Goal: Task Accomplishment & Management: Manage account settings

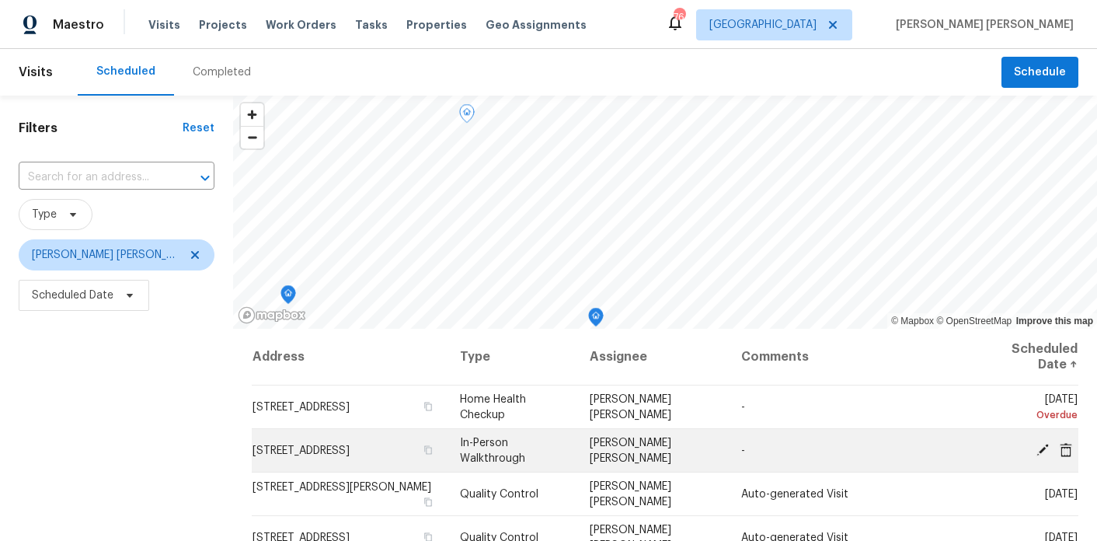
scroll to position [221, 0]
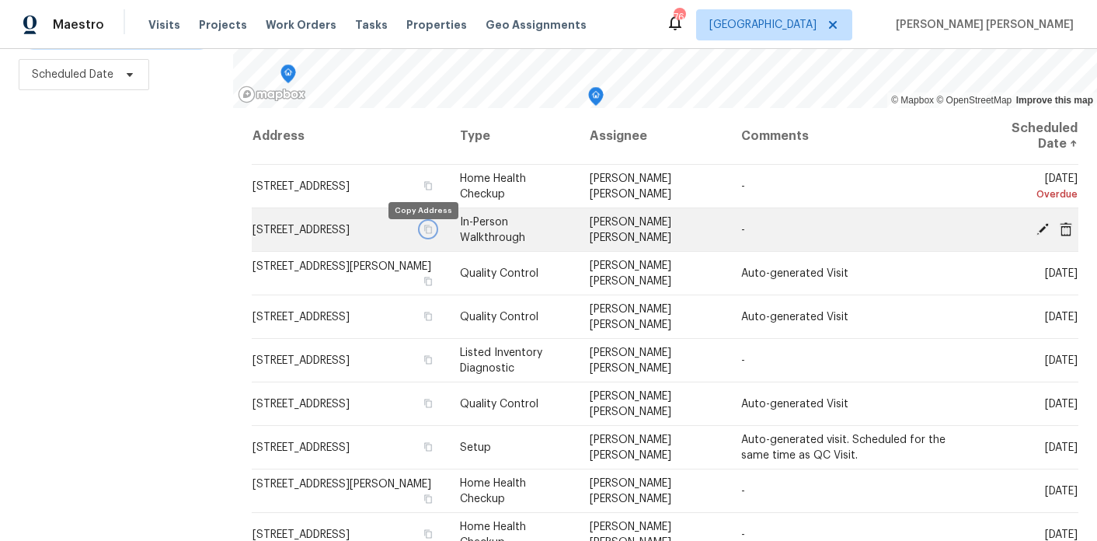
click at [424, 233] on icon "button" at bounding box center [428, 228] width 8 height 9
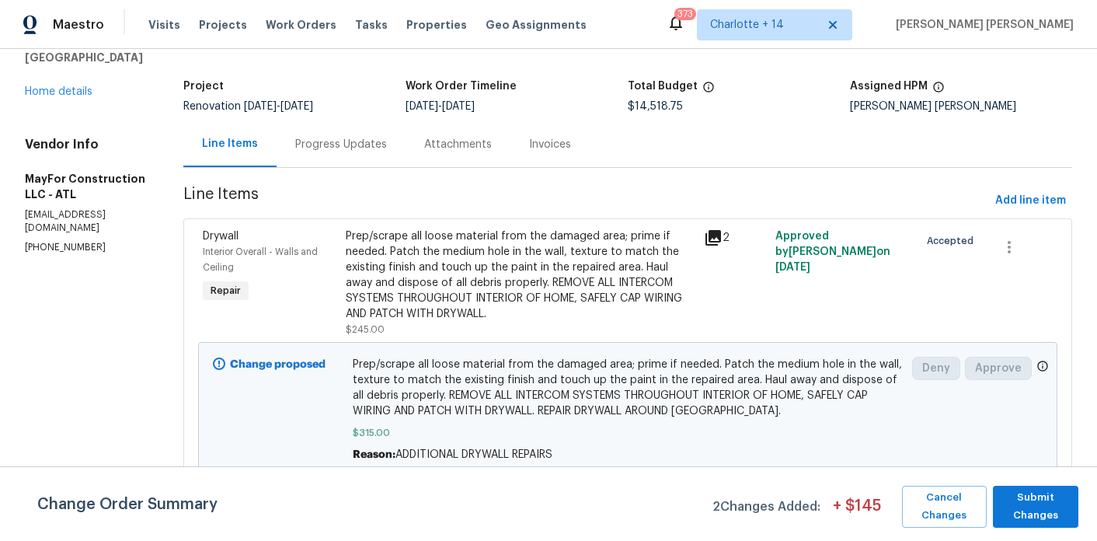
scroll to position [86, 0]
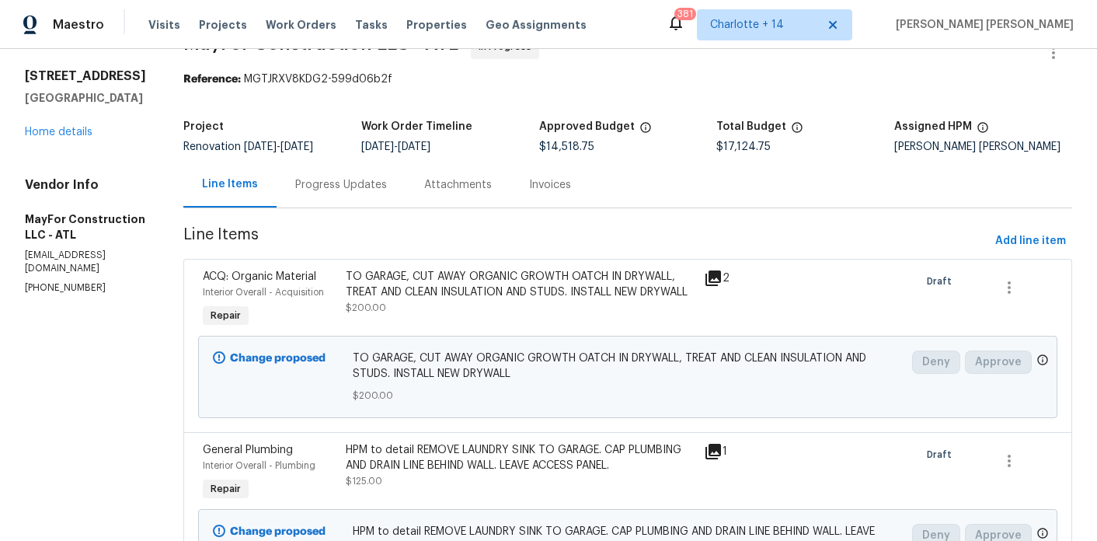
scroll to position [49, 0]
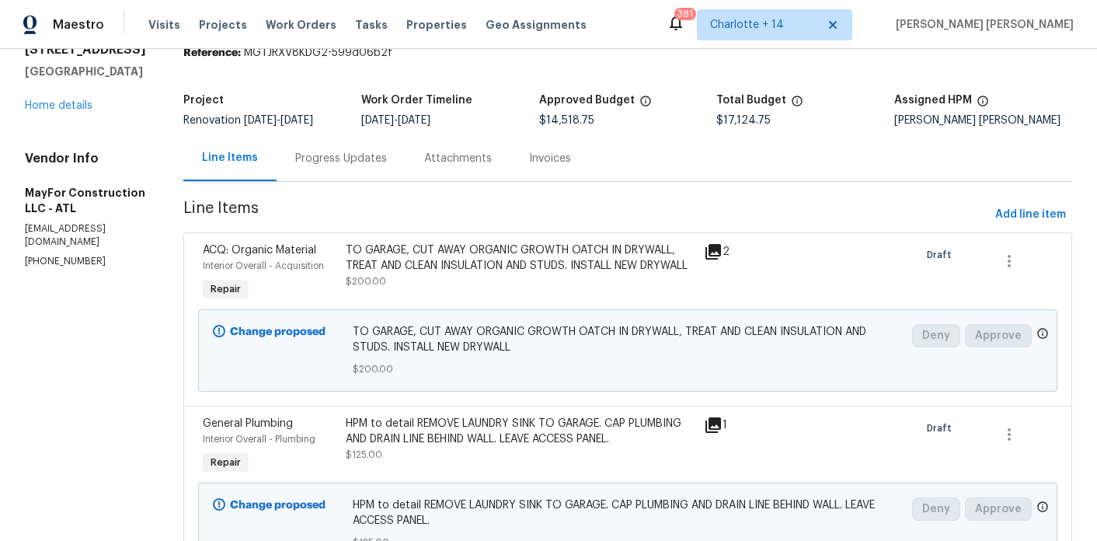
click at [371, 181] on div "Progress Updates" at bounding box center [340, 158] width 129 height 46
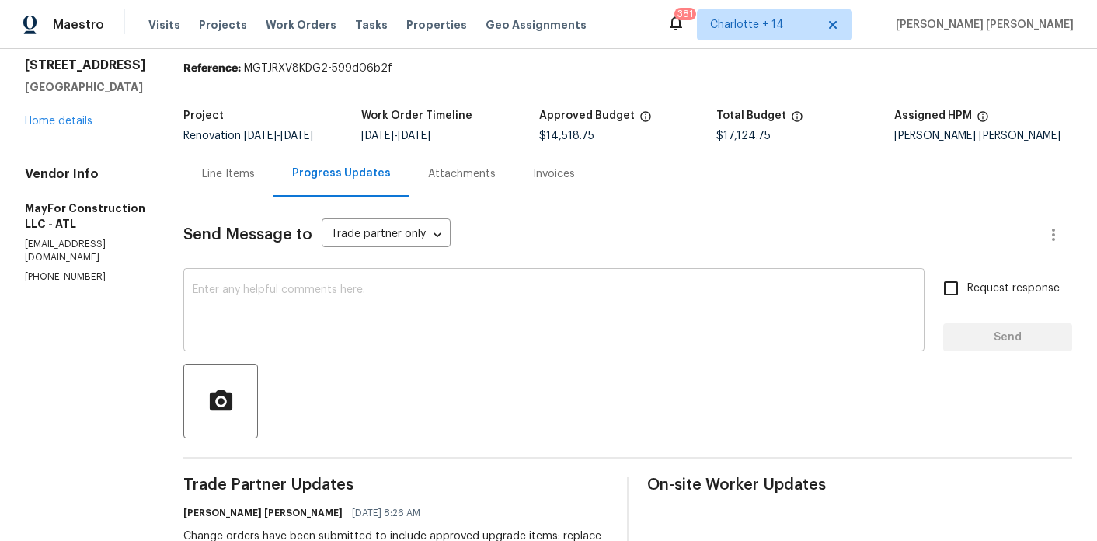
scroll to position [66, 0]
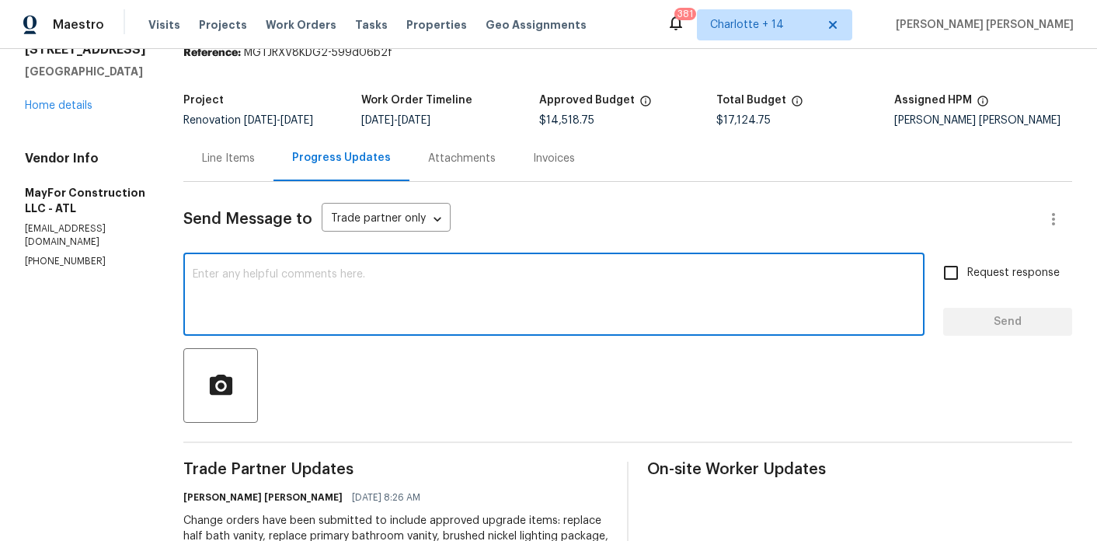
click at [450, 323] on textarea at bounding box center [554, 296] width 722 height 54
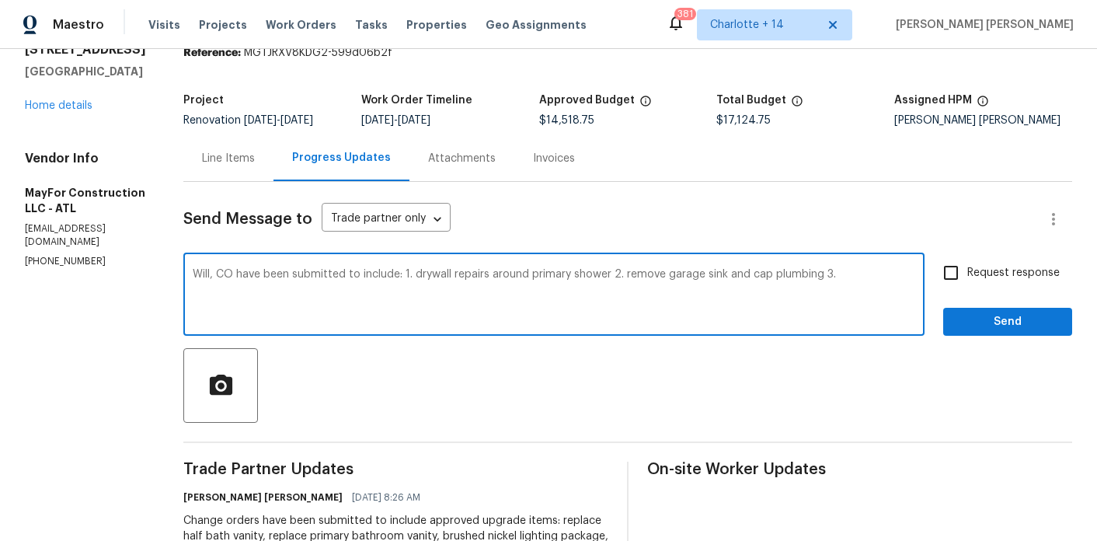
click at [628, 283] on textarea "Will, CO have been submitted to include: 1. drywall repairs around primary show…" at bounding box center [554, 296] width 722 height 54
click at [841, 287] on textarea "Will, CO have been submitted to include: 1. drywall repairs around primary show…" at bounding box center [554, 296] width 722 height 54
click at [891, 283] on textarea "Will, CO have been submitted to include: 1. drywall repairs around primary show…" at bounding box center [554, 296] width 722 height 54
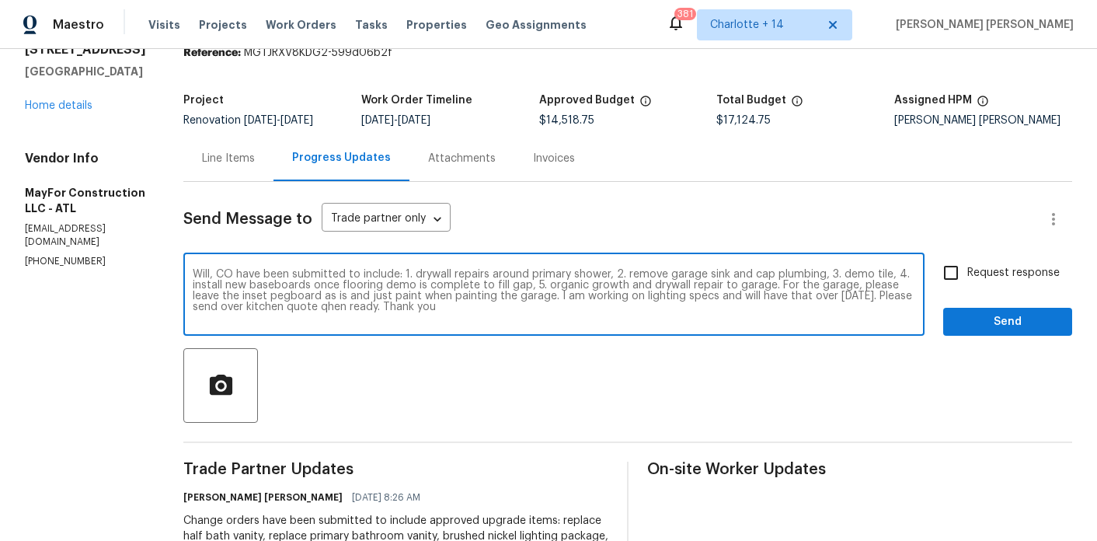
click at [440, 322] on textarea "Will, CO have been submitted to include: 1. drywall repairs around primary show…" at bounding box center [554, 296] width 722 height 54
click at [496, 318] on textarea "Will, CO have been submitted to include: 1. drywall repairs around primary show…" at bounding box center [554, 296] width 722 height 54
type textarea "Will, CO have been submitted to include: 1. drywall repairs around primary show…"
click at [952, 289] on input "Request response" at bounding box center [950, 272] width 33 height 33
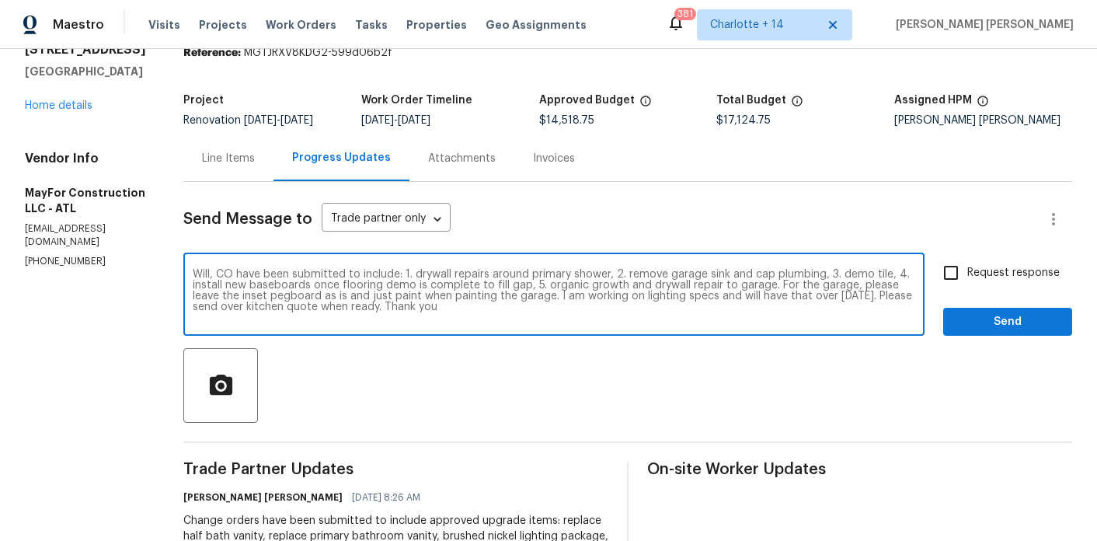
checkbox input "true"
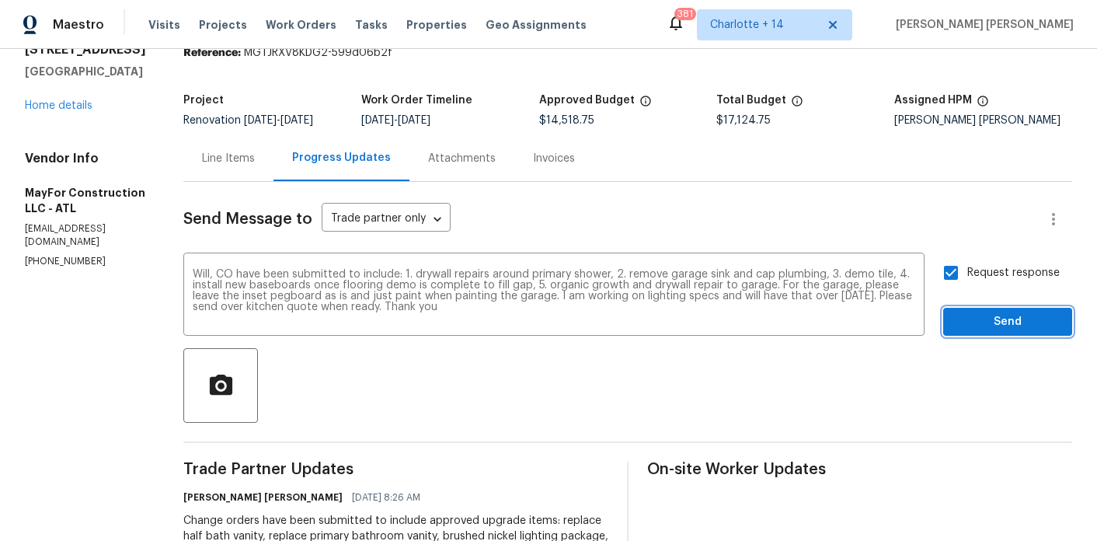
click at [968, 332] on span "Send" at bounding box center [1007, 321] width 104 height 19
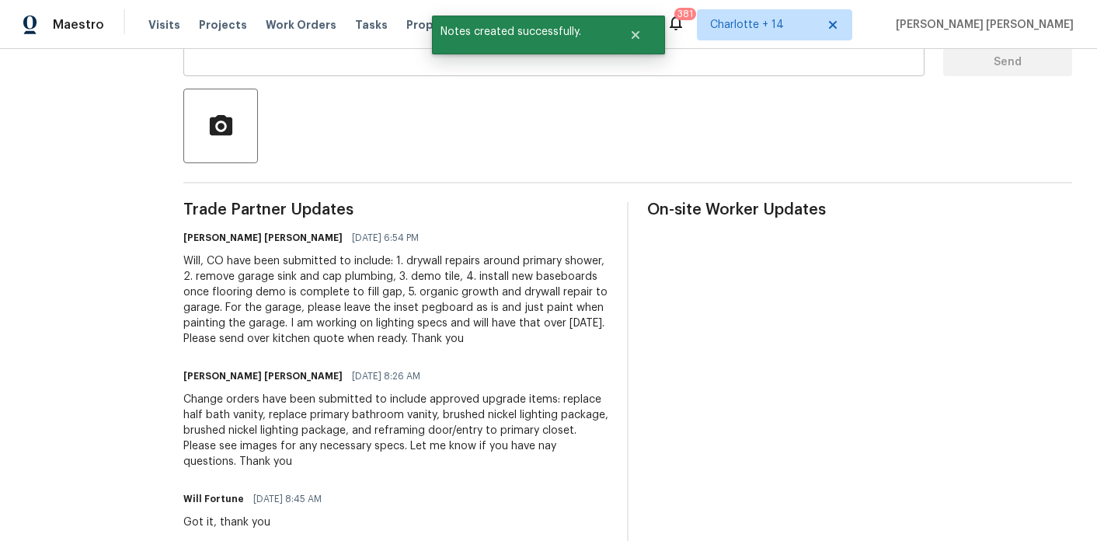
scroll to position [332, 0]
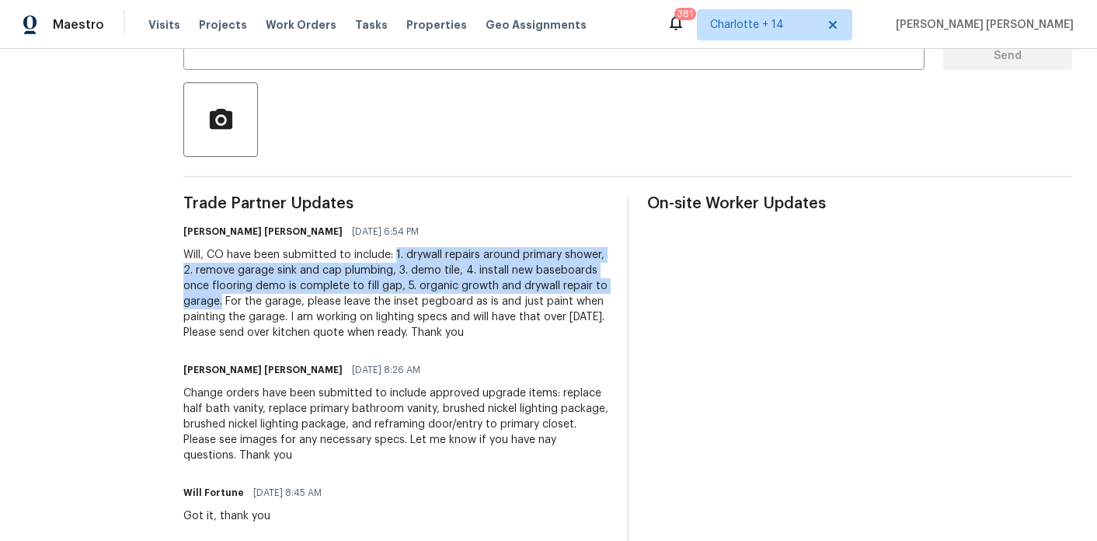
drag, startPoint x: 327, startPoint y: 314, endPoint x: 413, endPoint y: 265, distance: 99.1
click at [413, 265] on div "Will, CO have been submitted to include: 1. drywall repairs around primary show…" at bounding box center [395, 293] width 425 height 93
copy div "1. drywall repairs around primary shower, 2. remove garage sink and cap plumbin…"
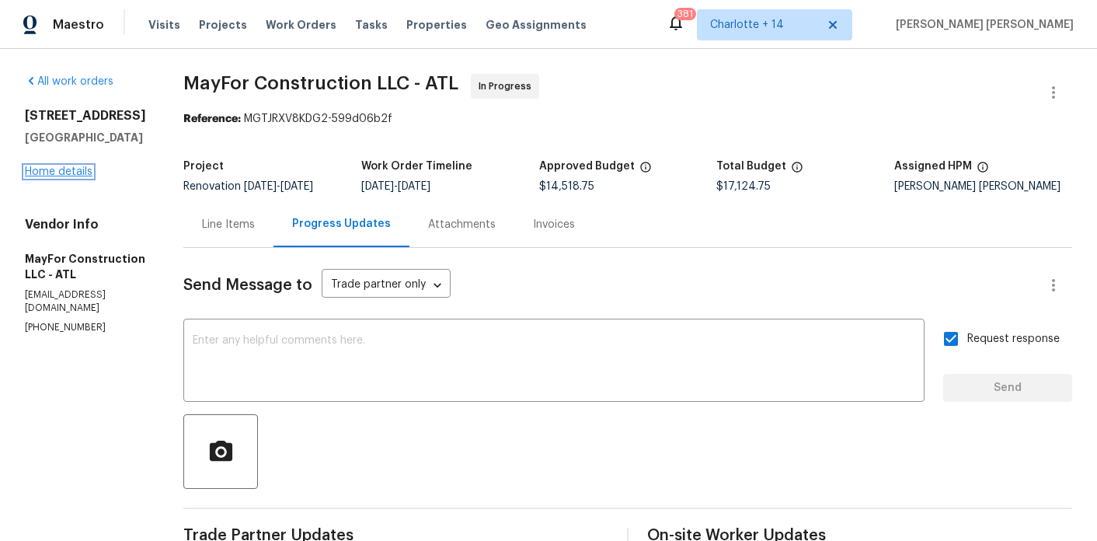
click at [89, 174] on link "Home details" at bounding box center [59, 171] width 68 height 11
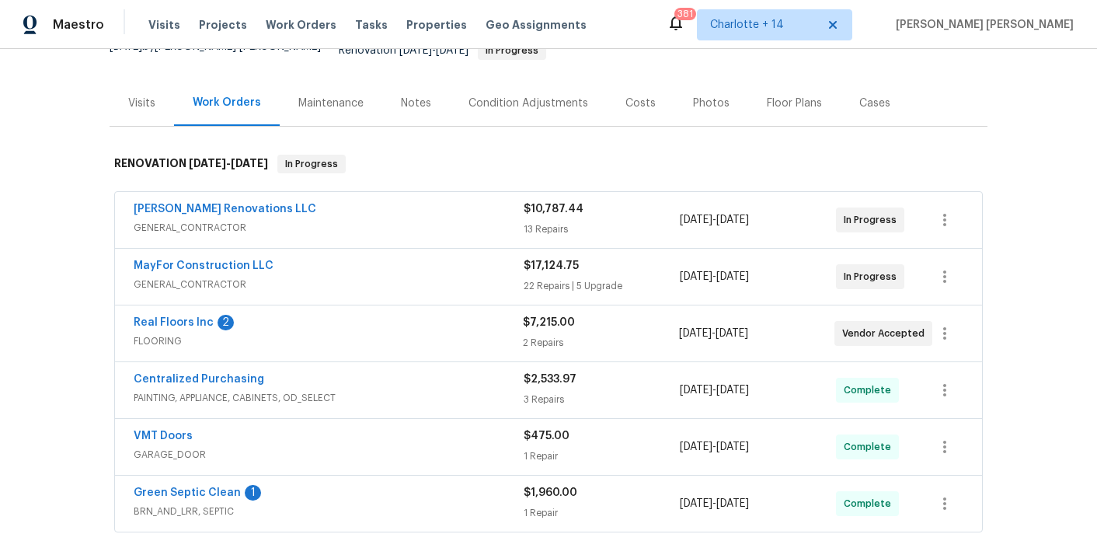
scroll to position [182, 0]
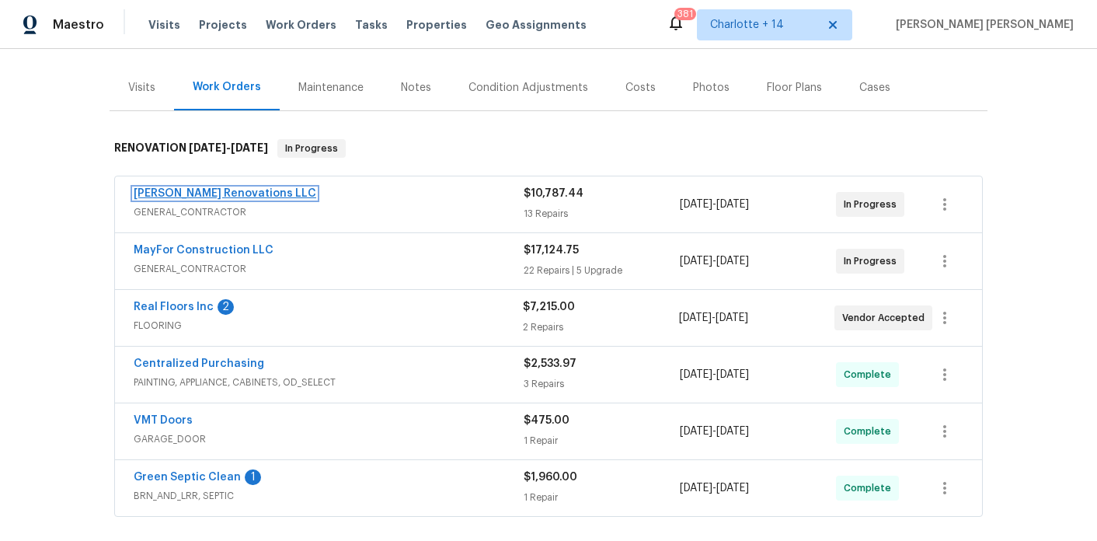
click at [201, 188] on link "Aseem Renovations LLC" at bounding box center [225, 193] width 183 height 11
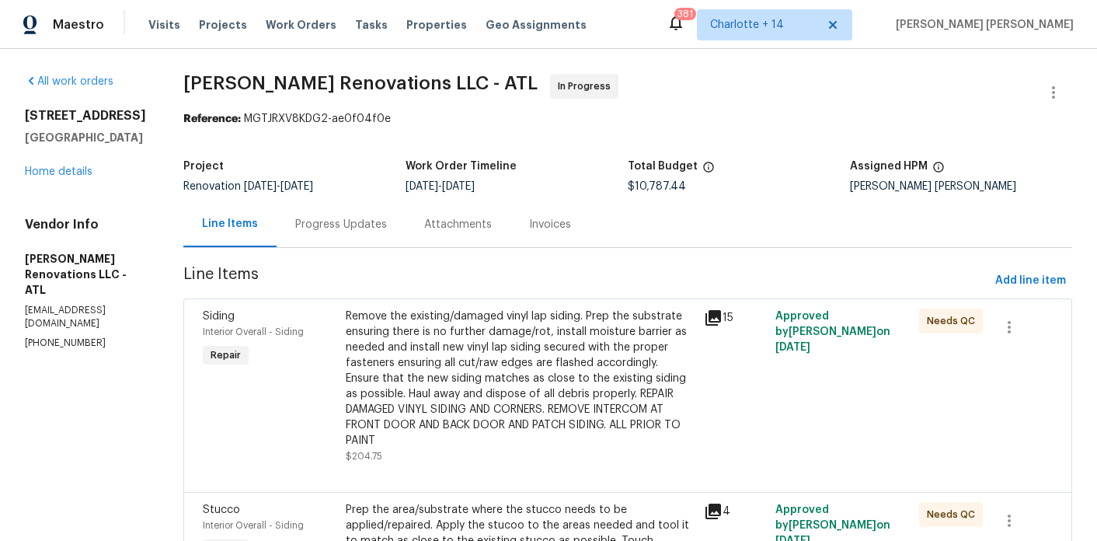
click at [85, 165] on div "110 Spring Creek Ct Fayetteville, GA 30215 Home details" at bounding box center [85, 143] width 121 height 71
click at [81, 166] on link "Home details" at bounding box center [59, 171] width 68 height 11
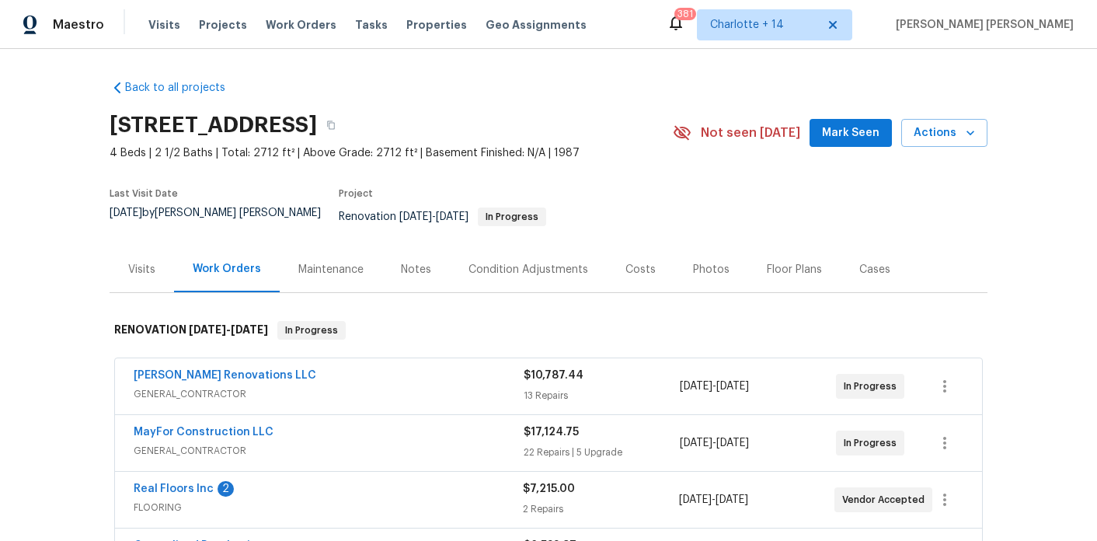
click at [429, 259] on div "Notes" at bounding box center [416, 269] width 68 height 46
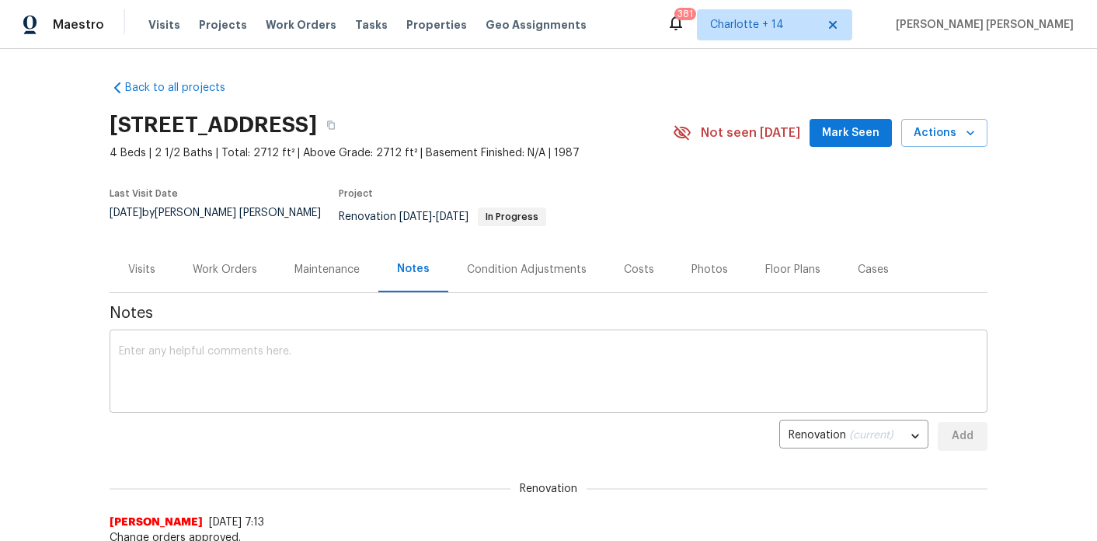
click at [412, 363] on textarea at bounding box center [548, 373] width 859 height 54
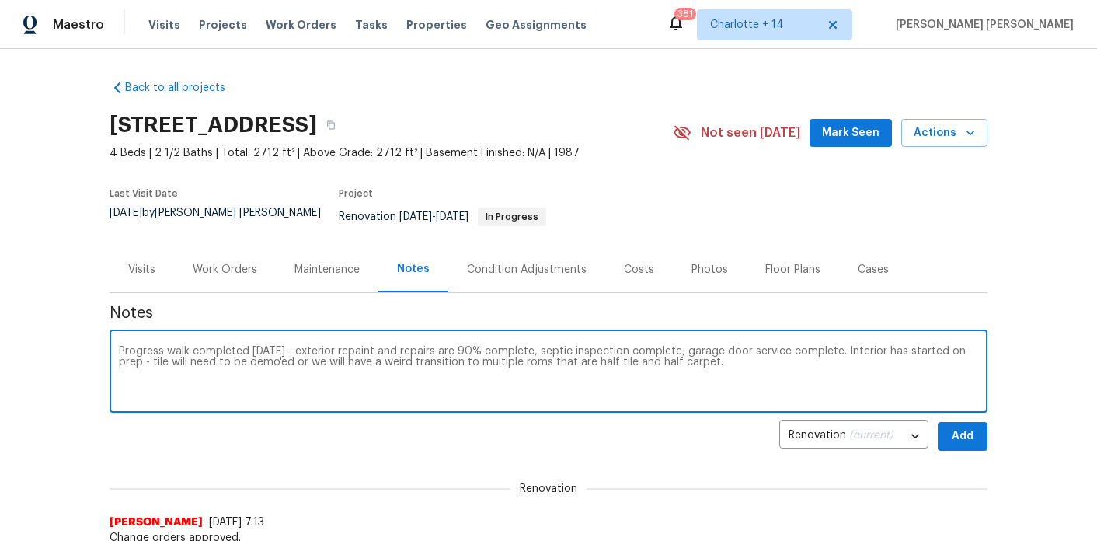
click at [497, 351] on textarea "Progress walk completed today - exterior repaint and repairs are 90% complete, …" at bounding box center [548, 373] width 859 height 54
click at [725, 355] on textarea "Progress walk completed today - exterior repaint and repairs are 90% complete, …" at bounding box center [548, 373] width 859 height 54
paste textarea "1. drywall repairs around primary shower, 2. remove garage sink and cap plumbin…"
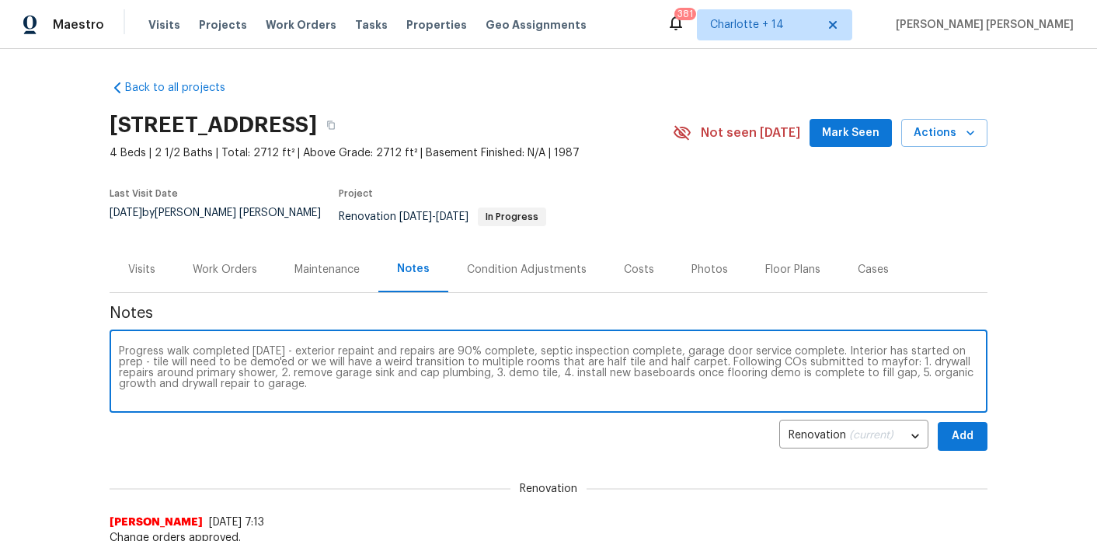
click at [855, 353] on textarea "Progress walk completed today - exterior repaint and repairs are 90% complete, …" at bounding box center [548, 373] width 859 height 54
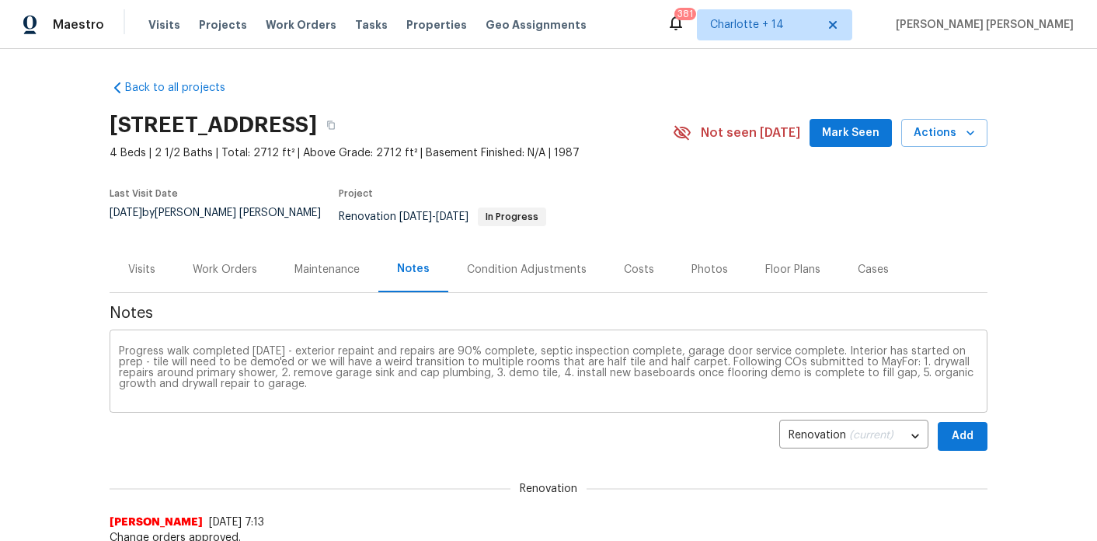
click at [699, 396] on div "Progress walk completed today - exterior repaint and repairs are 90% complete, …" at bounding box center [549, 372] width 878 height 79
click at [666, 389] on div "Progress walk completed today - exterior repaint and repairs are 90% complete, …" at bounding box center [549, 372] width 878 height 79
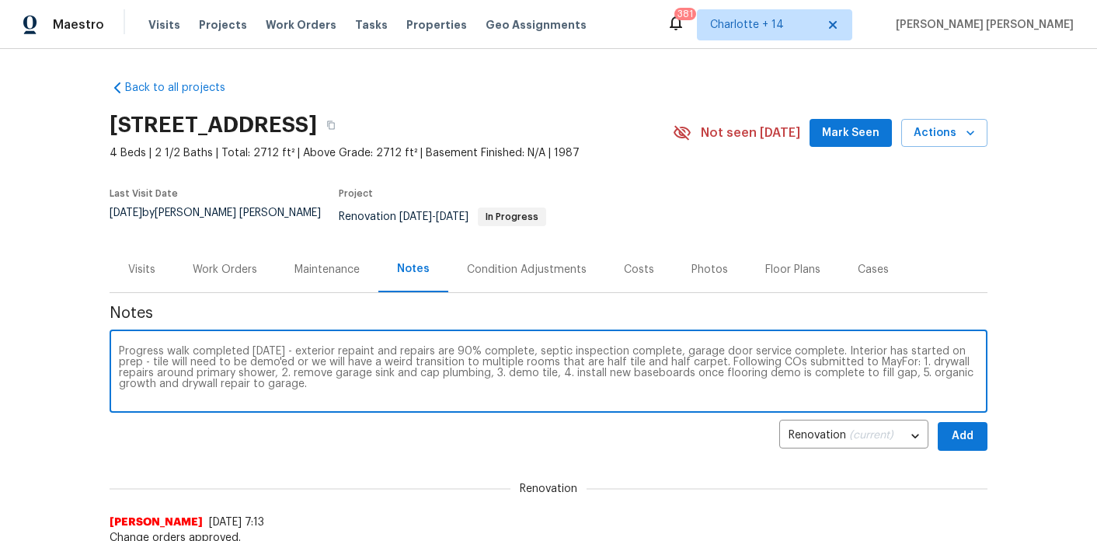
click at [645, 384] on textarea "Progress walk completed today - exterior repaint and repairs are 90% complete, …" at bounding box center [548, 373] width 859 height 54
click at [266, 372] on textarea "Progress walk completed today - exterior repaint and repairs are 90% complete, …" at bounding box center [548, 373] width 859 height 54
click at [409, 376] on textarea "Progress walk completed today - exterior repaint and repairs are 90% complete, …" at bounding box center [548, 373] width 859 height 54
click at [610, 376] on textarea "Progress walk completed today - exterior repaint and repairs are 90% complete, …" at bounding box center [548, 373] width 859 height 54
type textarea "Progress walk completed today - exterior repaint and repairs are 90% complete, …"
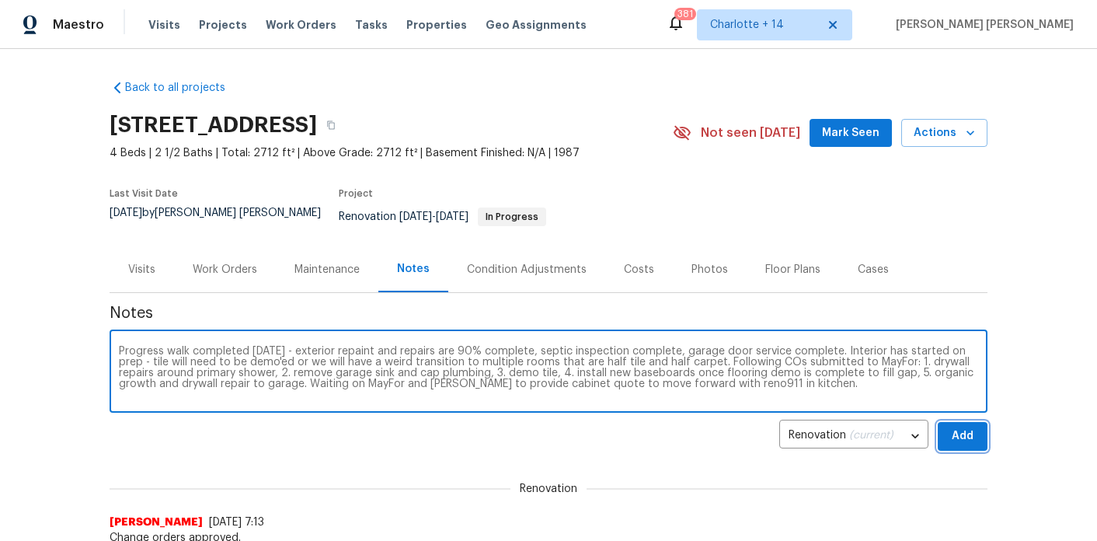
click at [956, 426] on span "Add" at bounding box center [962, 435] width 25 height 19
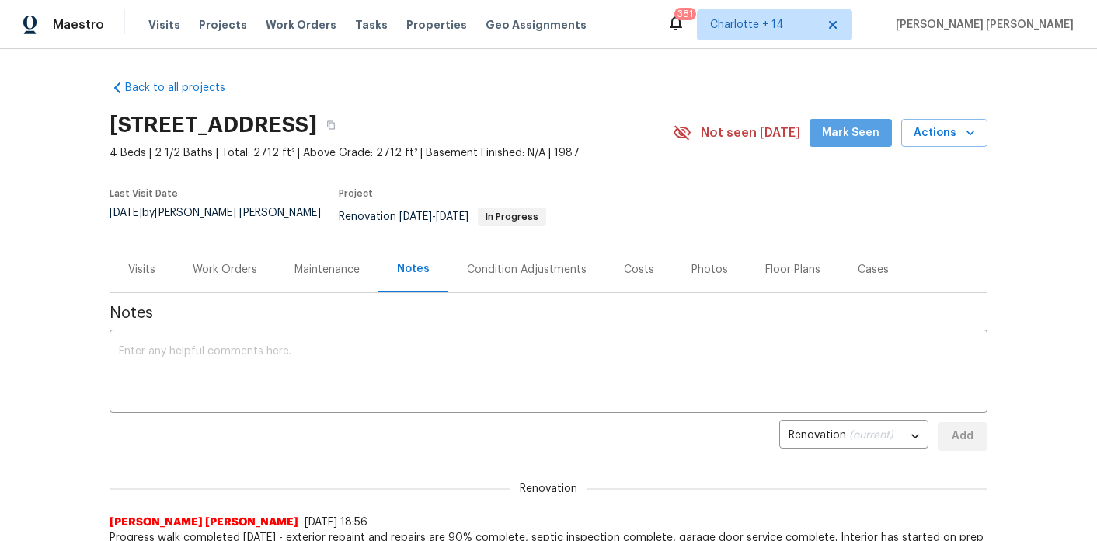
click at [879, 134] on span "Mark Seen" at bounding box center [850, 132] width 57 height 19
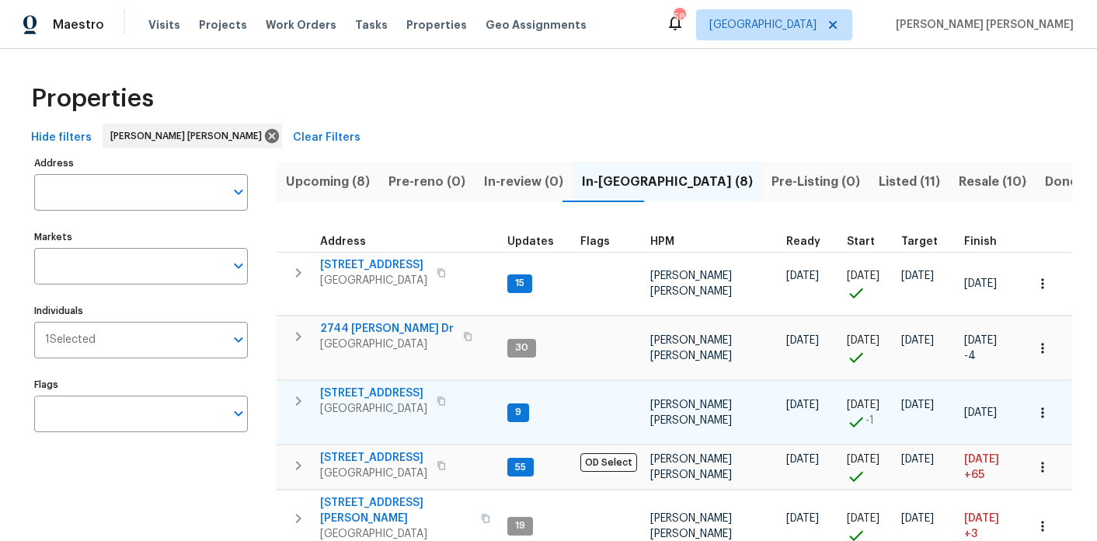
scroll to position [36, 0]
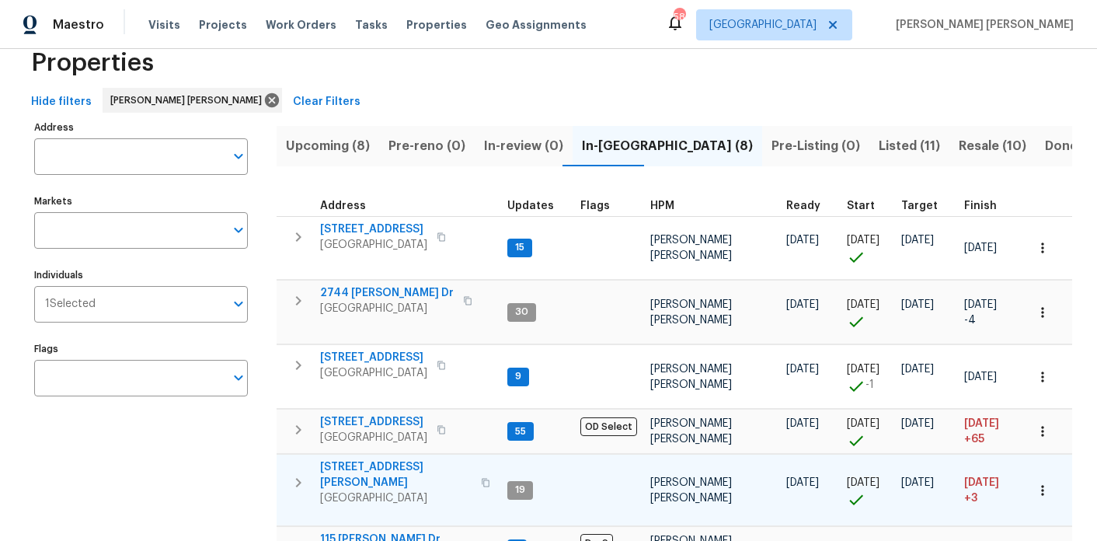
click at [367, 463] on span "[STREET_ADDRESS][PERSON_NAME]" at bounding box center [395, 474] width 151 height 31
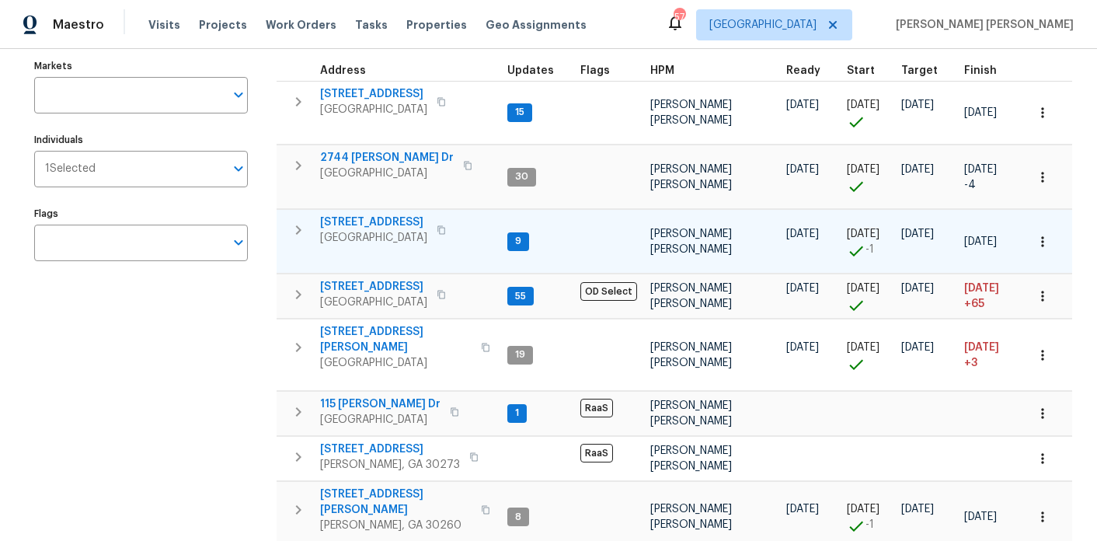
scroll to position [186, 0]
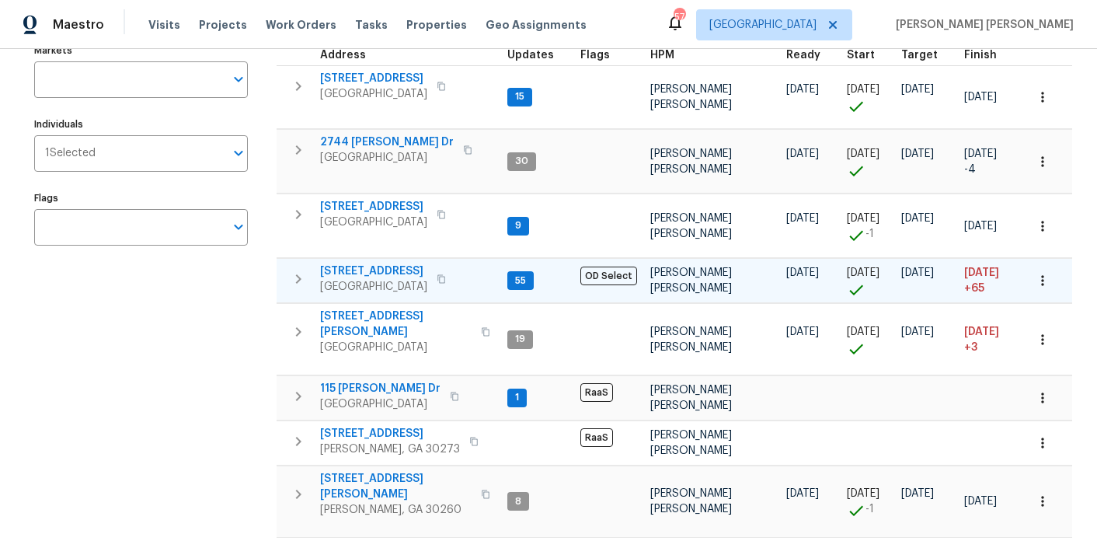
click at [370, 272] on span "3117 Jodeco Dr" at bounding box center [373, 271] width 107 height 16
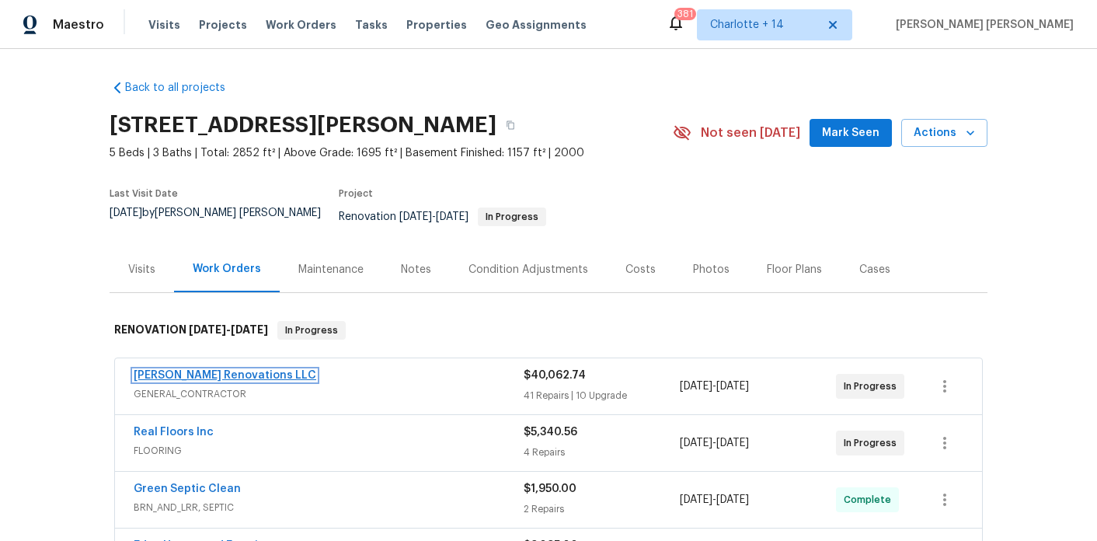
click at [243, 370] on link "[PERSON_NAME] Renovations LLC" at bounding box center [225, 375] width 183 height 11
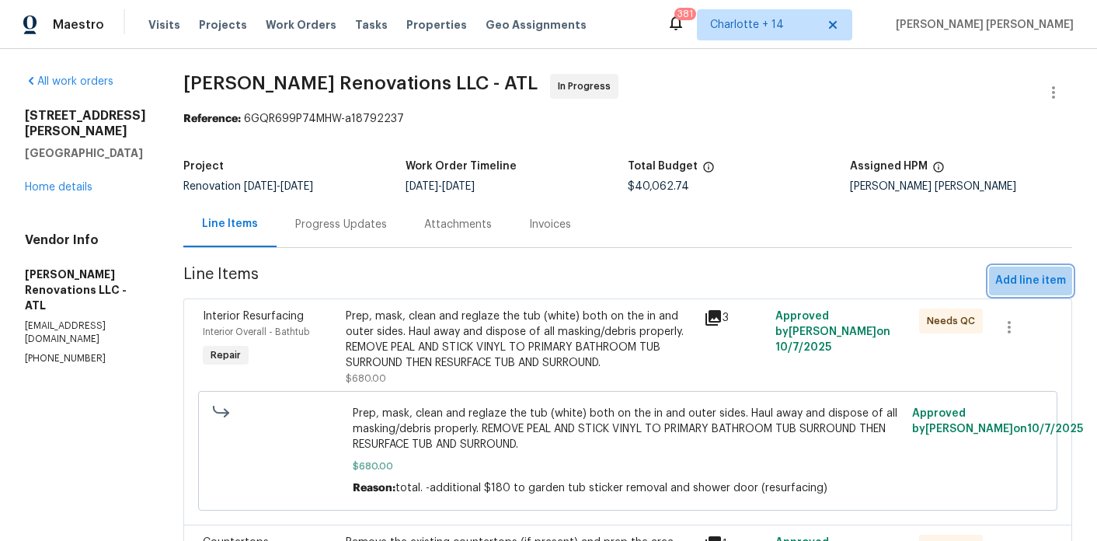
click at [1044, 285] on span "Add line item" at bounding box center [1030, 280] width 71 height 19
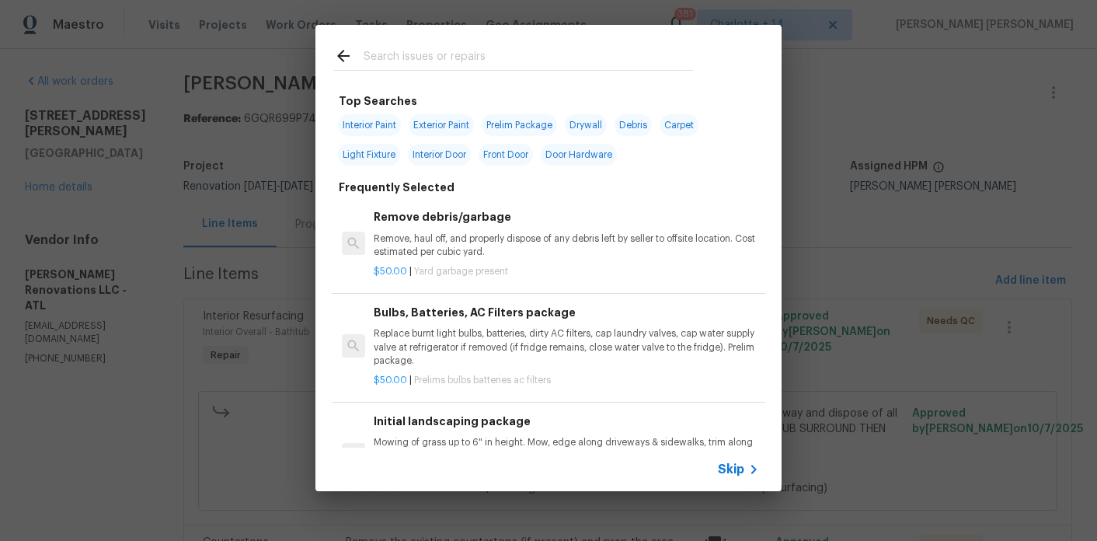
click at [408, 66] on input "text" at bounding box center [527, 58] width 329 height 23
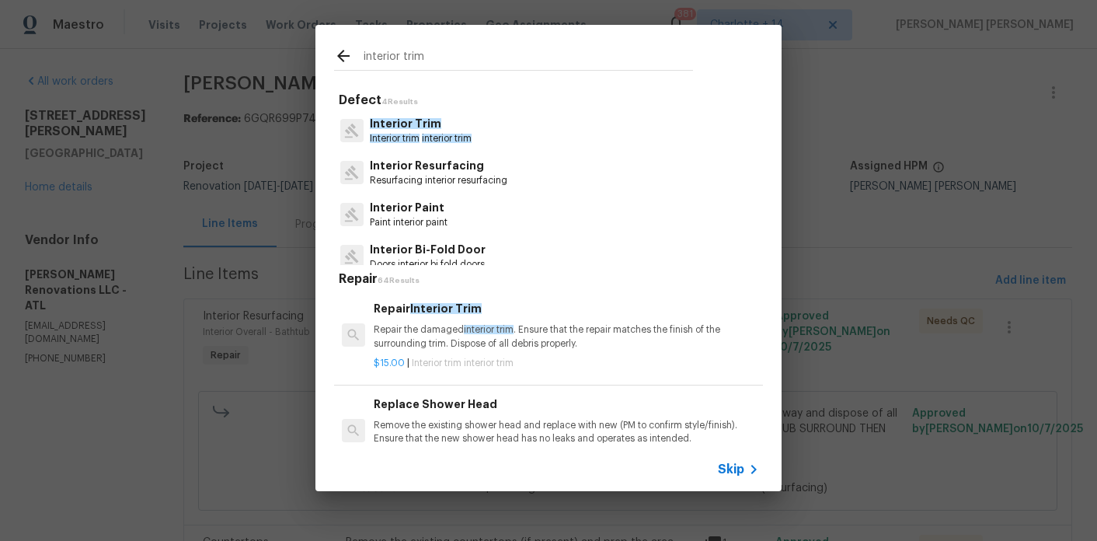
type input "interior trim"
click at [426, 146] on div "Interior Trim Interior trim interior trim" at bounding box center [548, 131] width 429 height 42
click at [426, 132] on p "Interior trim interior trim" at bounding box center [421, 138] width 102 height 13
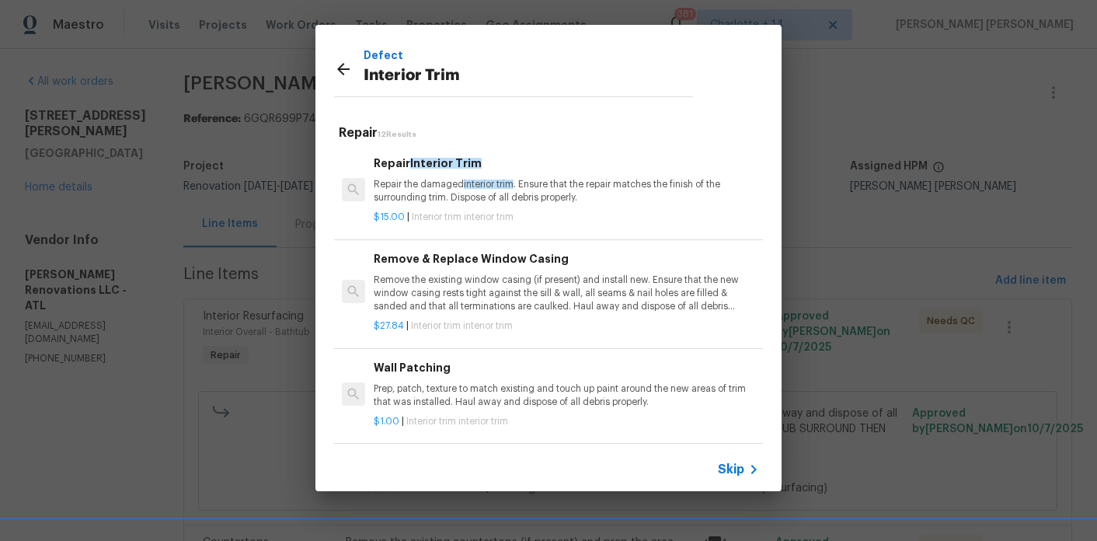
click at [422, 207] on div "$15.00 | Interior trim interior trim" at bounding box center [566, 213] width 385 height 19
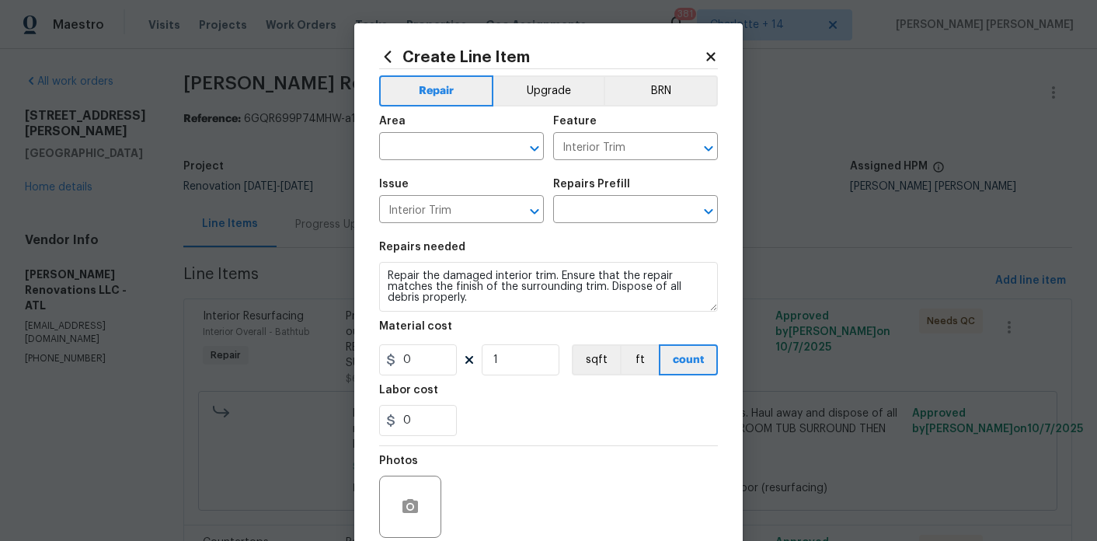
type input "Repair Interior Trim $15.00"
type input "15"
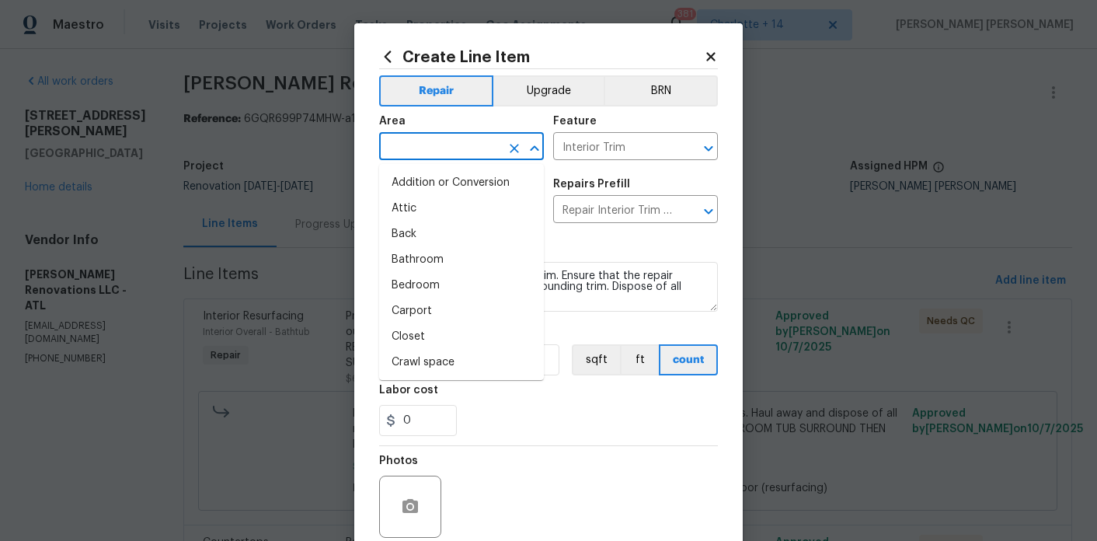
click at [432, 150] on input "text" at bounding box center [439, 148] width 121 height 24
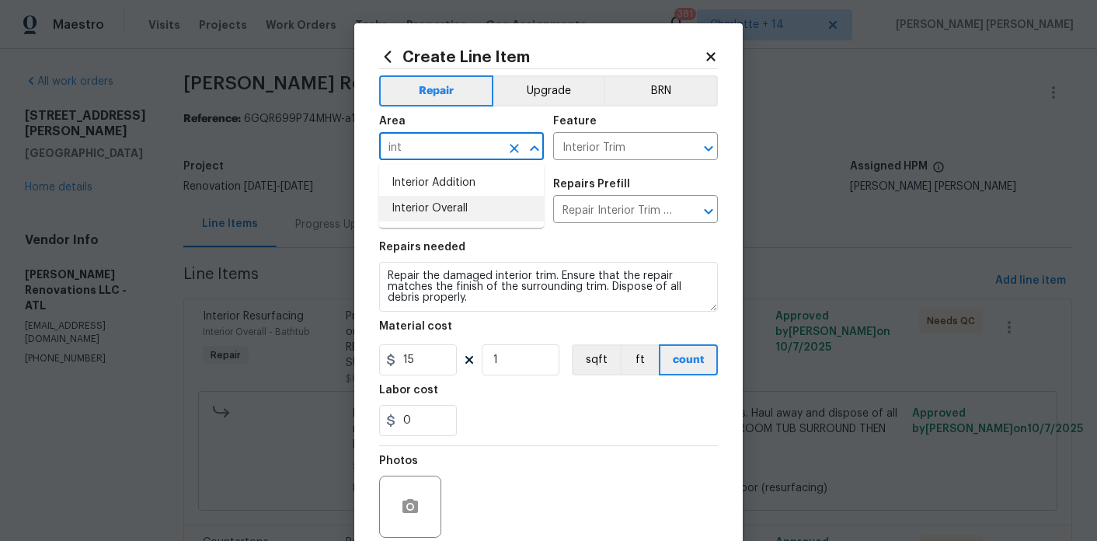
click at [443, 198] on li "Interior Overall" at bounding box center [461, 209] width 165 height 26
type input "Interior Overall"
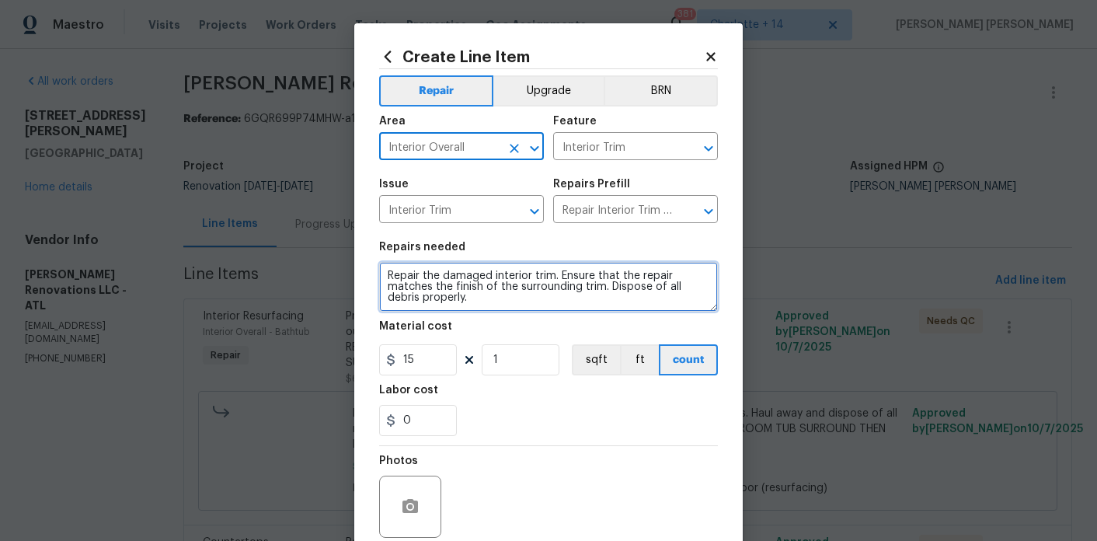
click at [485, 298] on textarea "Repair the damaged interior trim. Ensure that the repair matches the finish of …" at bounding box center [548, 287] width 339 height 50
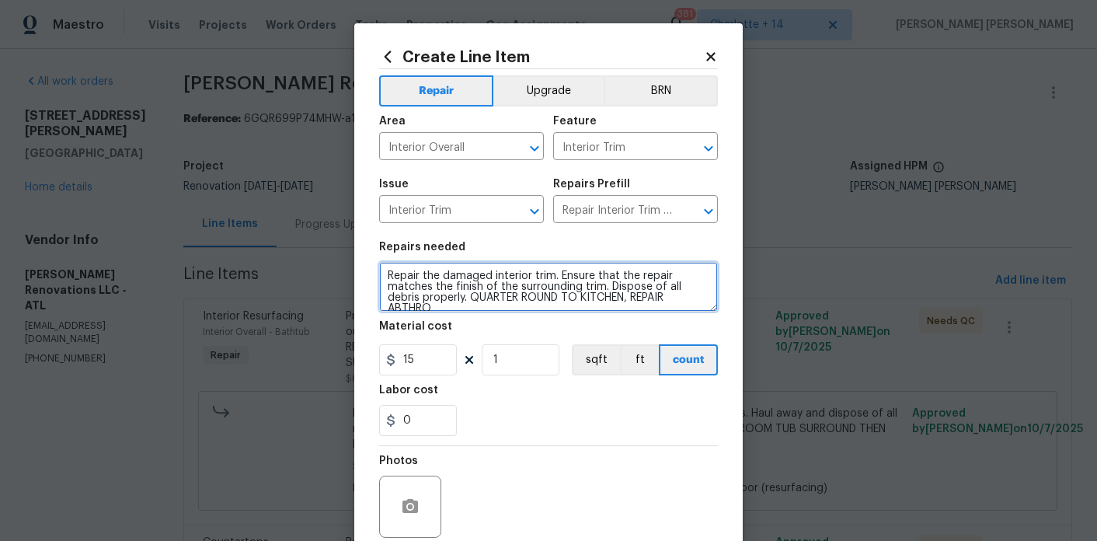
scroll to position [3, 0]
click at [399, 307] on textarea "Repair the damaged interior trim. Ensure that the repair matches the finish of …" at bounding box center [548, 287] width 339 height 50
click at [475, 289] on textarea "Repair the damaged interior trim. Ensure that the repair matches the finish of …" at bounding box center [548, 287] width 339 height 50
click at [475, 293] on textarea "Repair the damaged interior trim. Ensure that the repair matches the finish of …" at bounding box center [548, 287] width 339 height 50
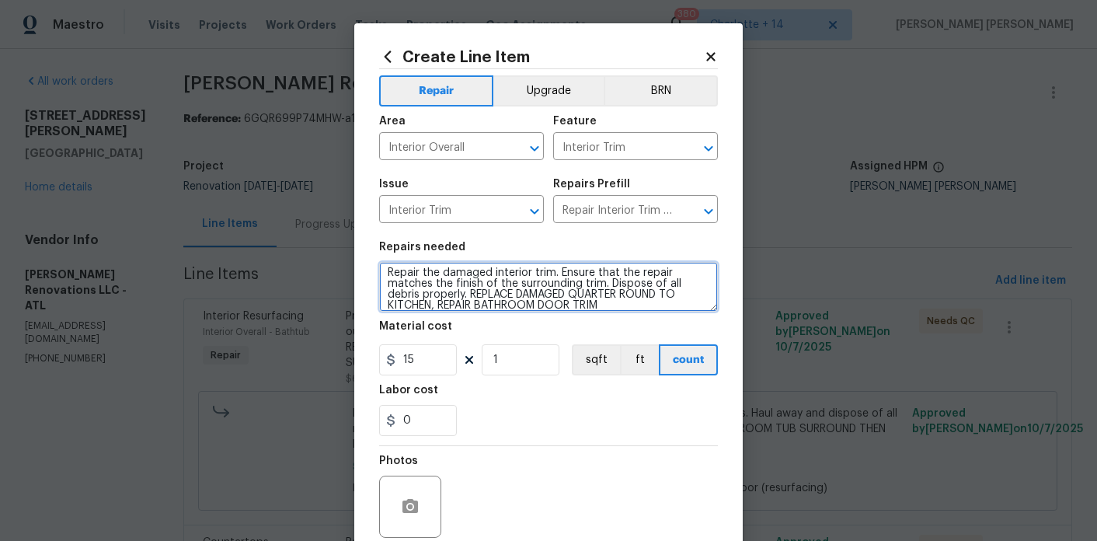
click at [629, 311] on textarea "Repair the damaged interior trim. Ensure that the repair matches the finish of …" at bounding box center [548, 287] width 339 height 50
type textarea "Repair the damaged interior trim. Ensure that the repair matches the finish of …"
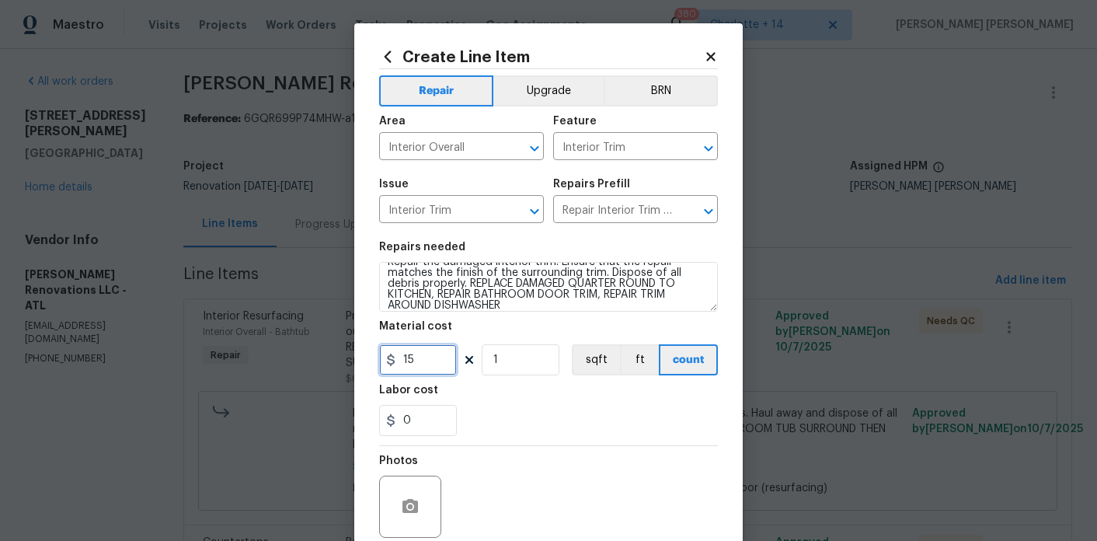
click at [424, 353] on input "15" at bounding box center [418, 359] width 78 height 31
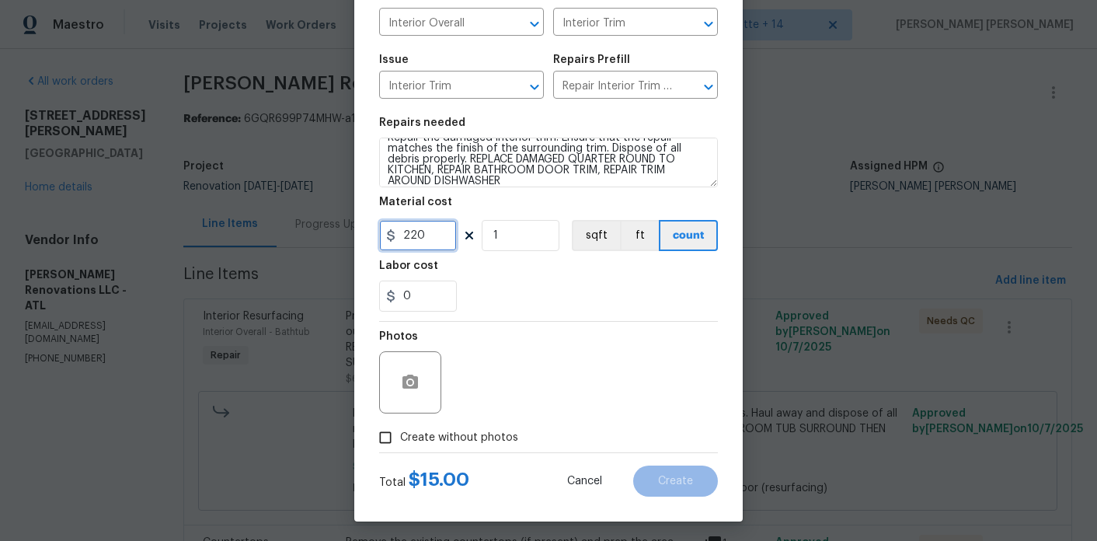
scroll to position [129, 0]
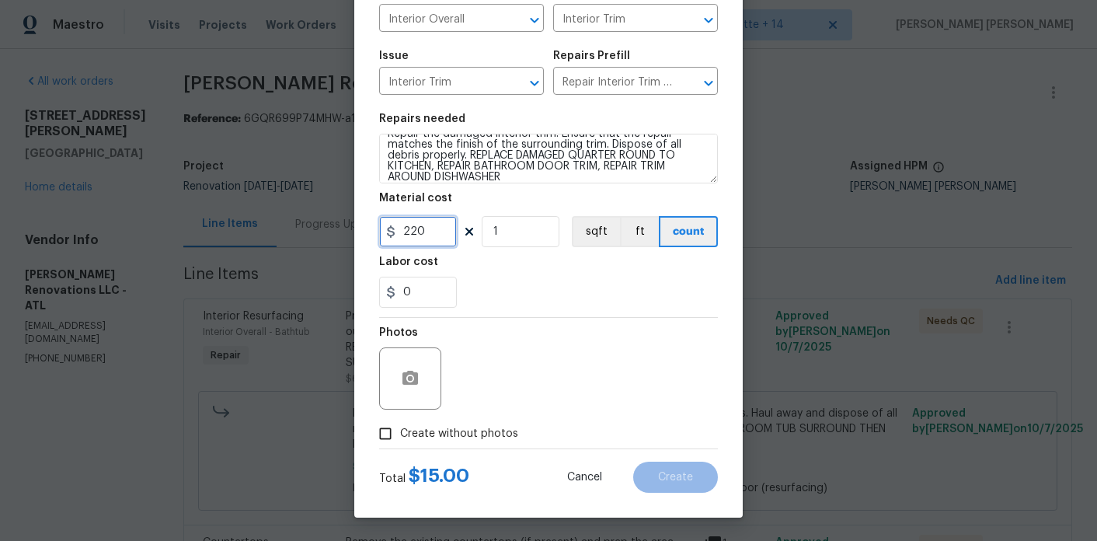
type input "220"
click at [453, 429] on span "Create without photos" at bounding box center [459, 434] width 118 height 16
click at [400, 429] on input "Create without photos" at bounding box center [385, 434] width 30 height 30
checkbox input "true"
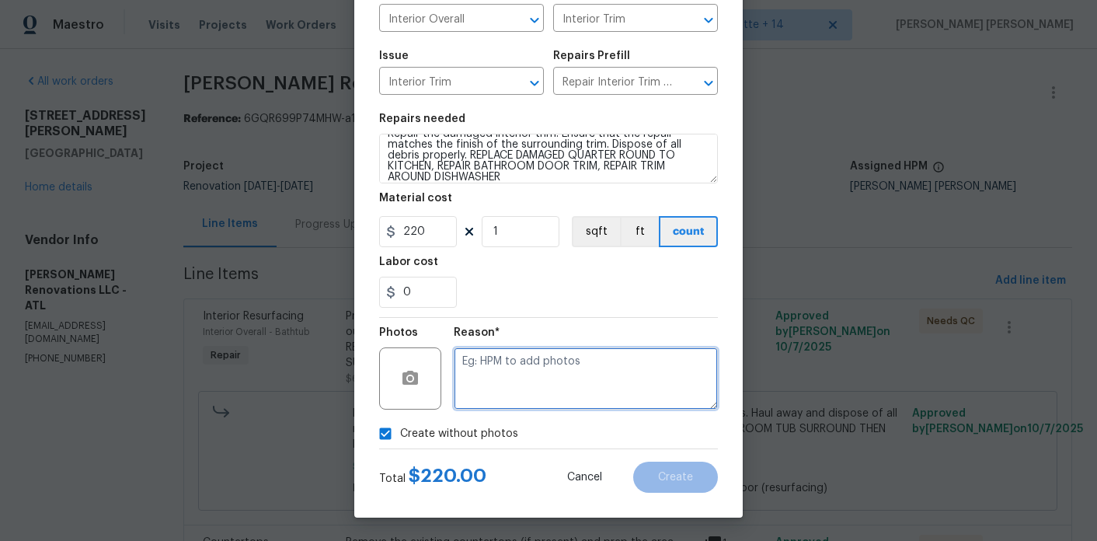
click at [524, 389] on textarea at bounding box center [586, 378] width 264 height 62
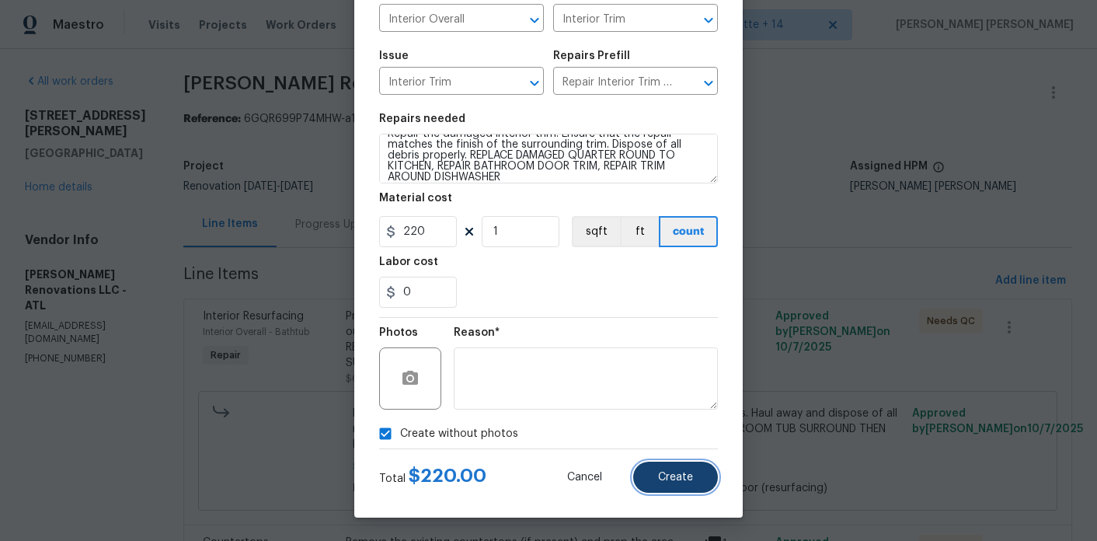
click at [661, 478] on span "Create" at bounding box center [675, 477] width 35 height 12
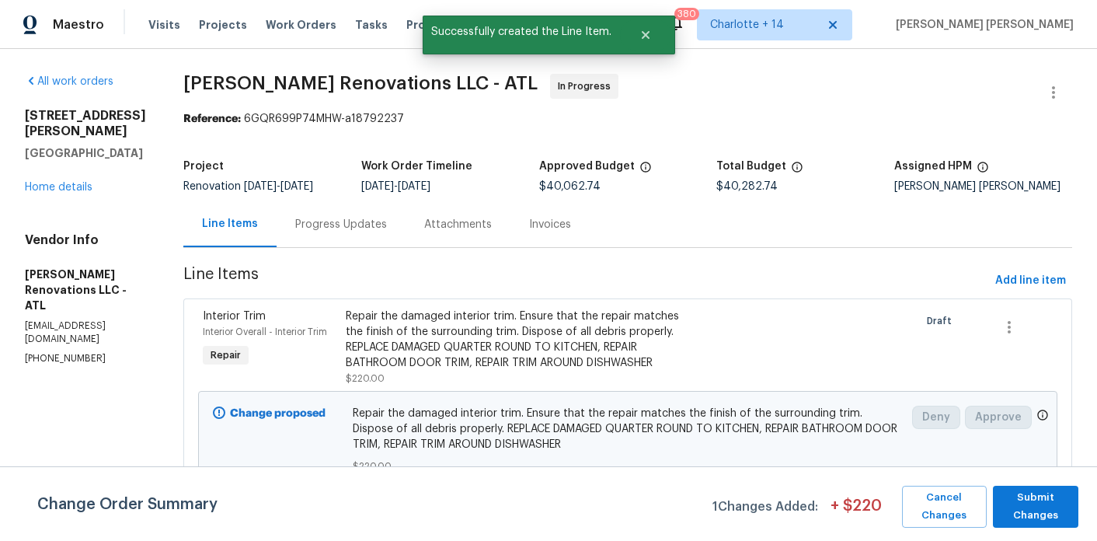
scroll to position [2926, 0]
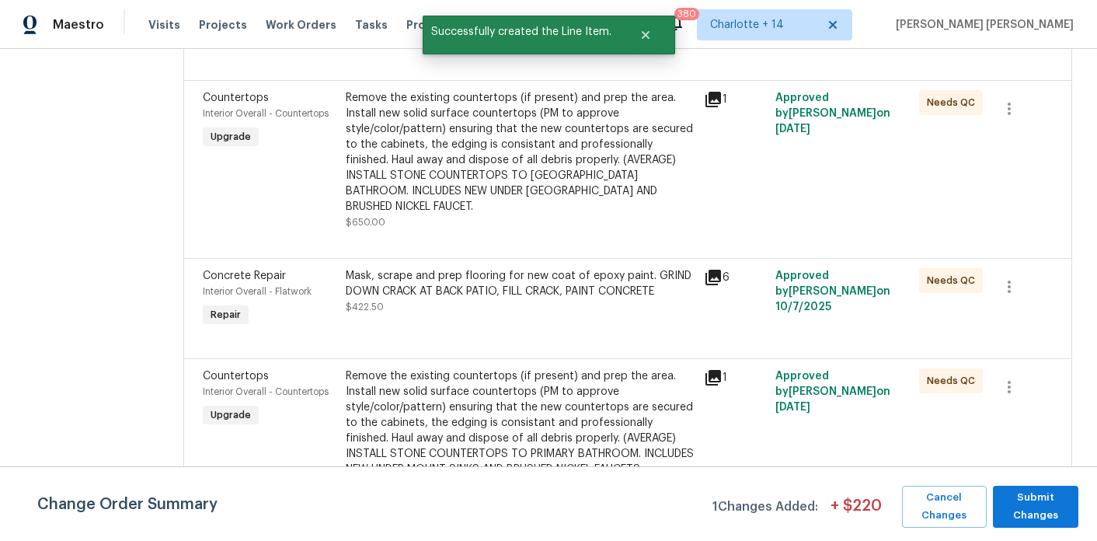
click at [555, 299] on div "Mask, scrape and prep flooring for new coat of epoxy paint. GRIND DOWN CRACK AT…" at bounding box center [520, 283] width 349 height 31
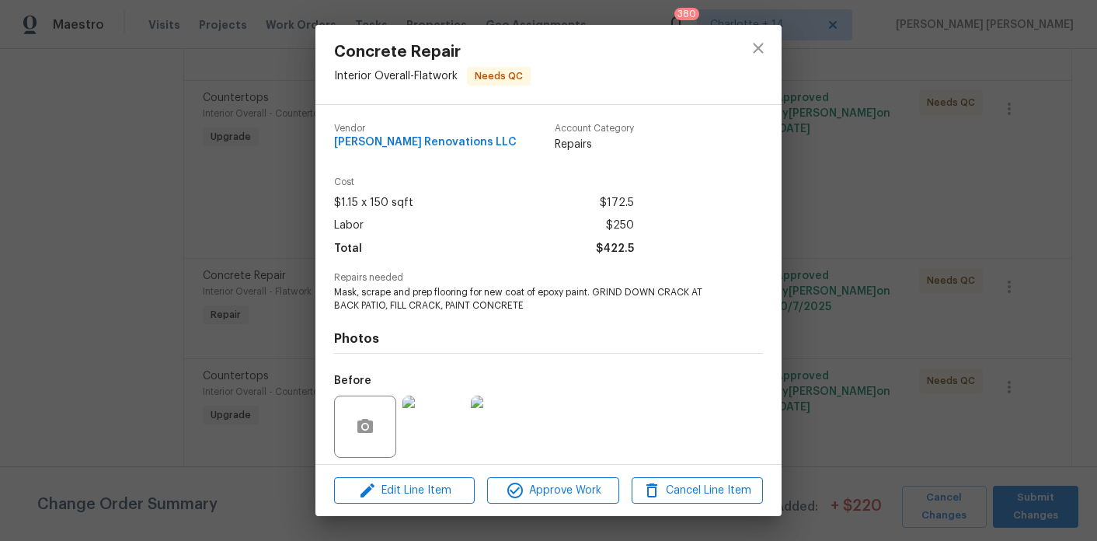
scroll to position [12, 0]
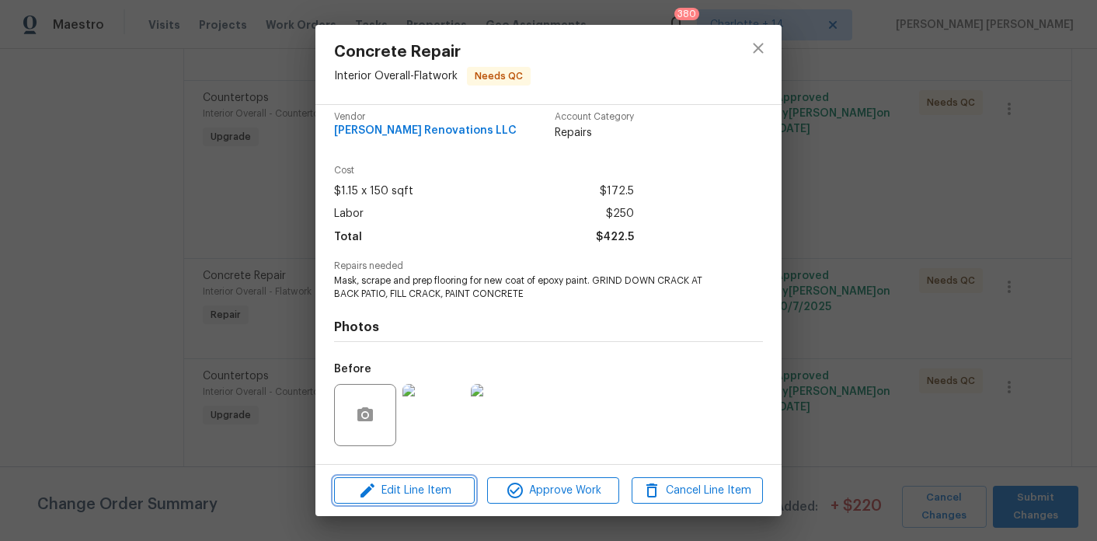
click at [447, 498] on span "Edit Line Item" at bounding box center [404, 490] width 131 height 19
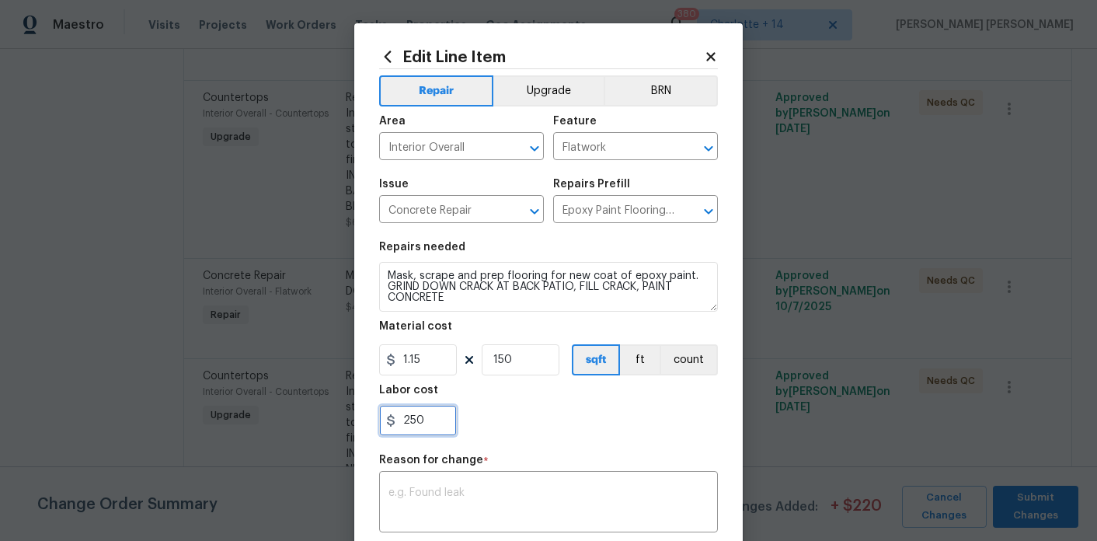
click at [429, 426] on input "250" at bounding box center [418, 420] width 78 height 31
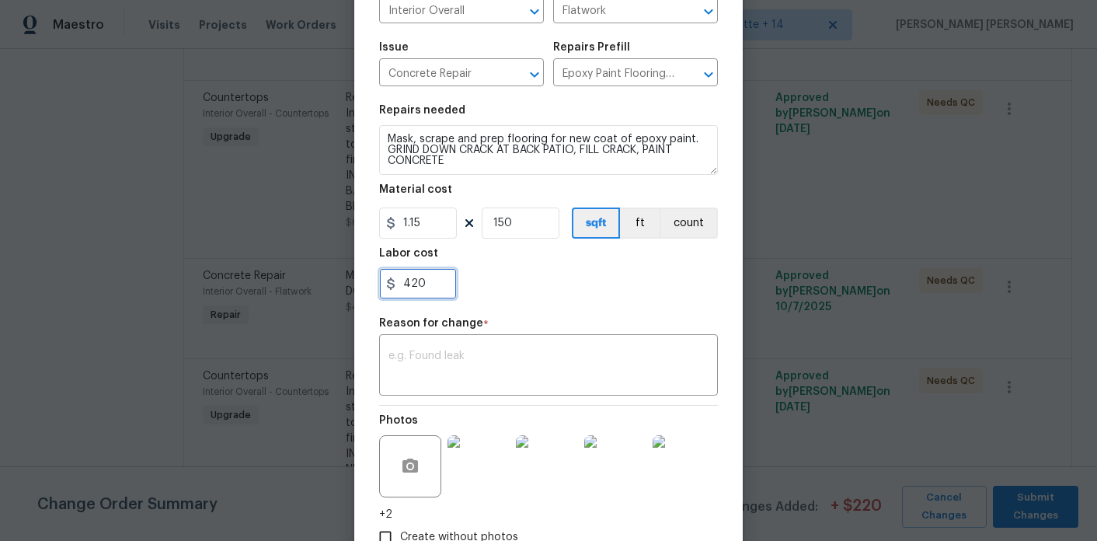
scroll to position [219, 0]
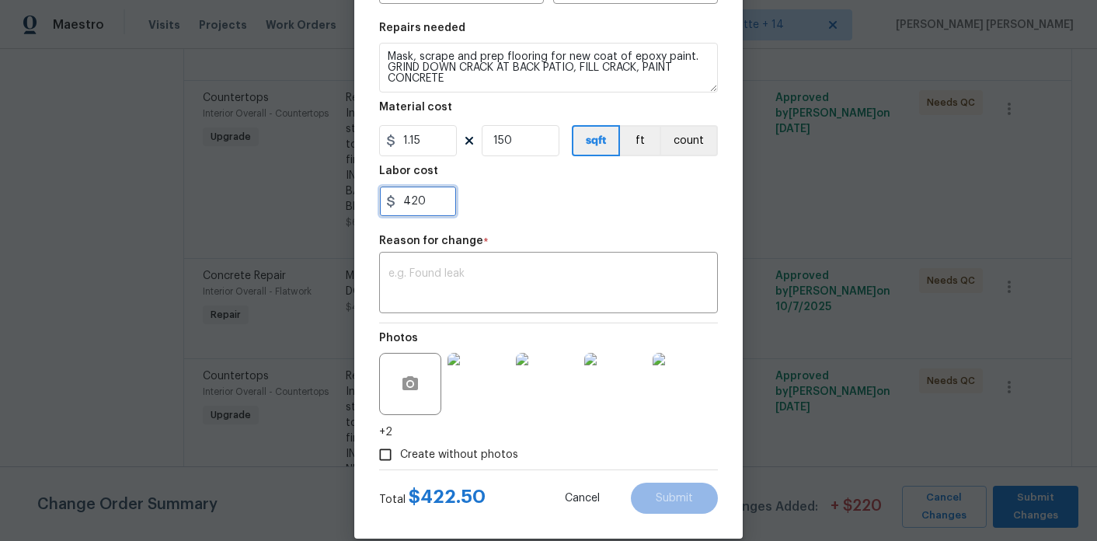
type input "420"
click at [523, 199] on div "420" at bounding box center [548, 201] width 339 height 31
click at [487, 267] on div "x ​" at bounding box center [548, 284] width 339 height 57
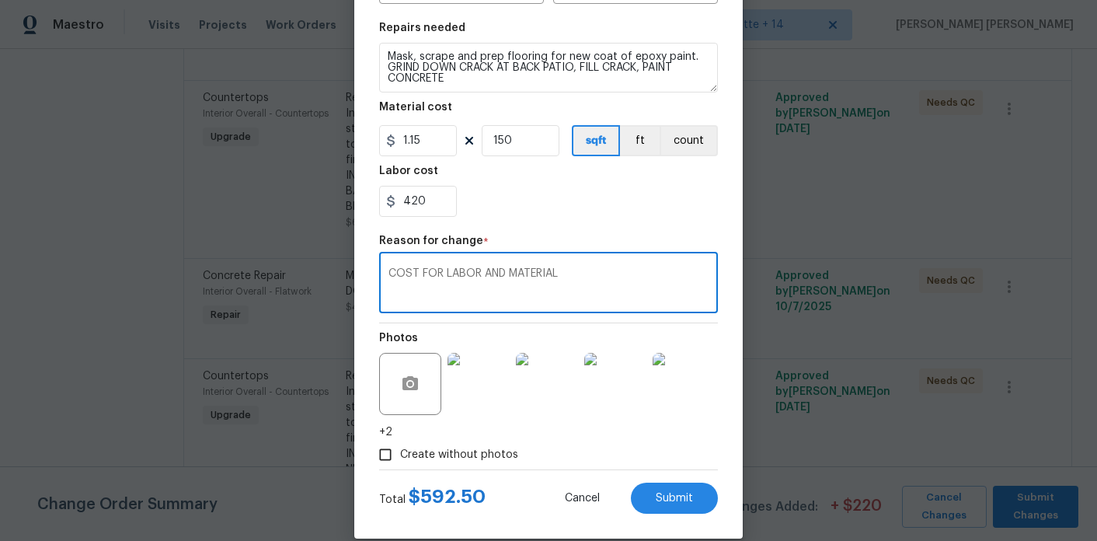
scroll to position [241, 0]
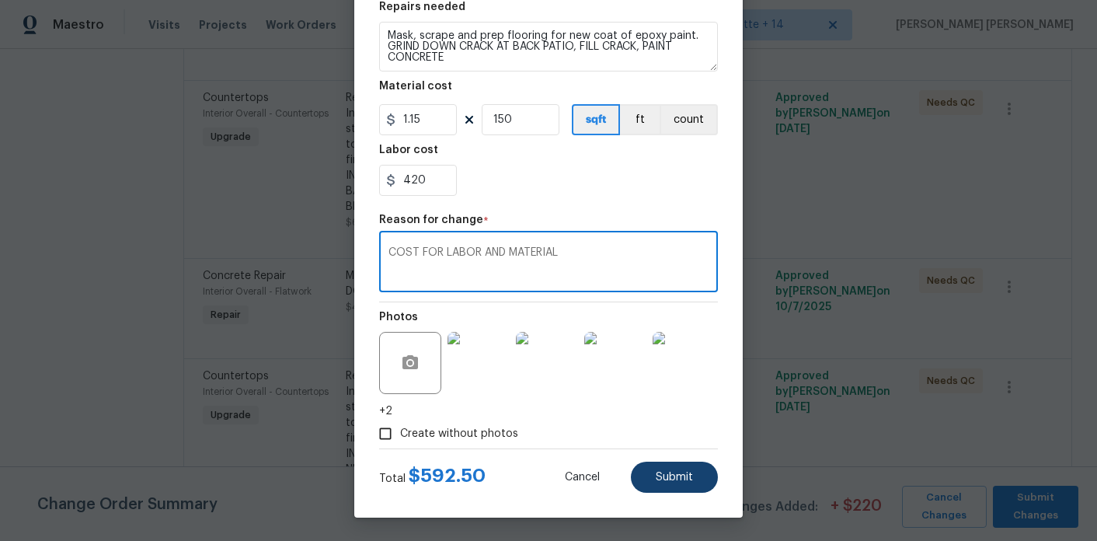
type textarea "COST FOR LABOR AND MATERIAL"
click at [662, 476] on span "Submit" at bounding box center [673, 477] width 37 height 12
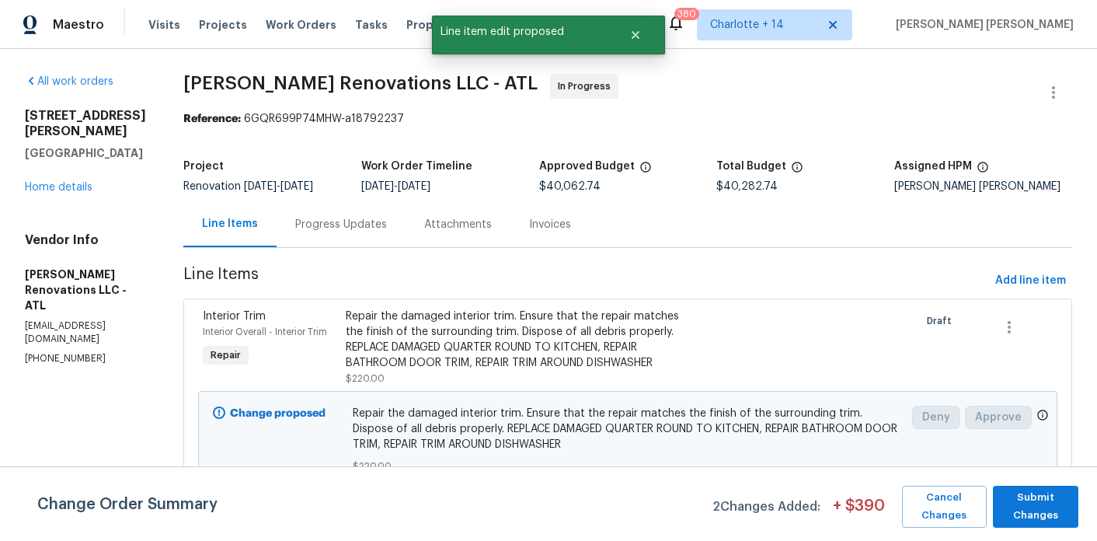
scroll to position [5074, 0]
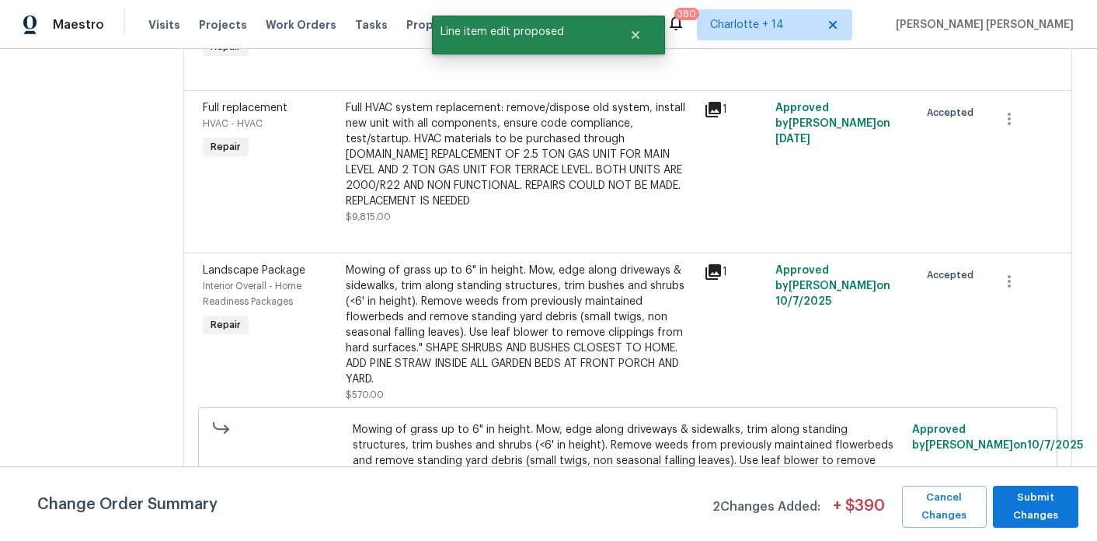
click at [523, 280] on div "Landscape Package Interior Overall - Home Readiness Packages Repair Mowing of g…" at bounding box center [627, 411] width 888 height 319
click at [513, 325] on div "Mowing of grass up to 6" in height. Mow, edge along driveways & sidewalks, trim…" at bounding box center [520, 325] width 349 height 124
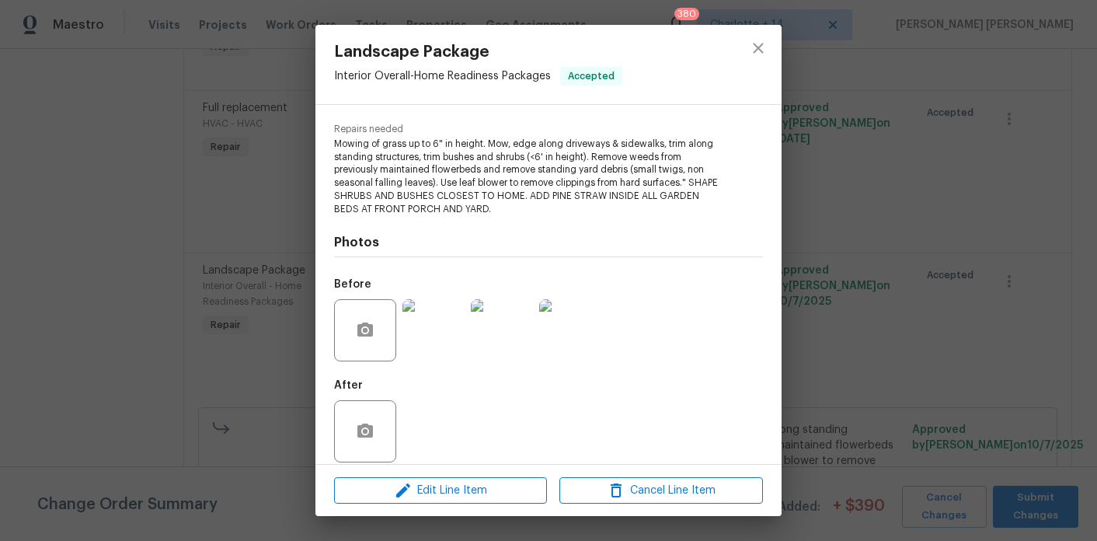
scroll to position [162, 0]
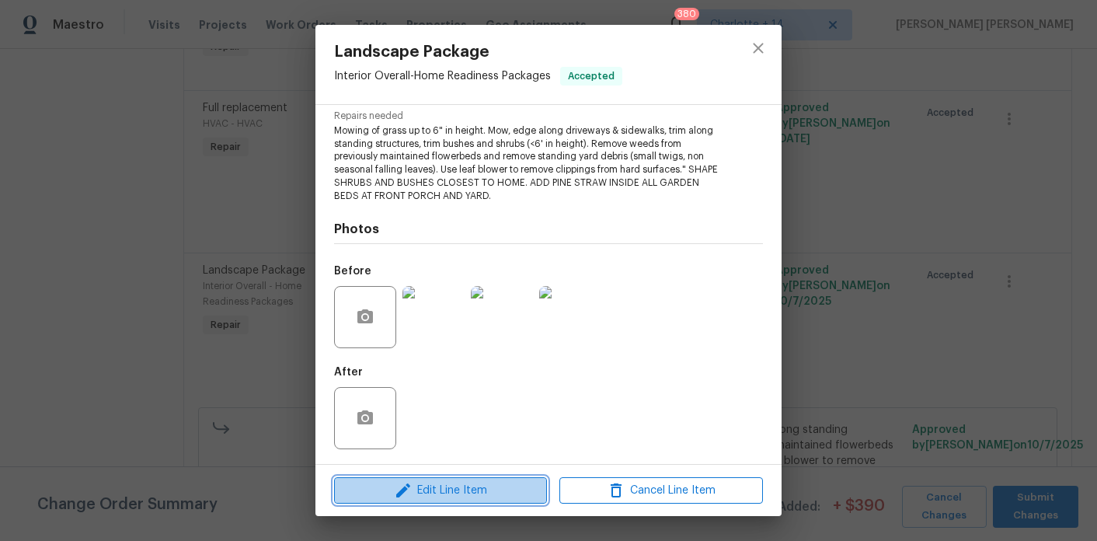
click at [469, 492] on span "Edit Line Item" at bounding box center [440, 490] width 203 height 19
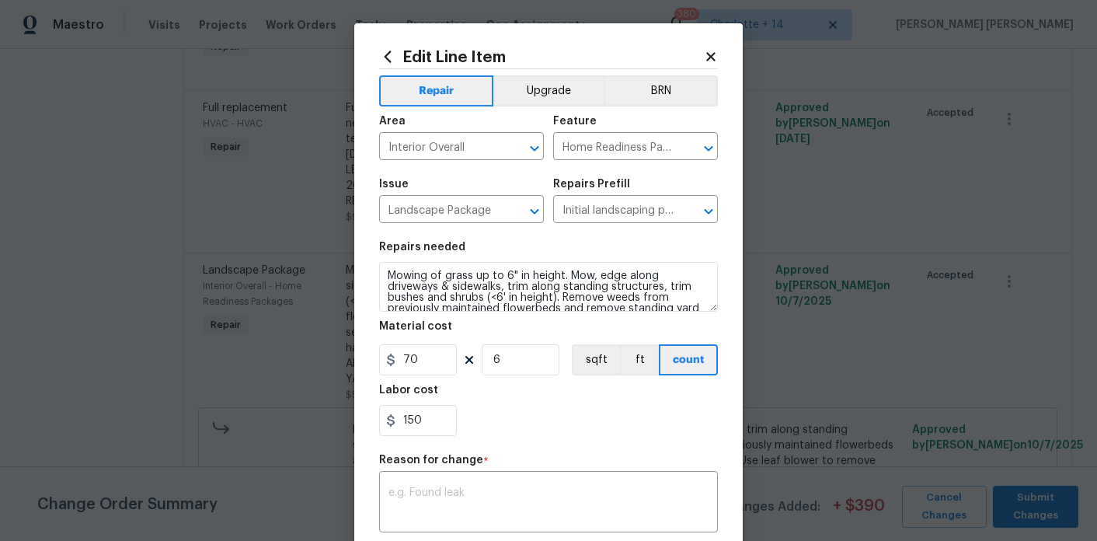
scroll to position [30, 0]
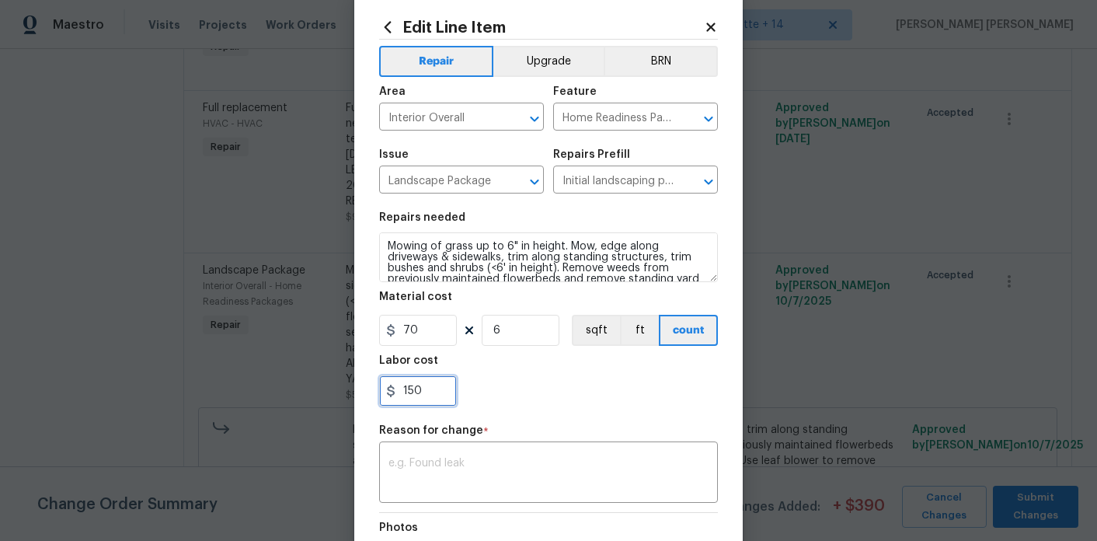
click at [440, 389] on input "150" at bounding box center [418, 390] width 78 height 31
type input "400"
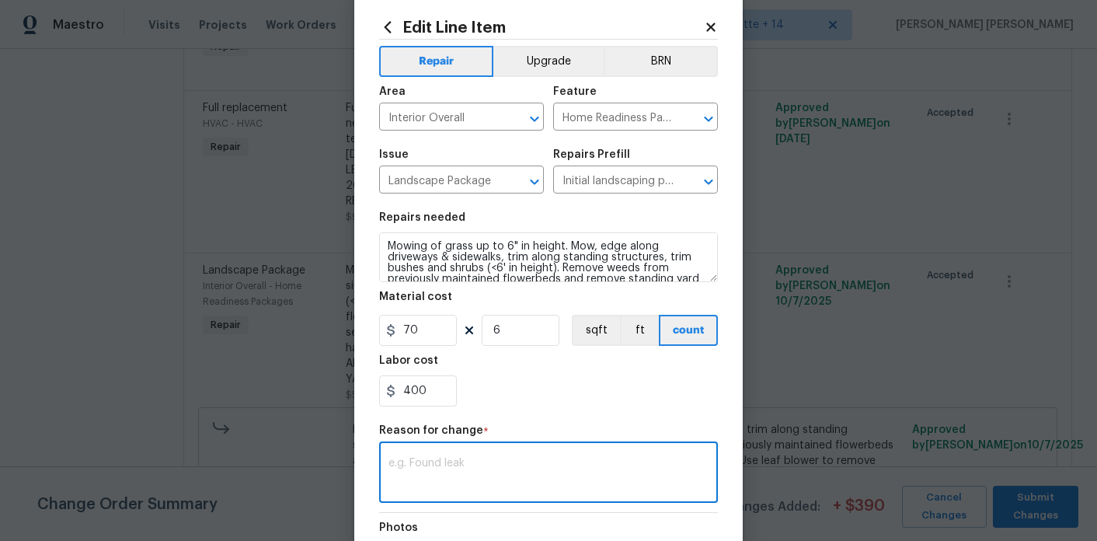
click at [456, 463] on textarea at bounding box center [548, 473] width 320 height 33
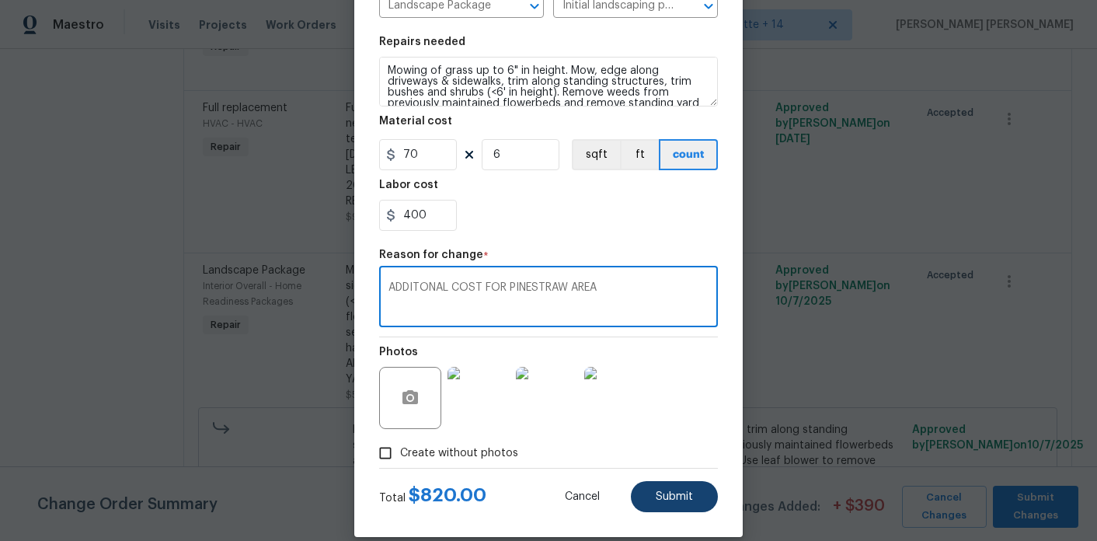
type textarea "ADDITONAL COST FOR PINESTRAW AREA"
click at [689, 489] on button "Submit" at bounding box center [674, 496] width 87 height 31
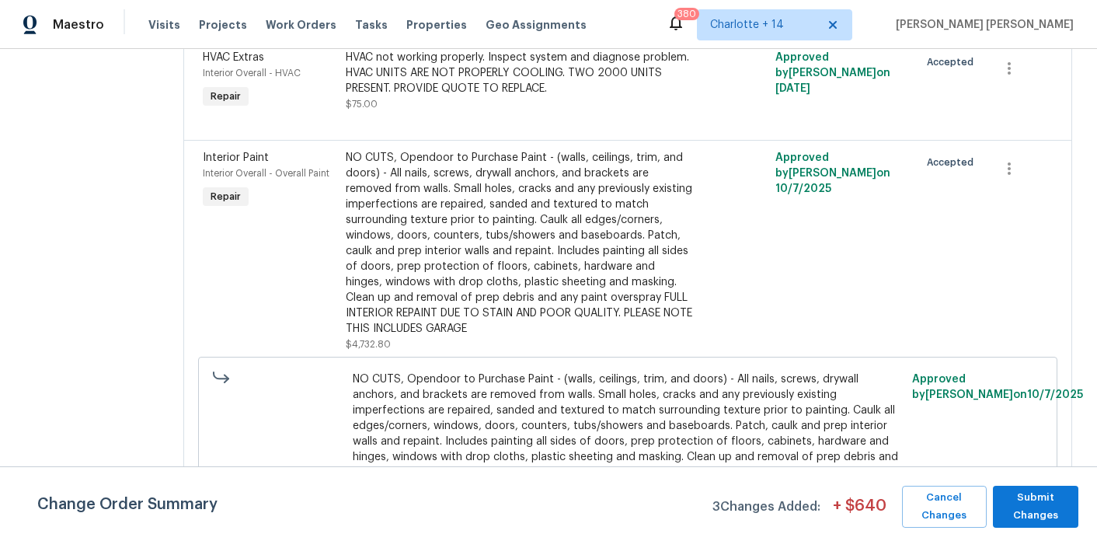
scroll to position [6316, 0]
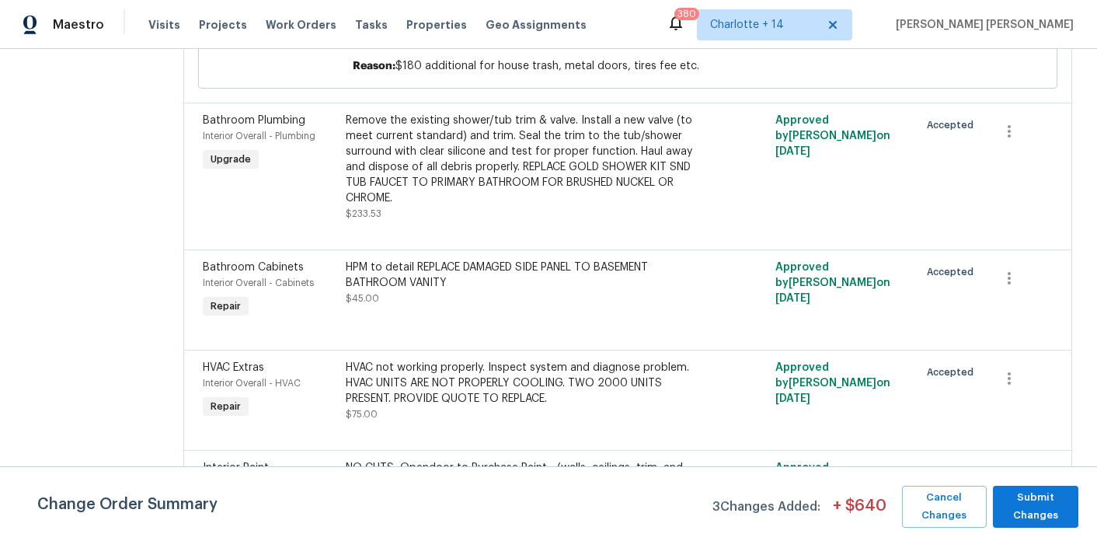
click at [440, 290] on div "HPM to detail REPLACE DAMAGED SIDE PANEL TO BASEMENT BATHROOM VANITY" at bounding box center [520, 274] width 349 height 31
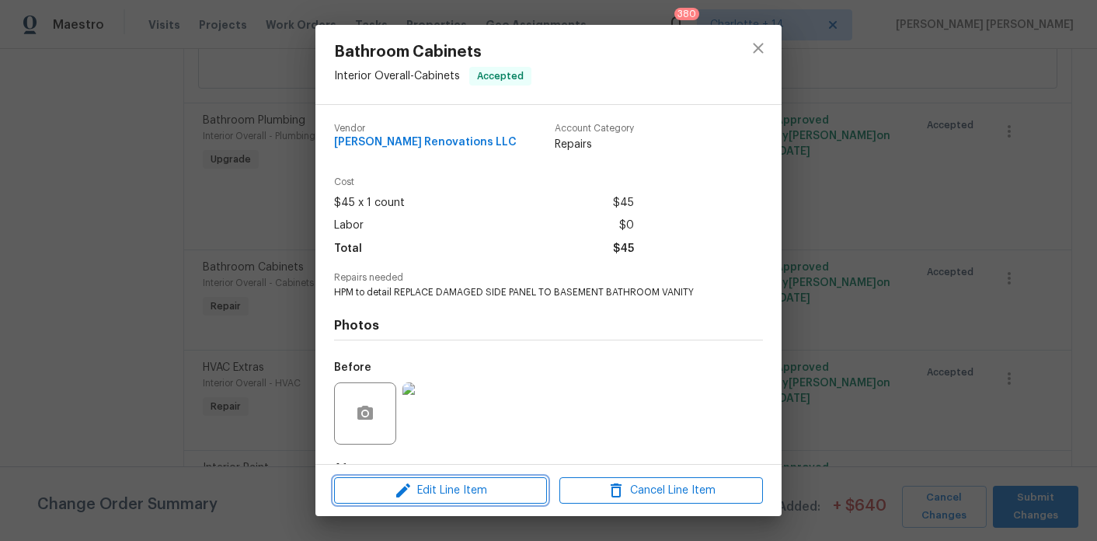
click at [419, 484] on span "Edit Line Item" at bounding box center [440, 490] width 203 height 19
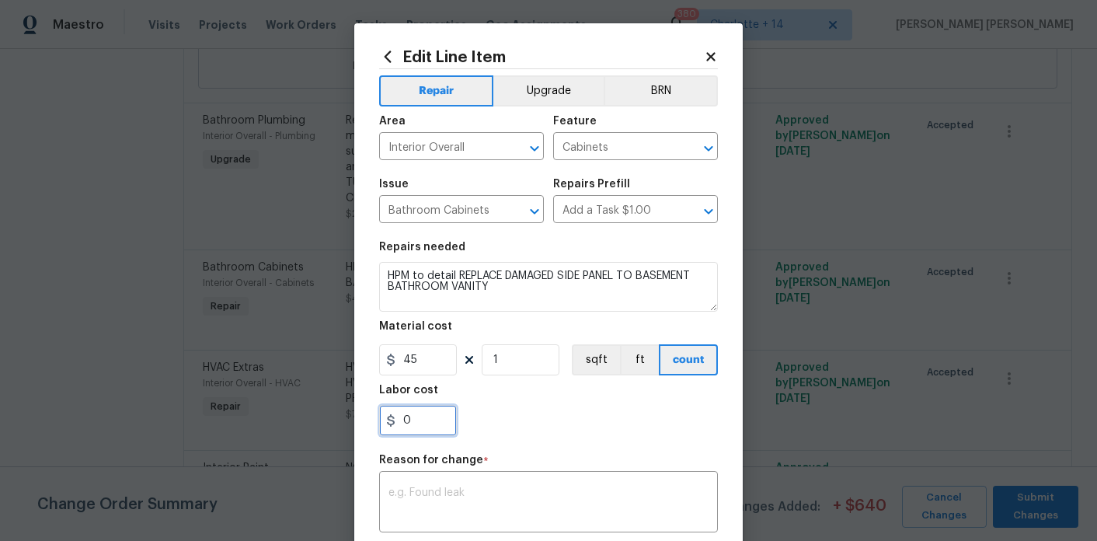
click at [443, 424] on input "0" at bounding box center [418, 420] width 78 height 31
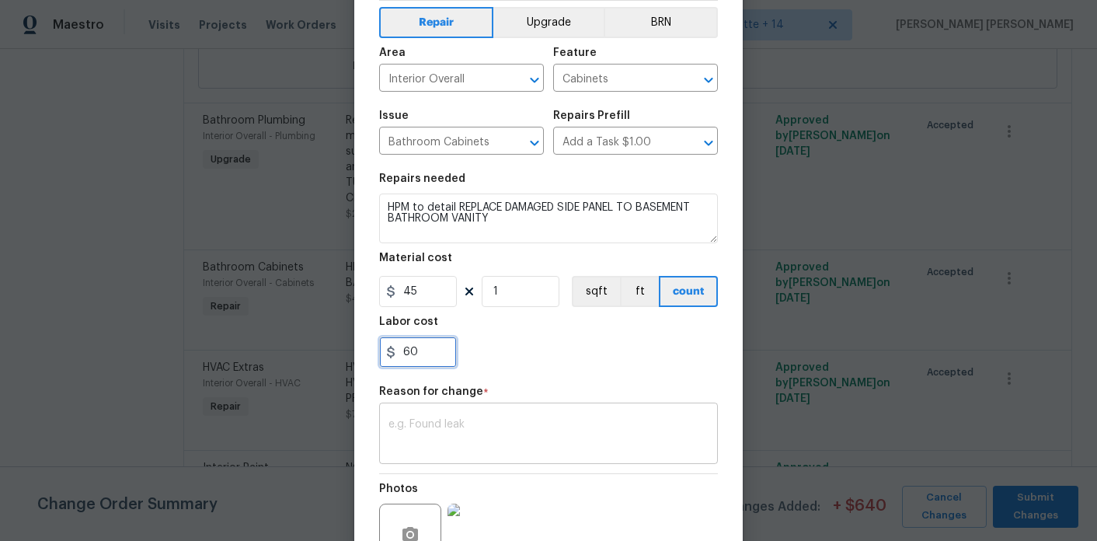
type input "60"
click at [435, 464] on div "x ​" at bounding box center [548, 434] width 339 height 57
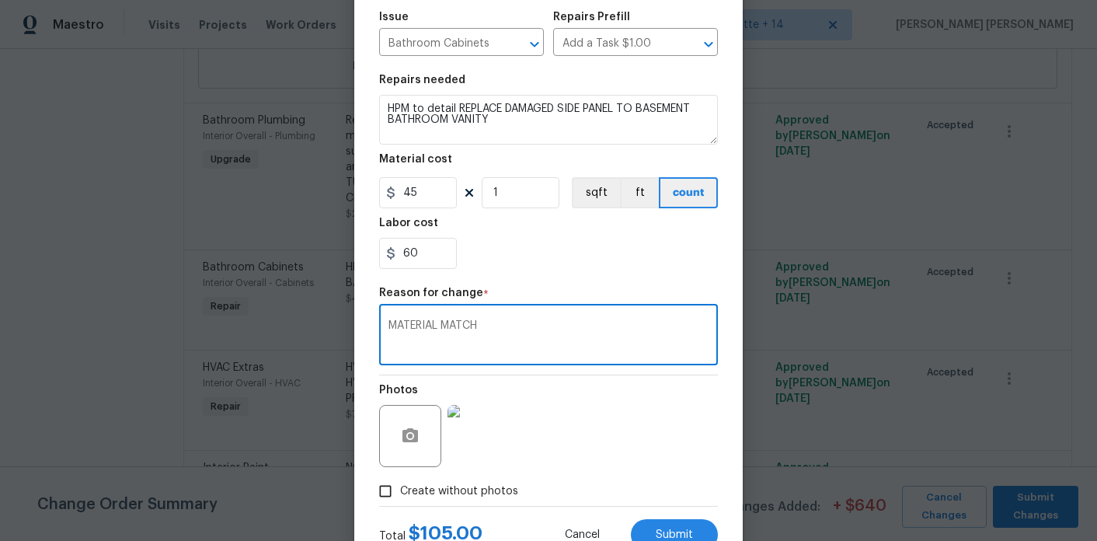
scroll to position [225, 0]
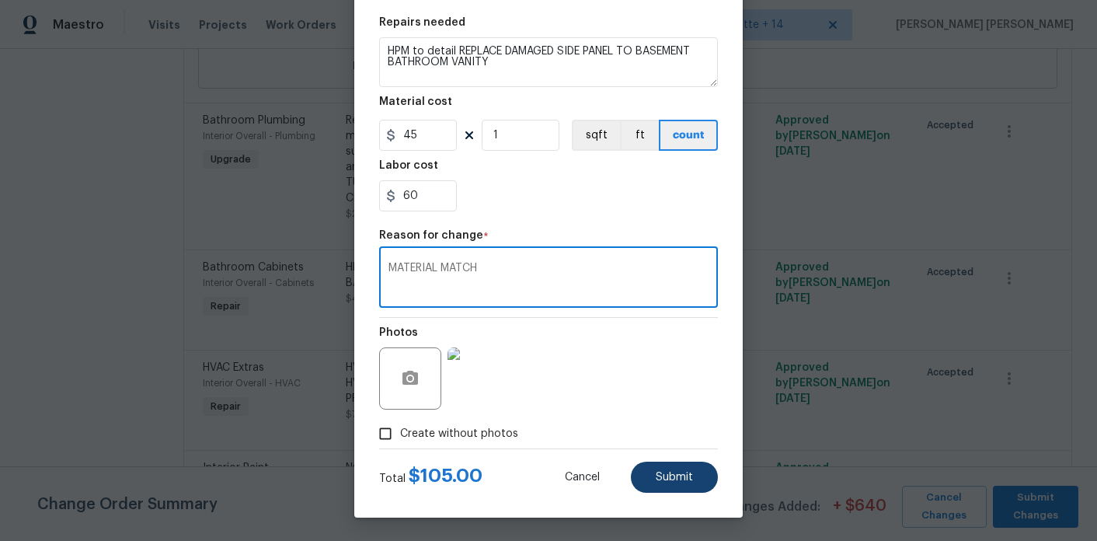
type textarea "MATERIAL MATCH"
click at [661, 469] on button "Submit" at bounding box center [674, 476] width 87 height 31
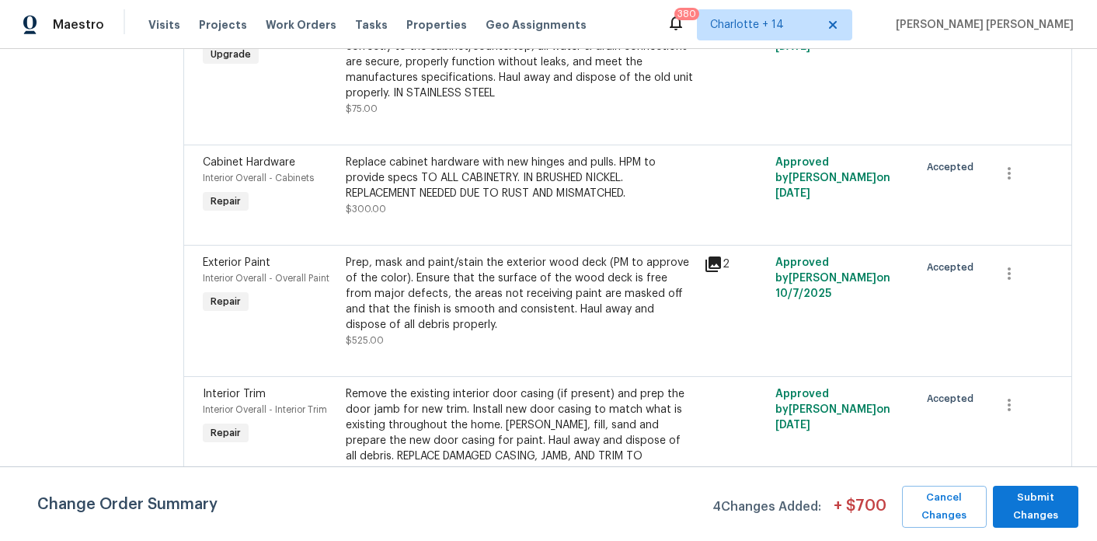
scroll to position [8465, 0]
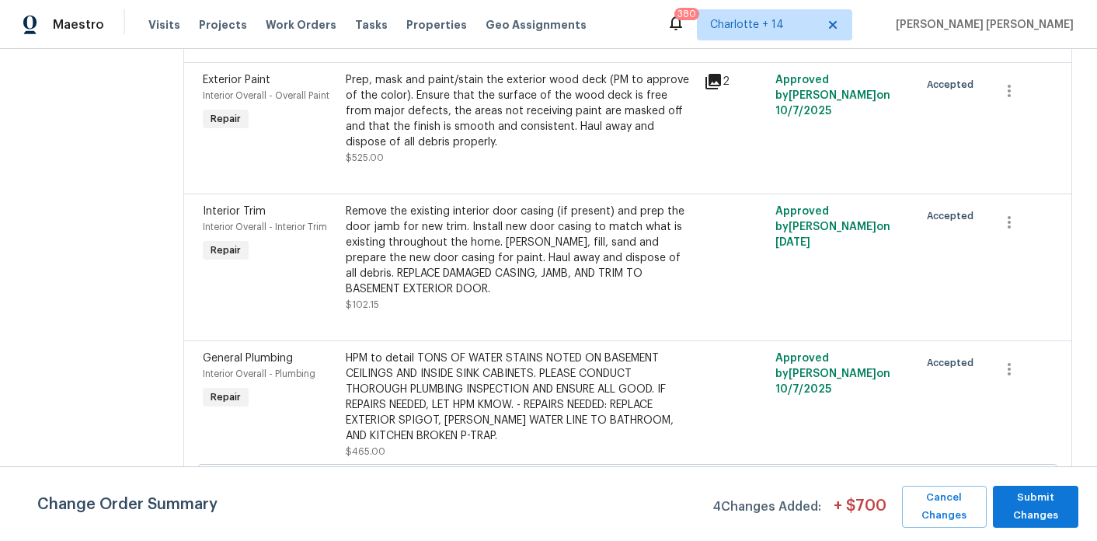
click at [482, 150] on div "Prep, mask and paint/stain the exterior wood deck (PM to approve of the color).…" at bounding box center [520, 111] width 349 height 78
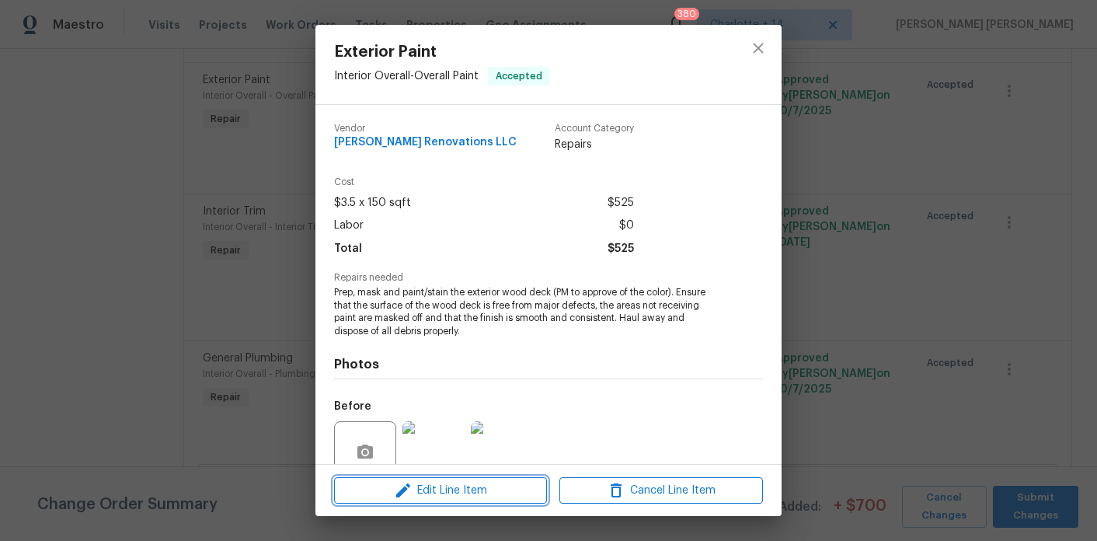
click at [426, 485] on span "Edit Line Item" at bounding box center [440, 490] width 203 height 19
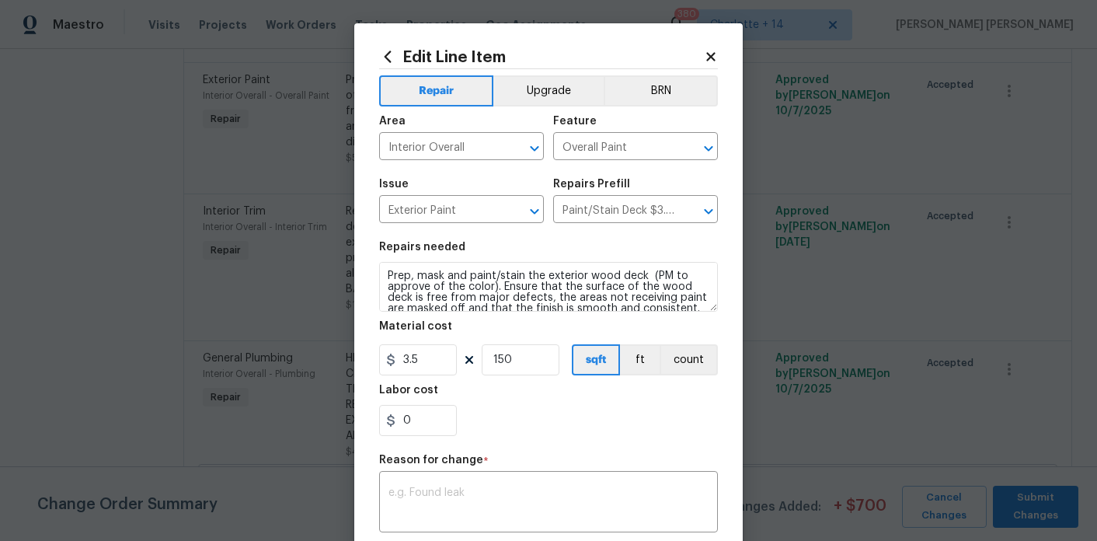
scroll to position [6, 0]
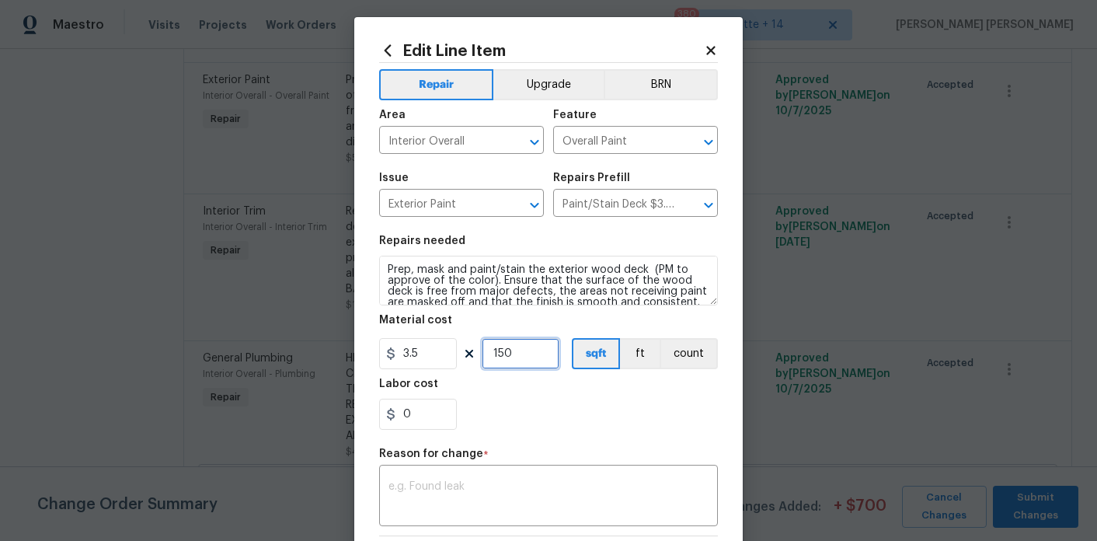
click at [527, 352] on input "150" at bounding box center [521, 353] width 78 height 31
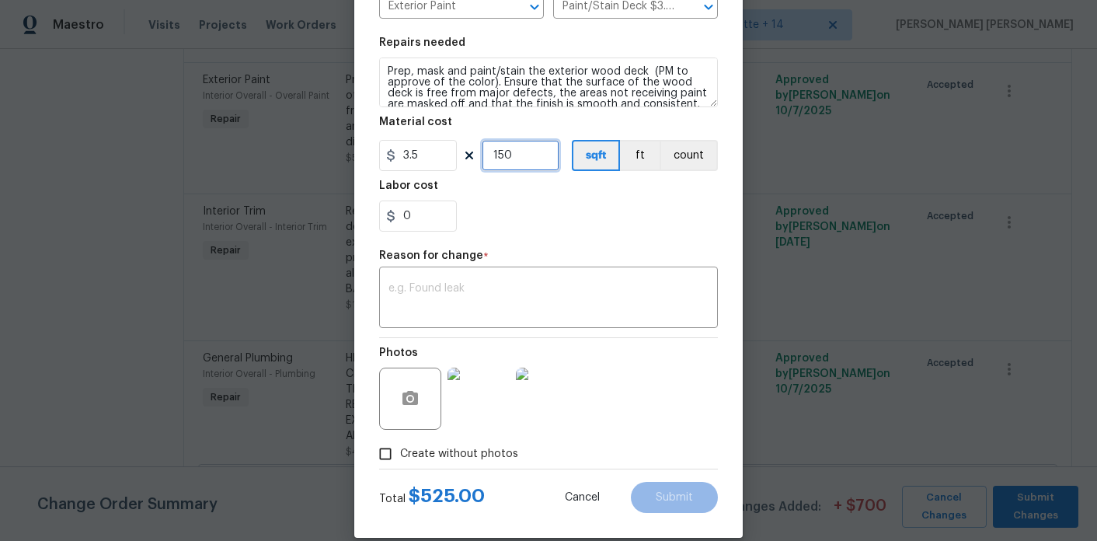
scroll to position [205, 0]
type input "320"
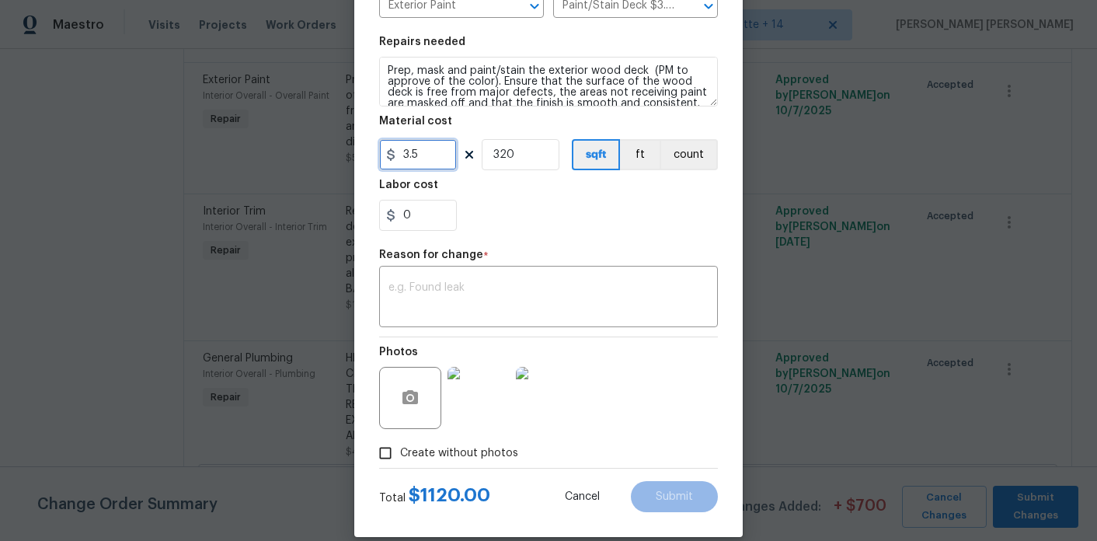
click at [429, 145] on input "3.5" at bounding box center [418, 154] width 78 height 31
type input "2.5"
click at [535, 217] on div "0" at bounding box center [548, 215] width 339 height 31
click at [423, 217] on input "0" at bounding box center [418, 215] width 78 height 31
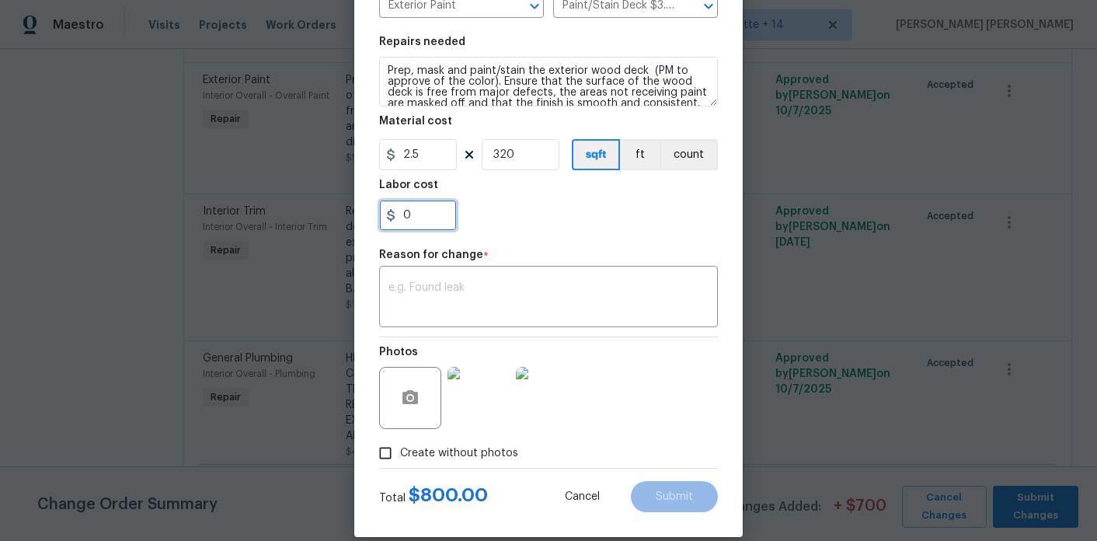
click at [423, 217] on input "0" at bounding box center [418, 215] width 78 height 31
type input "44.34"
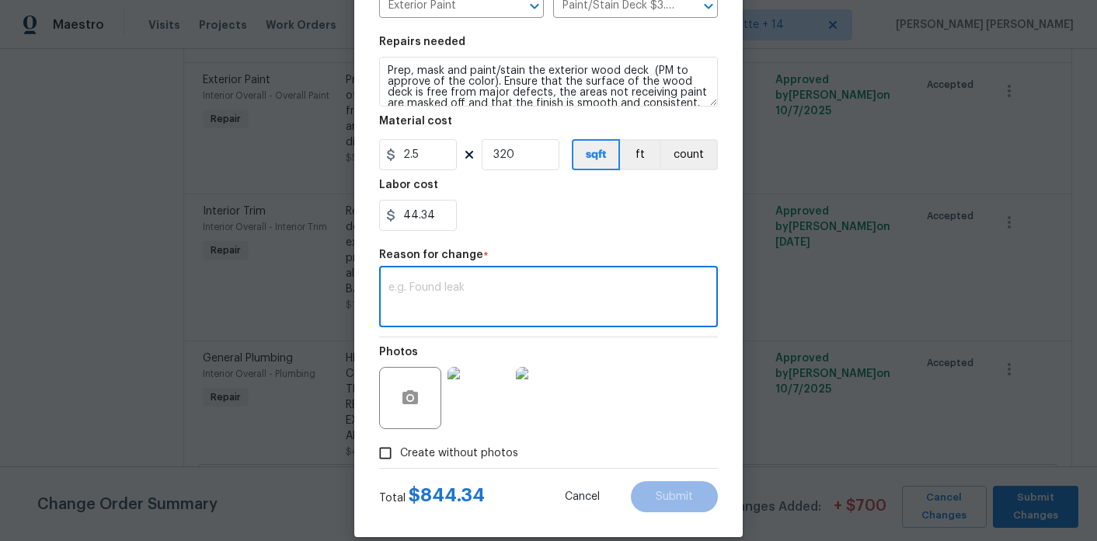
click at [451, 284] on textarea at bounding box center [548, 298] width 320 height 33
type textarea "DECK CORRECTION FOR SQFT"
click at [479, 198] on div "Labor cost" at bounding box center [548, 189] width 339 height 20
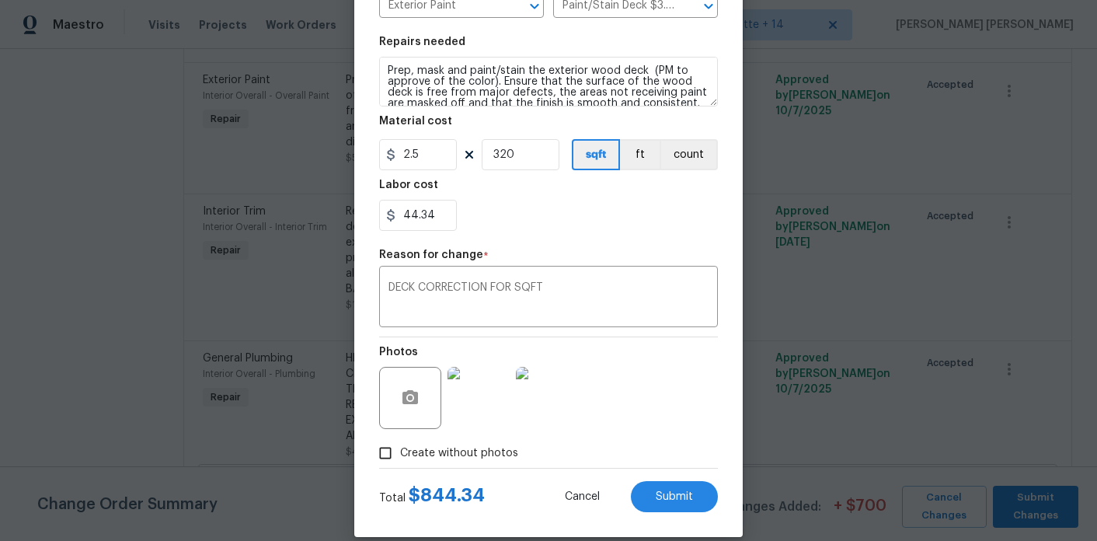
scroll to position [225, 0]
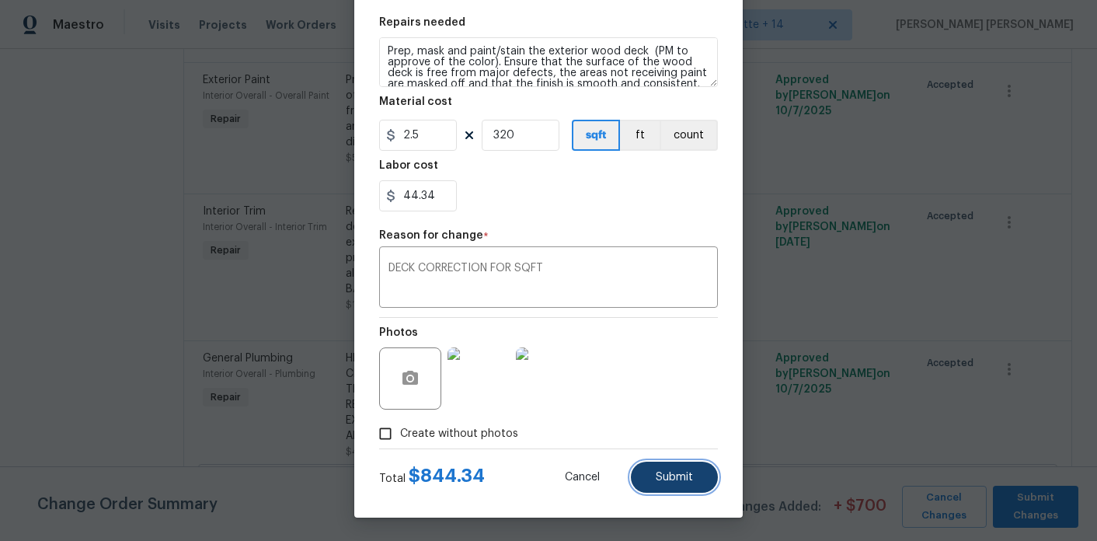
click at [666, 462] on button "Submit" at bounding box center [674, 476] width 87 height 31
type input "150"
type input "3.5"
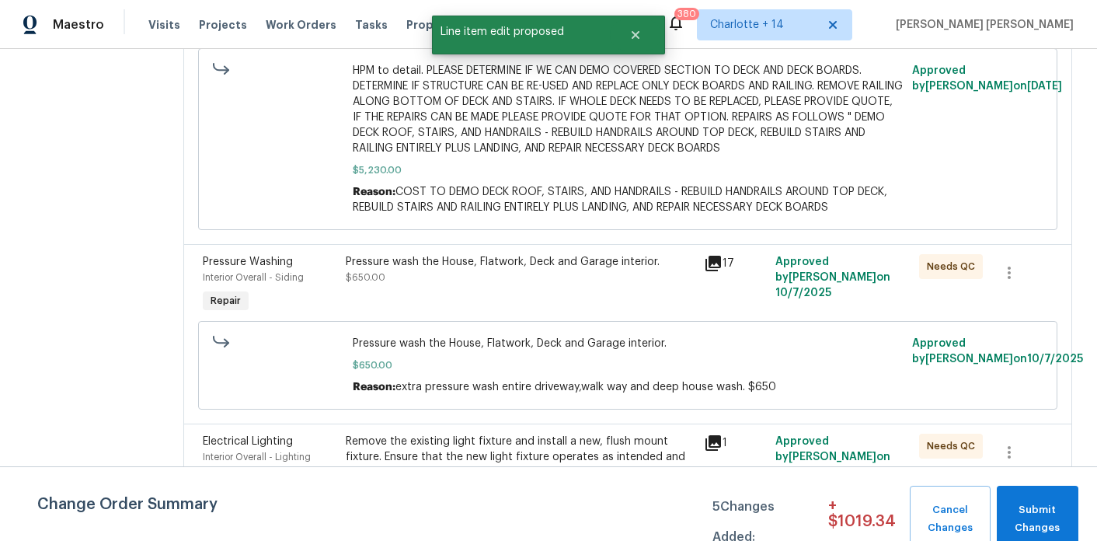
scroll to position [9216, 0]
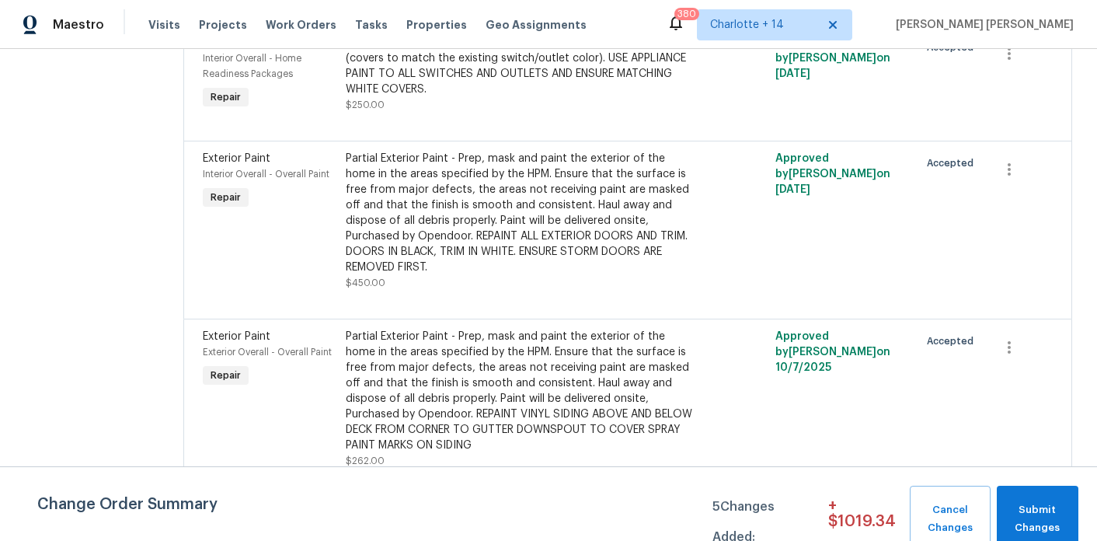
click at [474, 401] on div "Partial Exterior Paint - Prep, mask and paint the exterior of the home in the a…" at bounding box center [520, 391] width 349 height 124
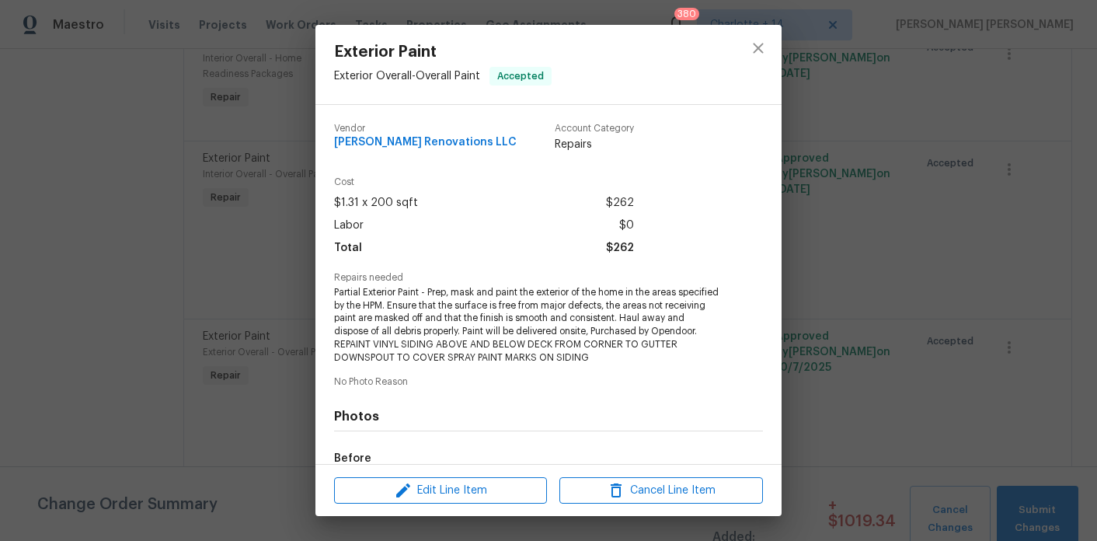
scroll to position [21, 0]
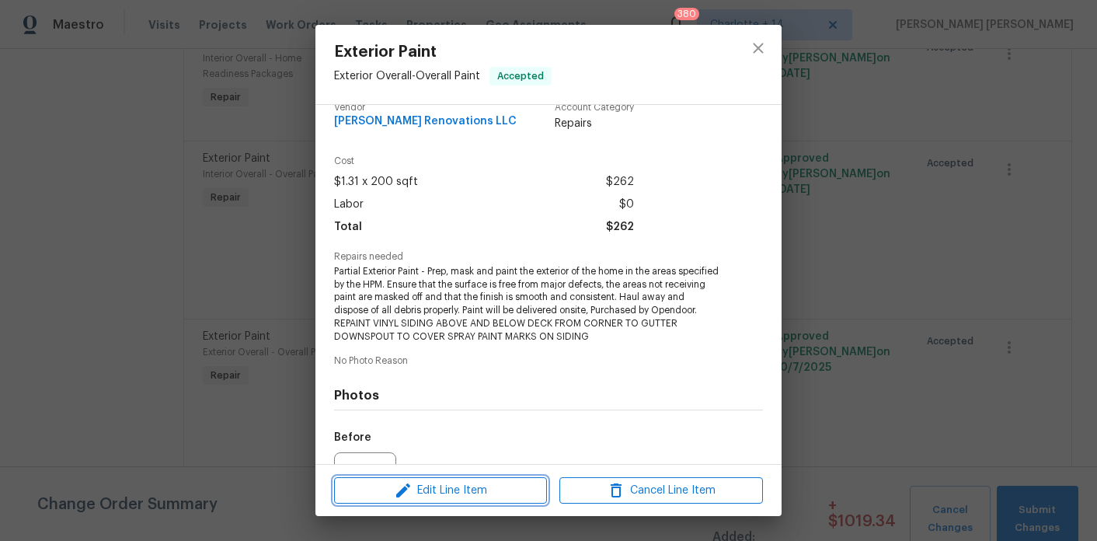
click at [470, 485] on span "Edit Line Item" at bounding box center [440, 490] width 203 height 19
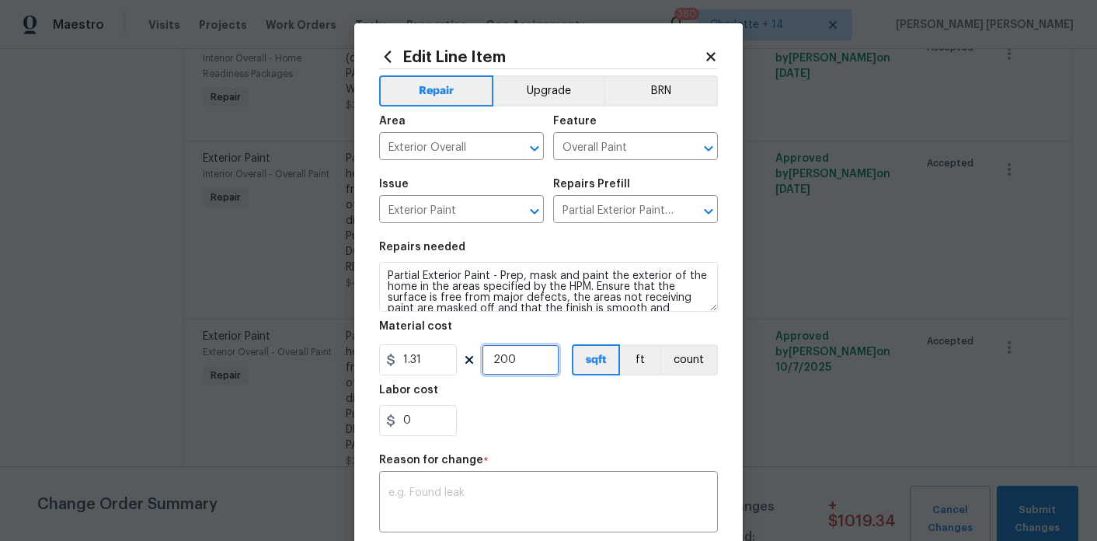
click at [527, 356] on input "200" at bounding box center [521, 359] width 78 height 31
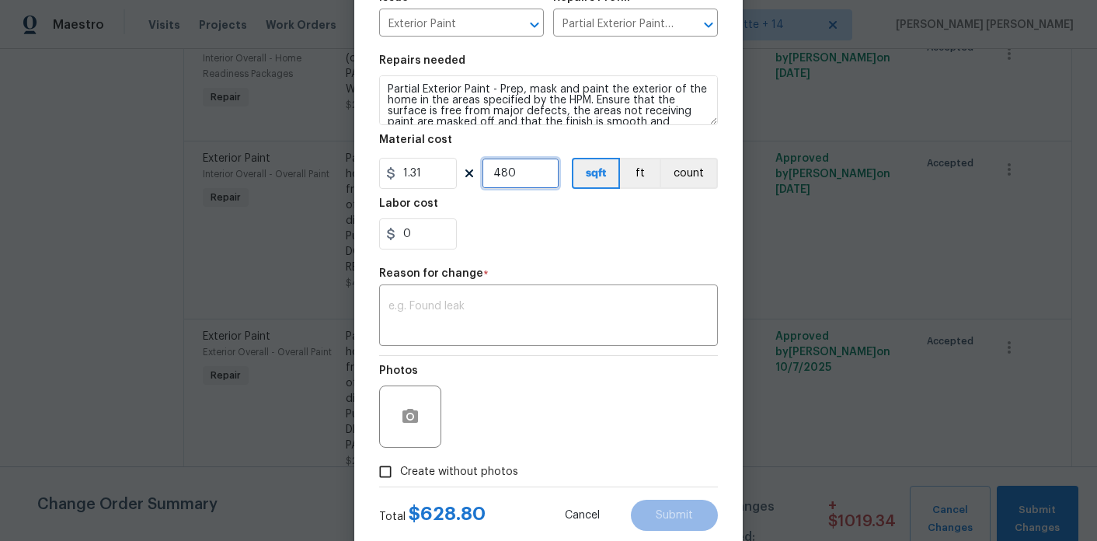
scroll to position [196, 0]
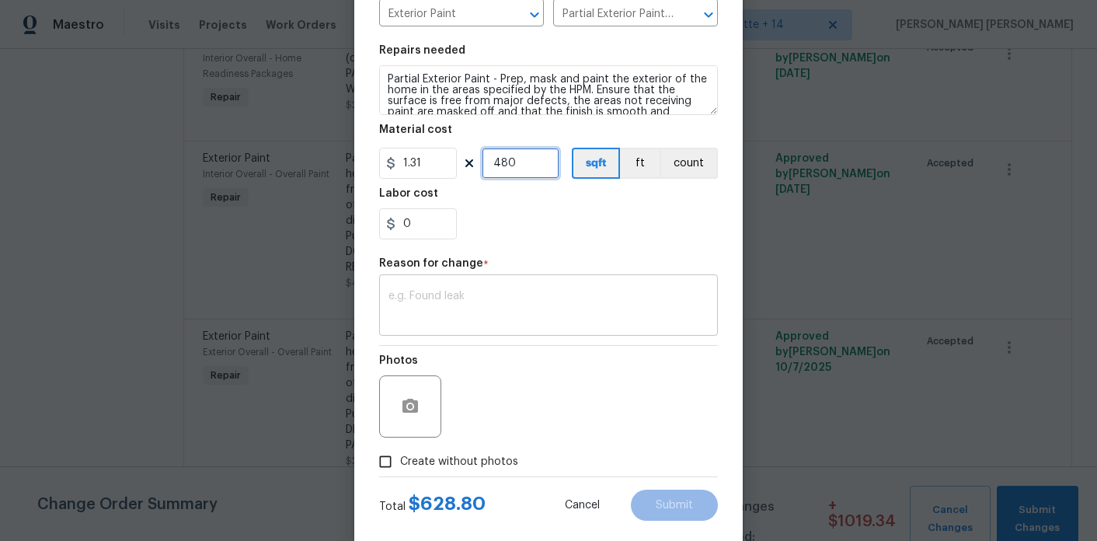
type input "480"
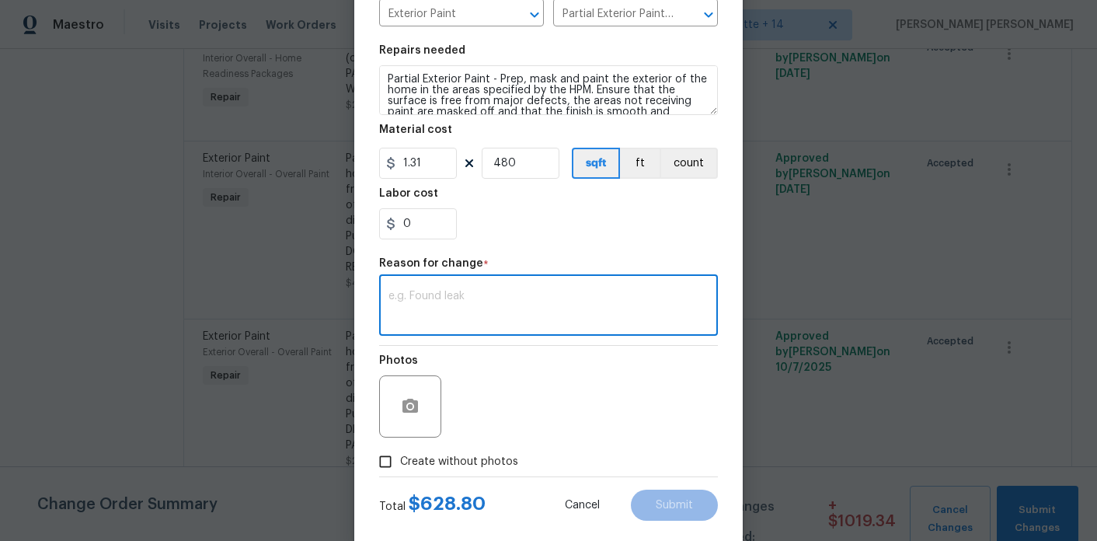
click at [564, 300] on textarea at bounding box center [548, 306] width 320 height 33
click at [429, 231] on input "0" at bounding box center [418, 223] width 78 height 31
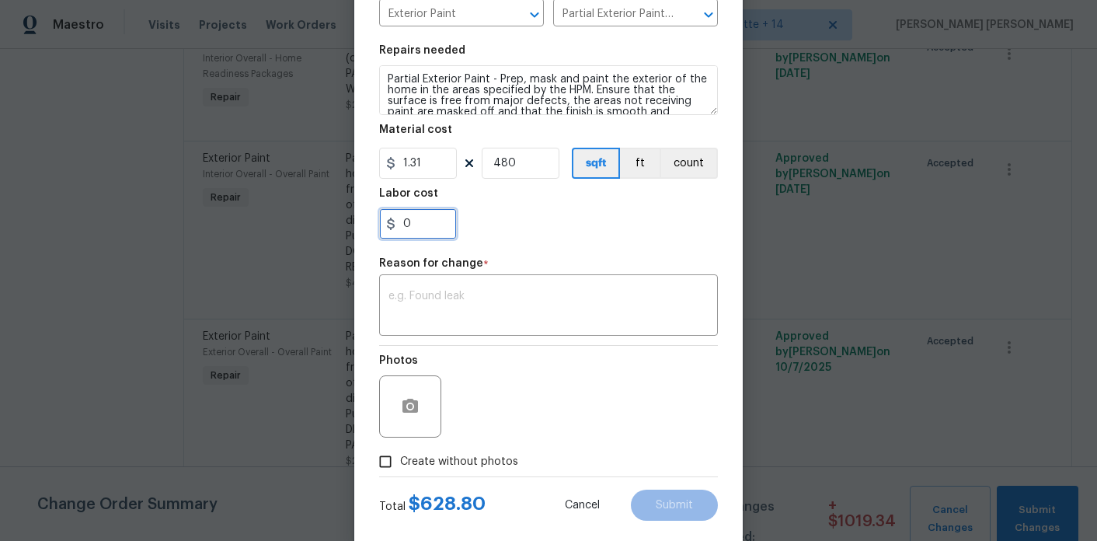
click at [429, 231] on input "0" at bounding box center [418, 223] width 78 height 31
type input "5"
type input "640"
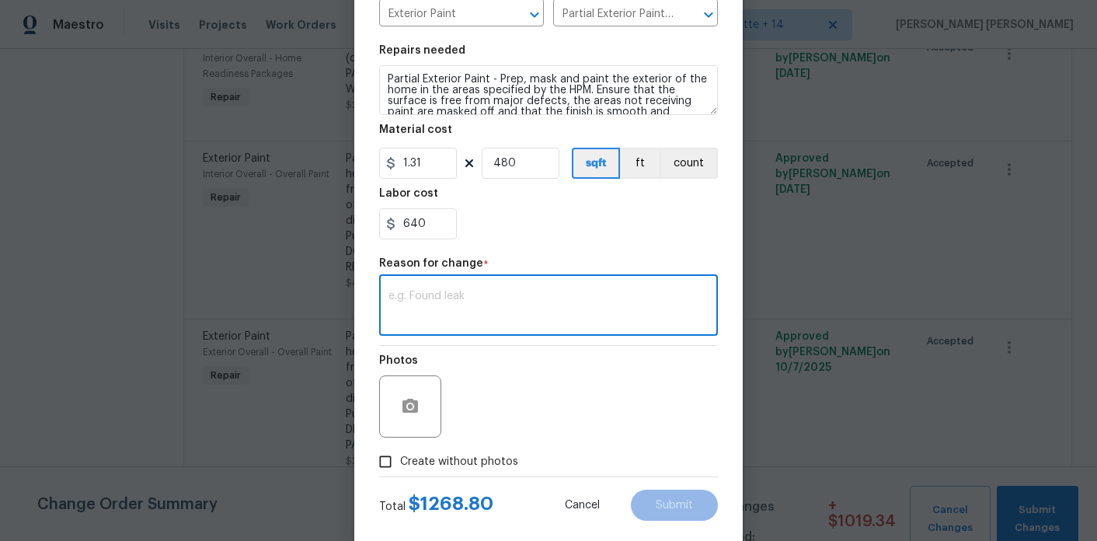
click at [426, 292] on textarea at bounding box center [548, 306] width 320 height 33
type textarea "SIDING REPAIRS AND REPAINT"
click at [678, 496] on button "Submit" at bounding box center [674, 504] width 87 height 31
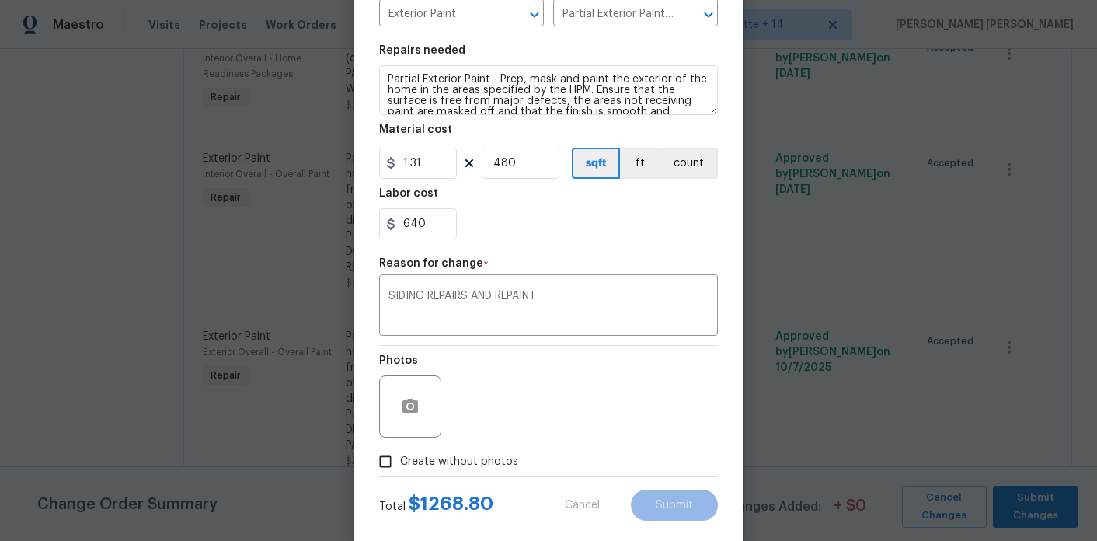
type input "200"
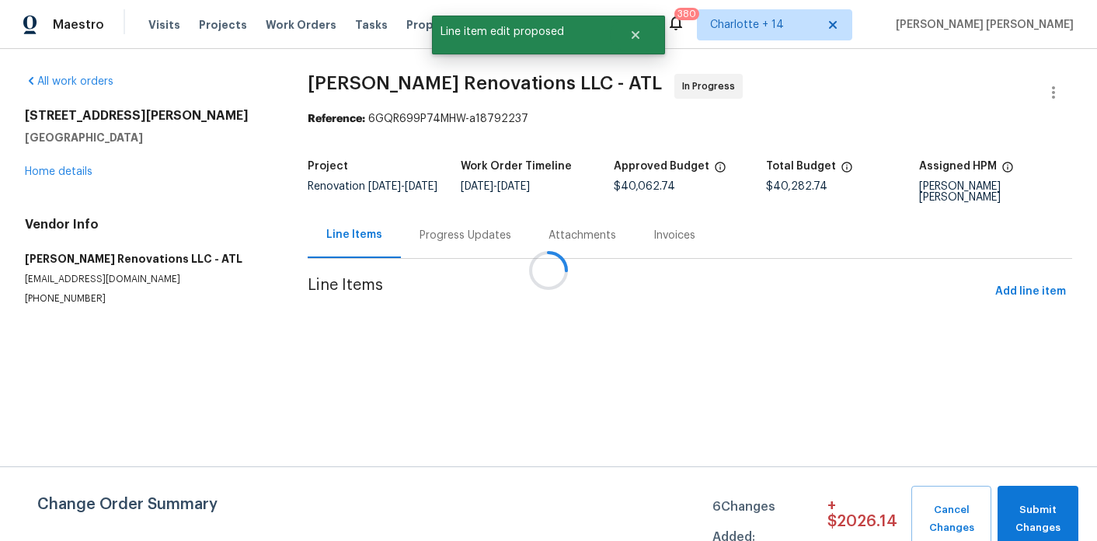
scroll to position [0, 0]
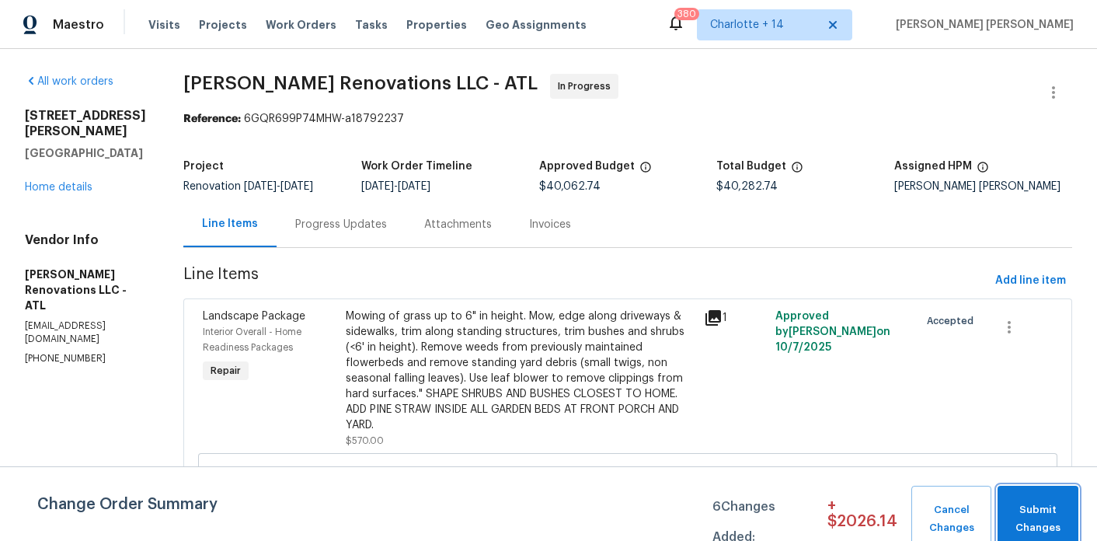
click at [1051, 527] on span "Submit Changes" at bounding box center [1037, 519] width 65 height 36
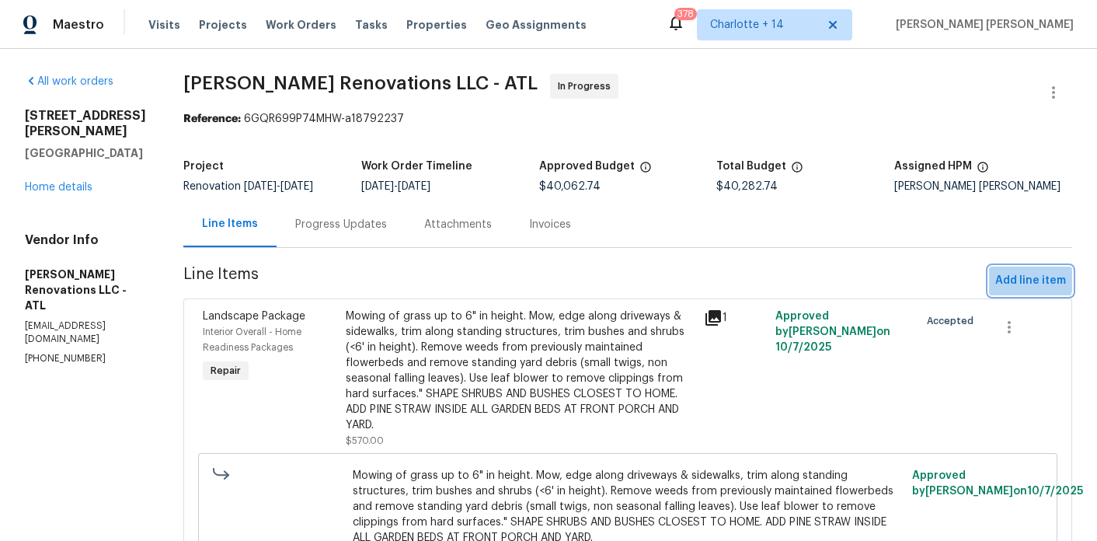
click at [1014, 285] on span "Add line item" at bounding box center [1030, 280] width 71 height 19
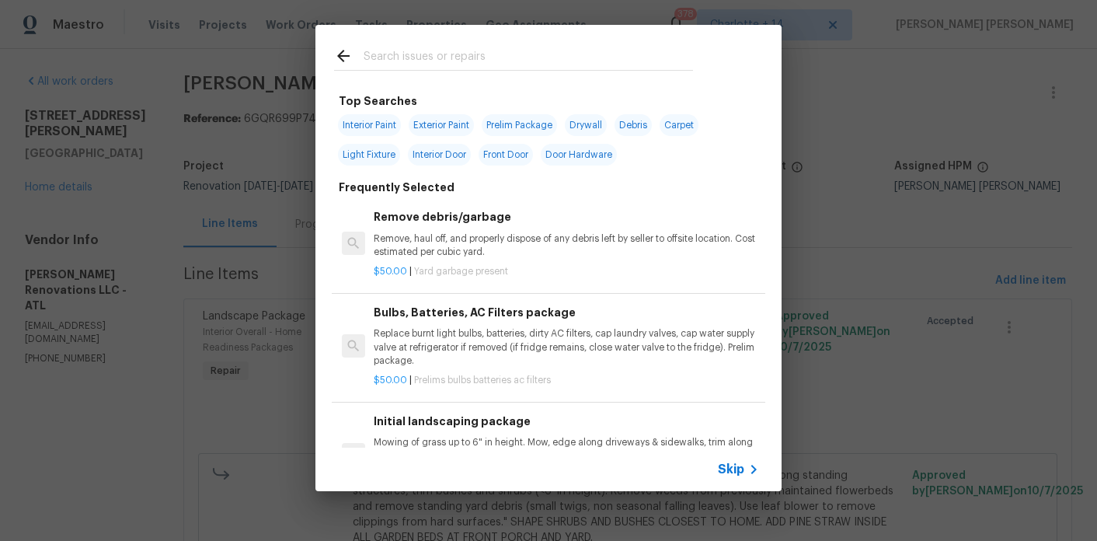
click at [373, 64] on input "text" at bounding box center [527, 58] width 329 height 23
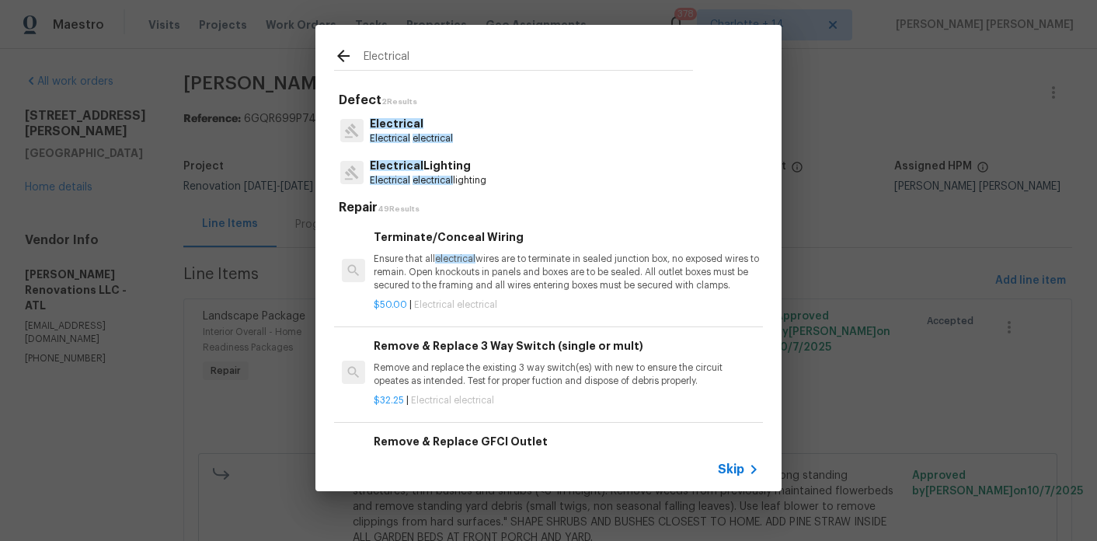
type input "Electrical"
click at [426, 130] on p "Electrical" at bounding box center [411, 124] width 83 height 16
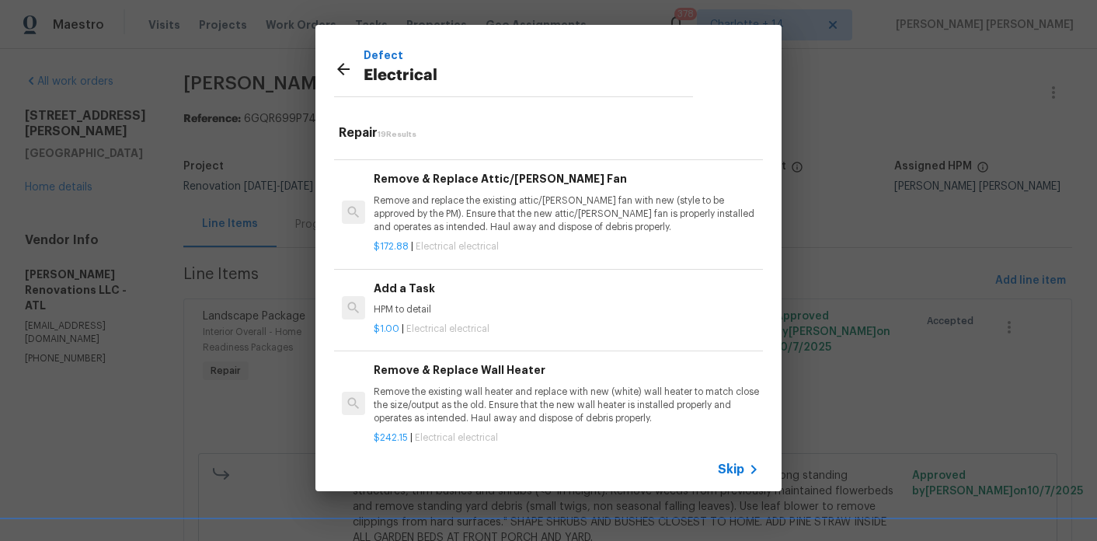
scroll to position [952, 0]
click at [416, 313] on p "HPM to detail" at bounding box center [566, 308] width 385 height 13
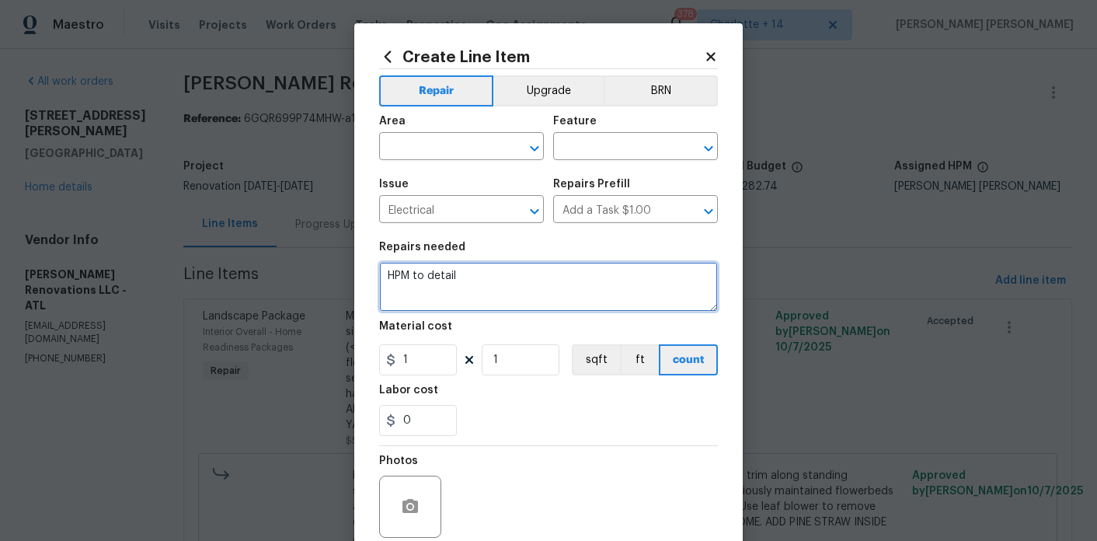
click at [465, 269] on textarea "HPM to detail" at bounding box center [548, 287] width 339 height 50
click at [550, 273] on textarea "HPM to detail" at bounding box center [548, 287] width 339 height 50
click at [555, 278] on textarea "HPM to detail - Primary bedroom lights," at bounding box center [548, 287] width 339 height 50
click at [683, 283] on textarea "HPM to detail - Primary bedroom and bathroom lights," at bounding box center [548, 287] width 339 height 50
type textarea "HPM to detail - Primary bedroom and bathroom lights are non functional. please …"
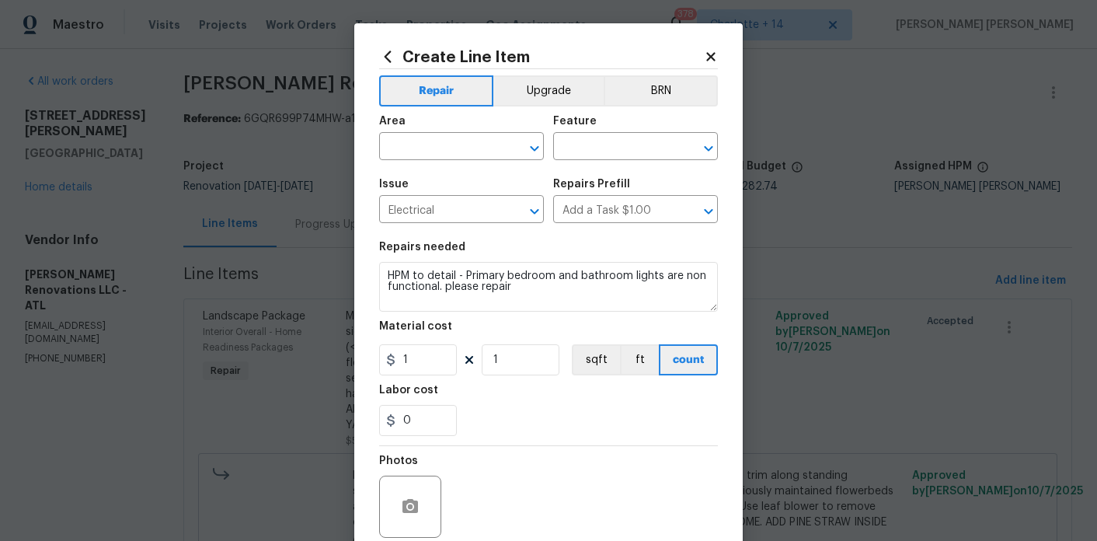
click at [446, 161] on span "Area ​" at bounding box center [461, 137] width 165 height 63
click at [447, 156] on input "text" at bounding box center [439, 148] width 121 height 24
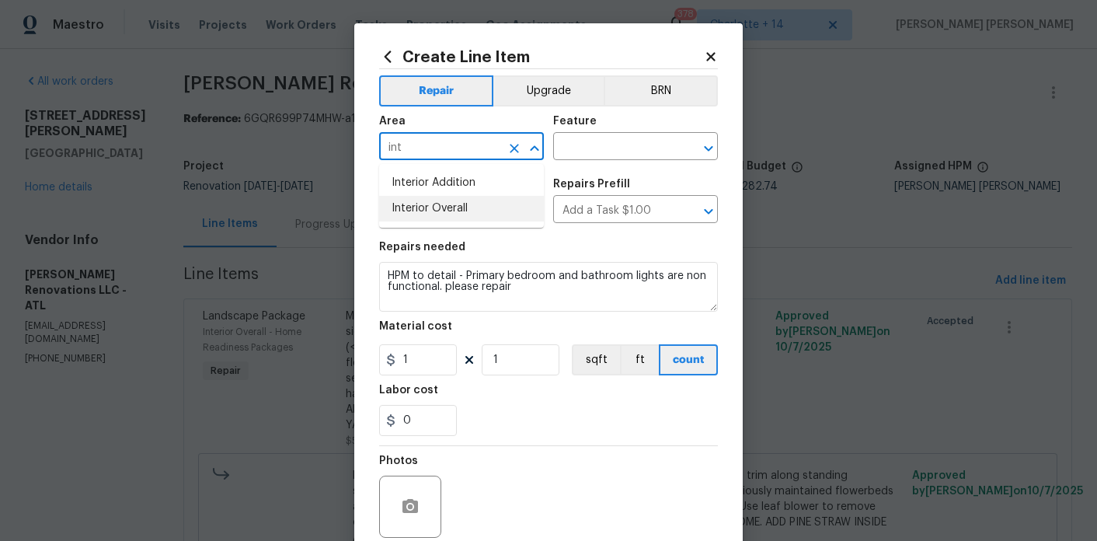
click at [449, 213] on li "Interior Overall" at bounding box center [461, 209] width 165 height 26
type input "Interior Overall"
click at [580, 151] on input "text" at bounding box center [613, 148] width 121 height 24
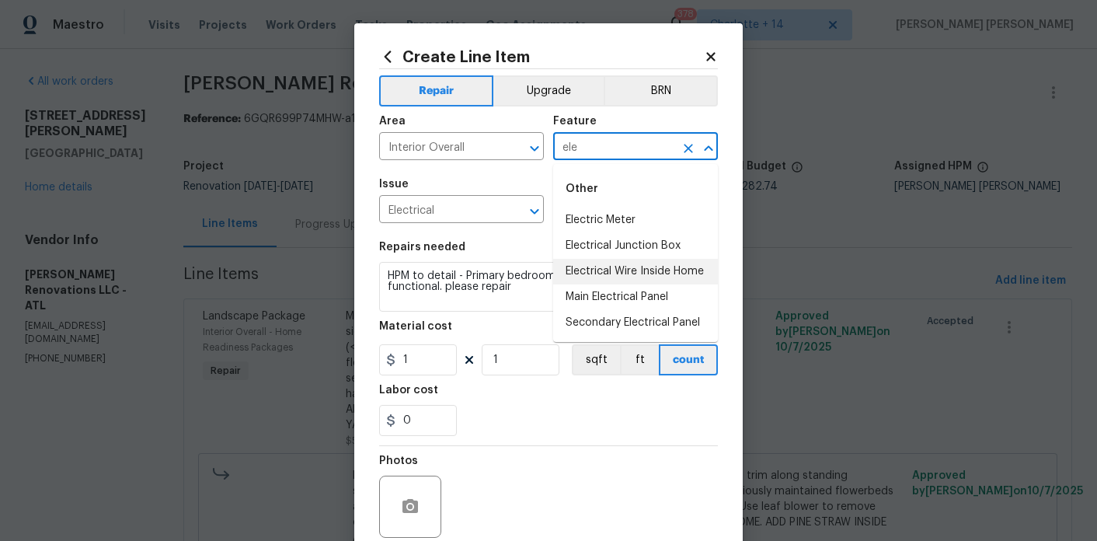
click at [618, 271] on li "Electrical Wire Inside Home" at bounding box center [635, 272] width 165 height 26
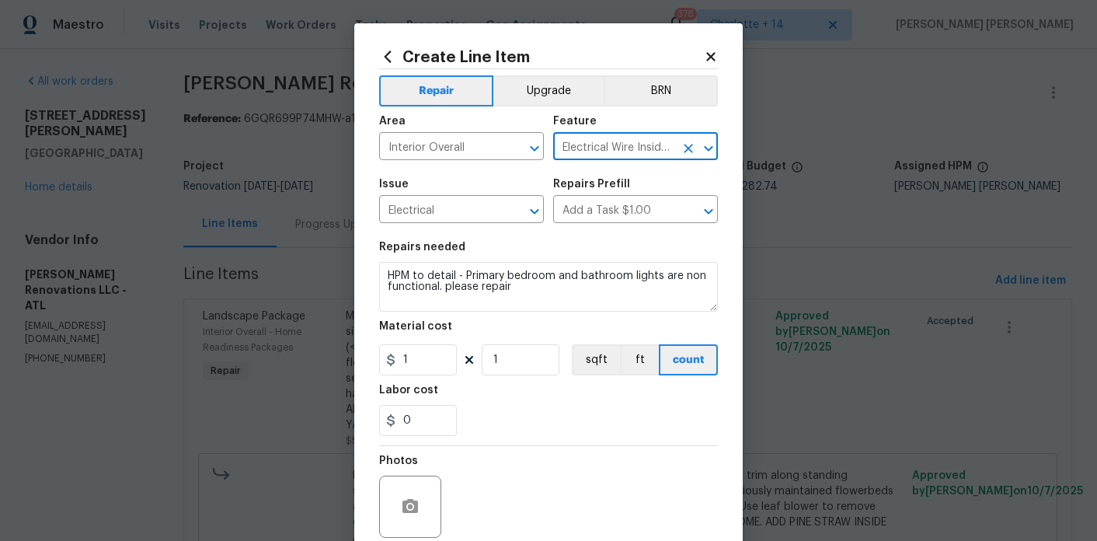
scroll to position [82, 0]
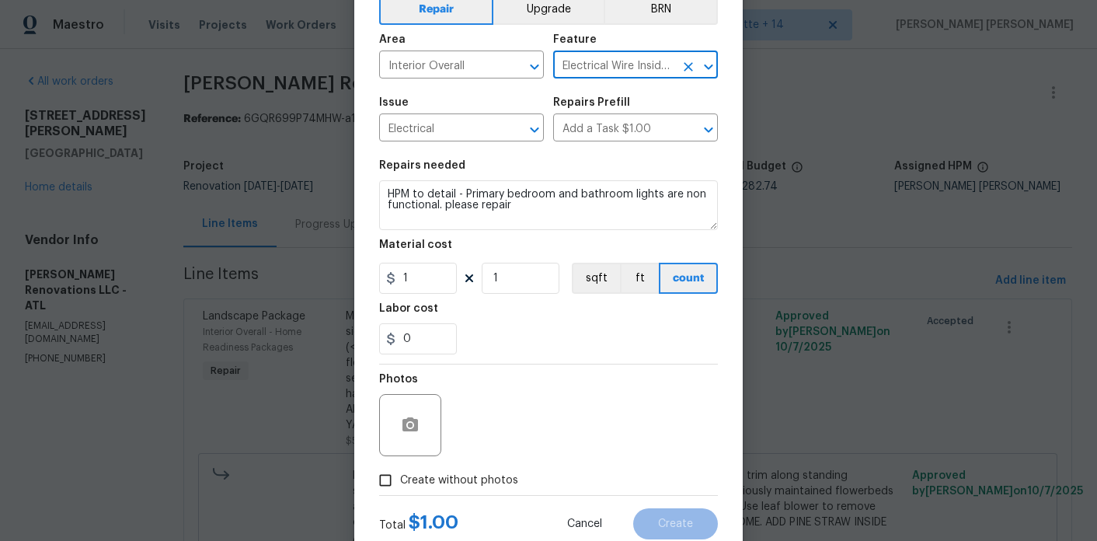
type input "Electrical Wire Inside Home"
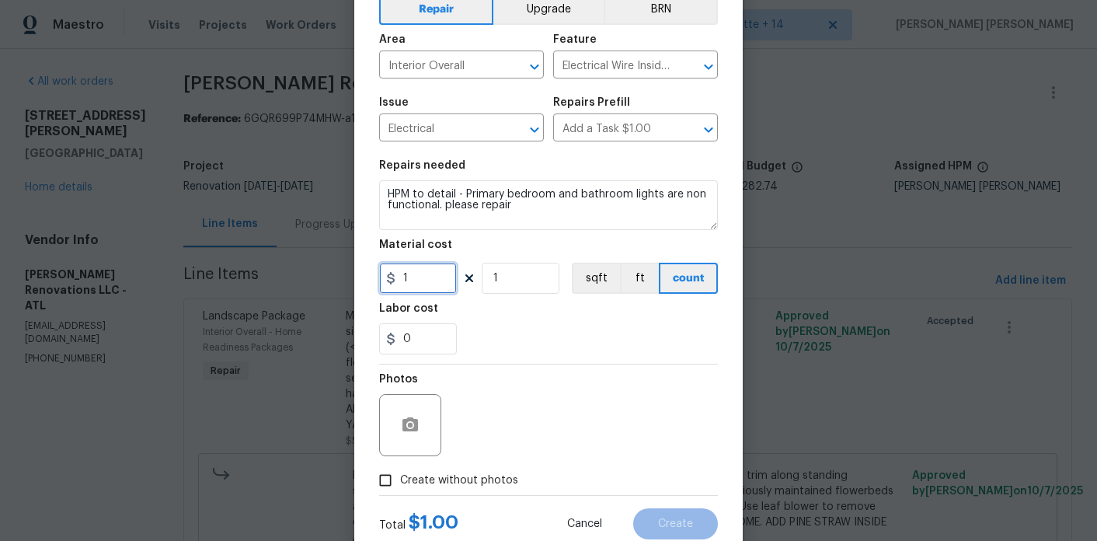
click at [427, 283] on input "1" at bounding box center [418, 278] width 78 height 31
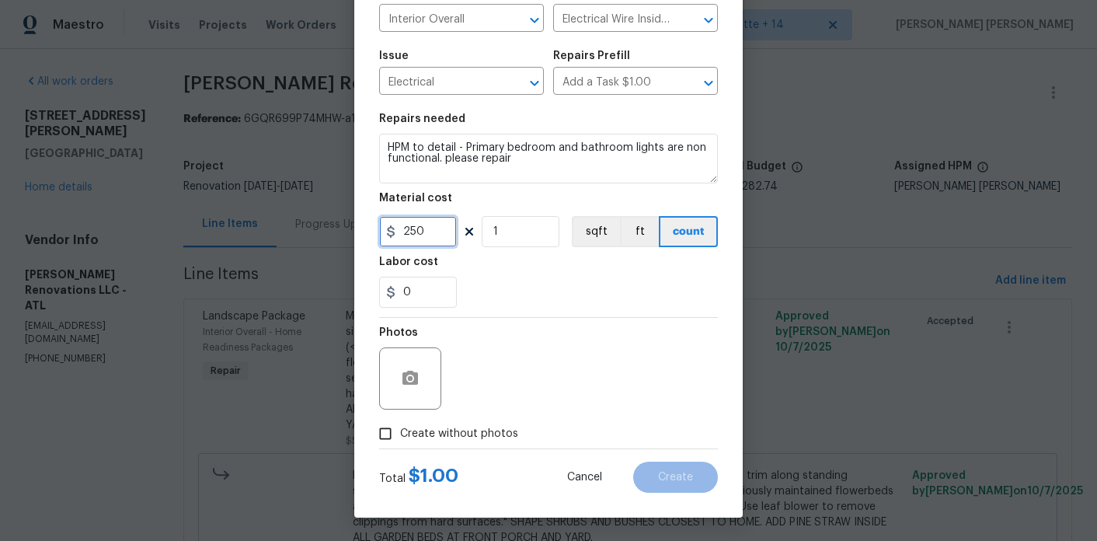
type input "250"
click at [529, 312] on section "Repairs needed HPM to detail - Primary bedroom and bathroom lights are non func…" at bounding box center [548, 210] width 339 height 213
click at [465, 433] on span "Create without photos" at bounding box center [459, 434] width 118 height 16
click at [400, 433] on input "Create without photos" at bounding box center [385, 434] width 30 height 30
checkbox input "true"
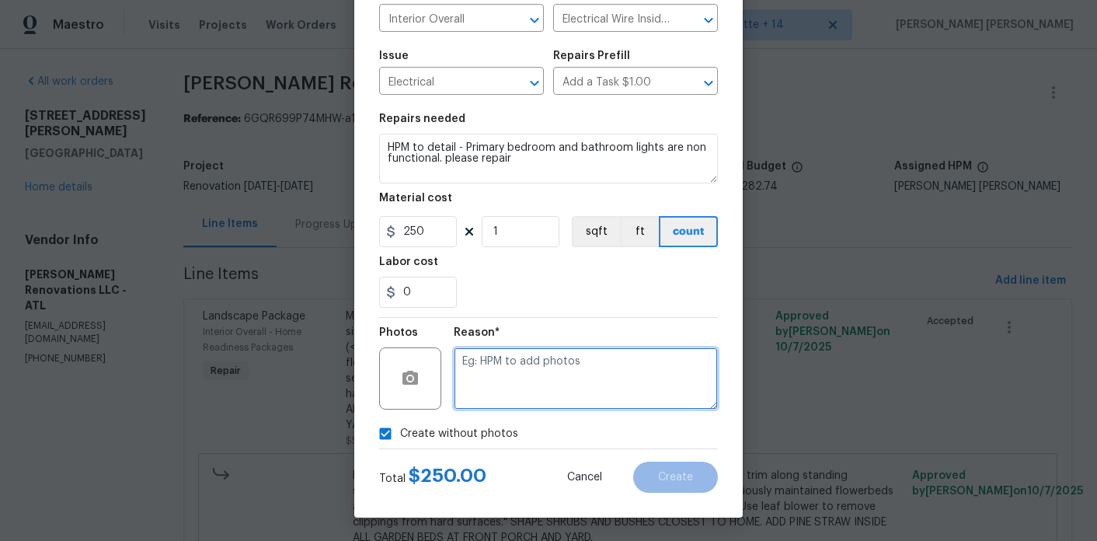
click at [578, 370] on textarea at bounding box center [586, 378] width 264 height 62
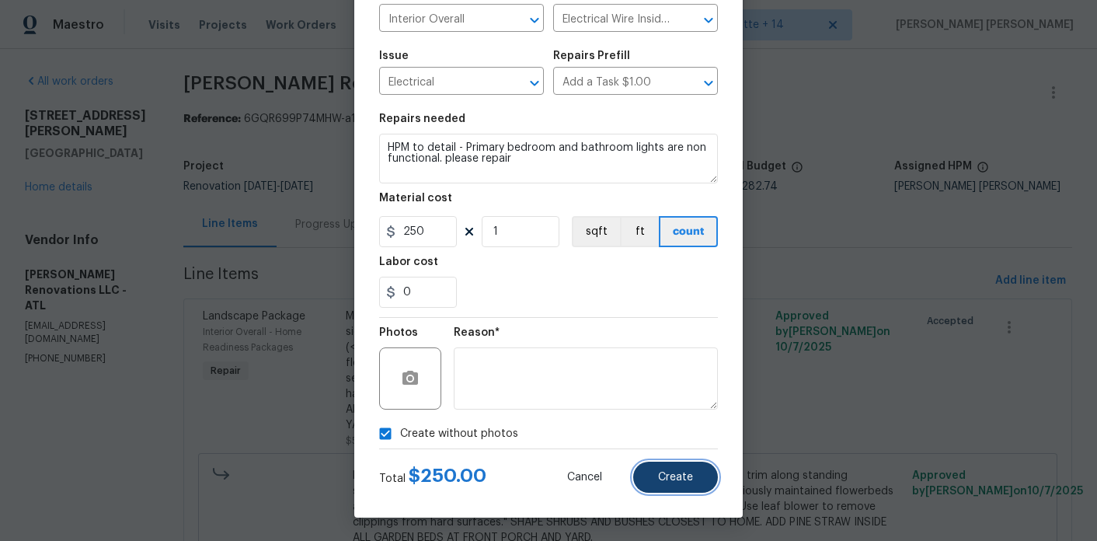
click at [710, 474] on button "Create" at bounding box center [675, 476] width 85 height 31
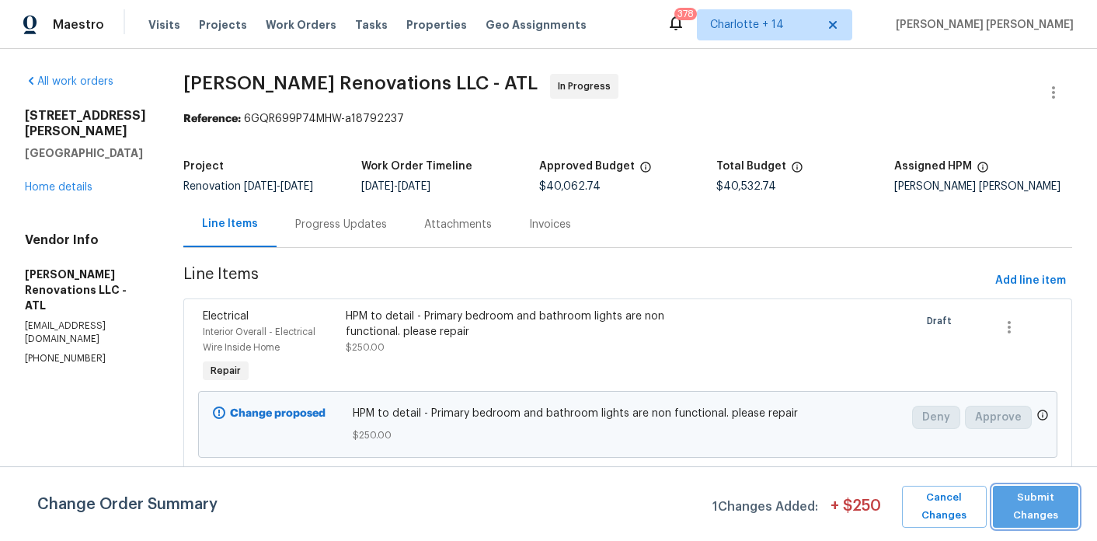
click at [1052, 516] on span "Submit Changes" at bounding box center [1035, 507] width 71 height 36
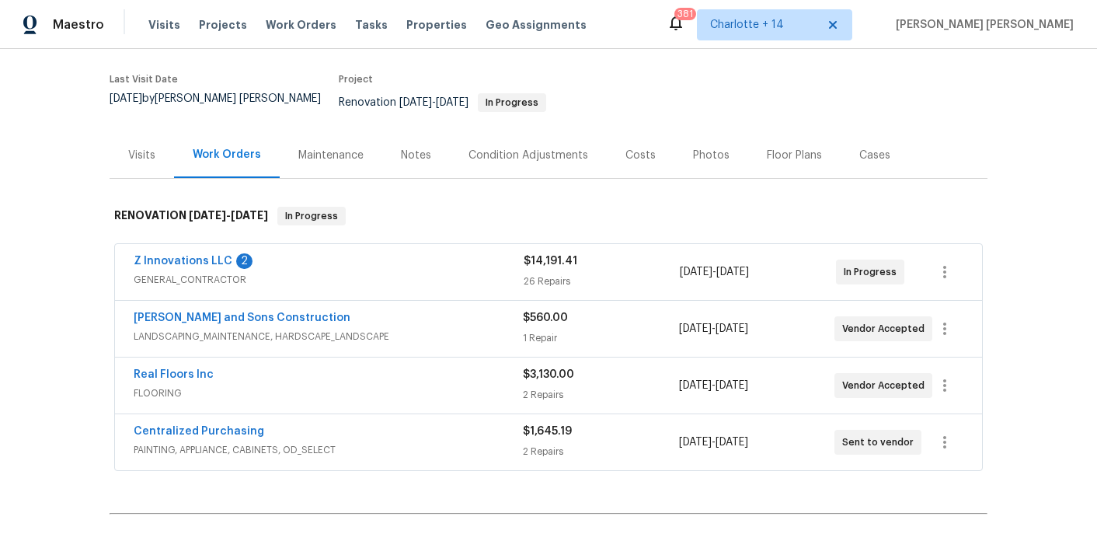
scroll to position [136, 0]
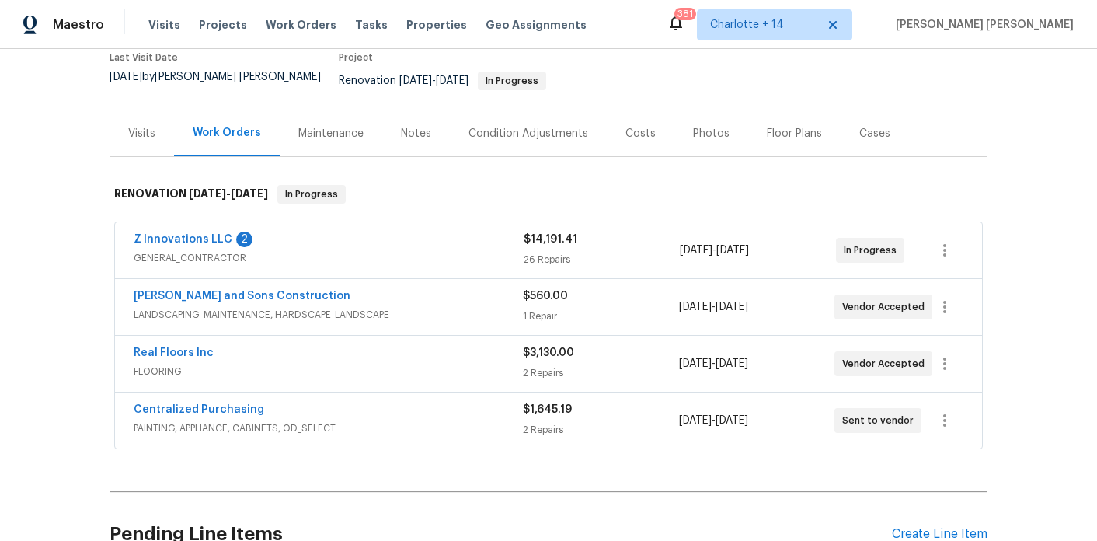
click at [190, 235] on span "Z Innovations LLC" at bounding box center [183, 239] width 99 height 16
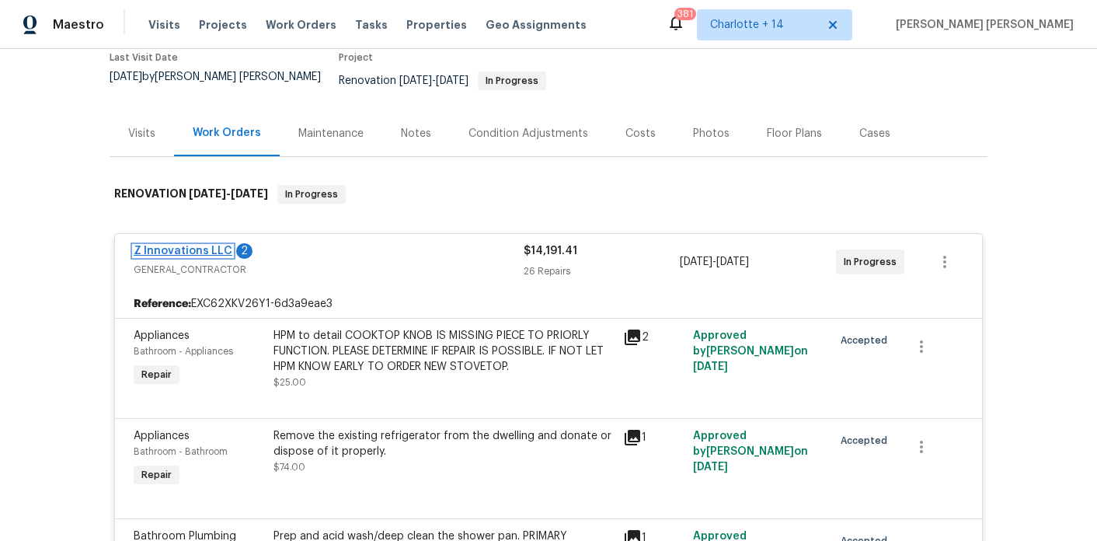
click at [191, 245] on link "Z Innovations LLC" at bounding box center [183, 250] width 99 height 11
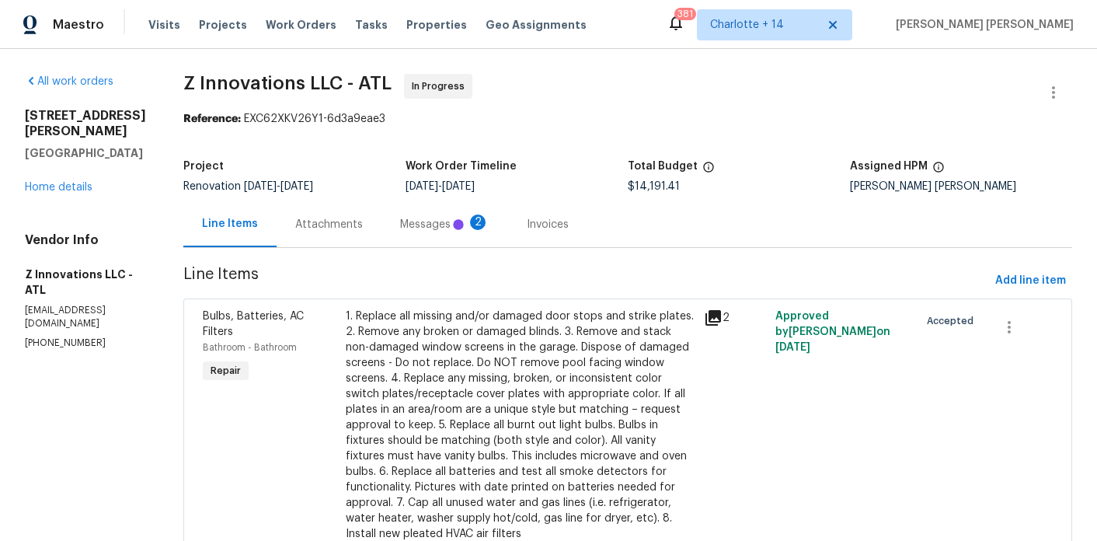
click at [381, 207] on div "Messages 2" at bounding box center [444, 224] width 127 height 46
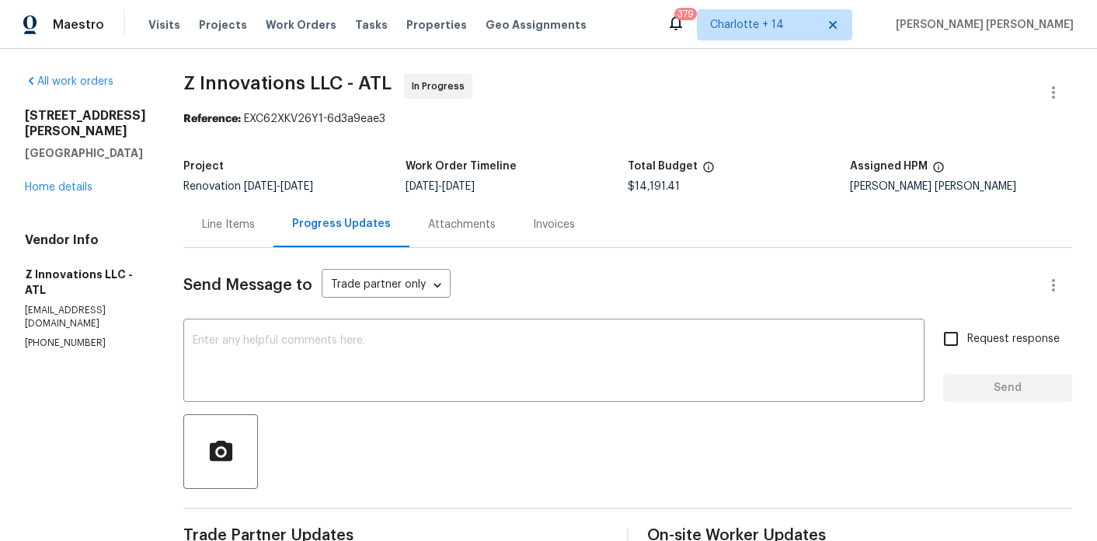
click at [79, 193] on div "5657 Casa Blanca Ln Atlanta, GA 30331 Home details" at bounding box center [85, 151] width 121 height 87
click at [82, 186] on link "Home details" at bounding box center [59, 187] width 68 height 11
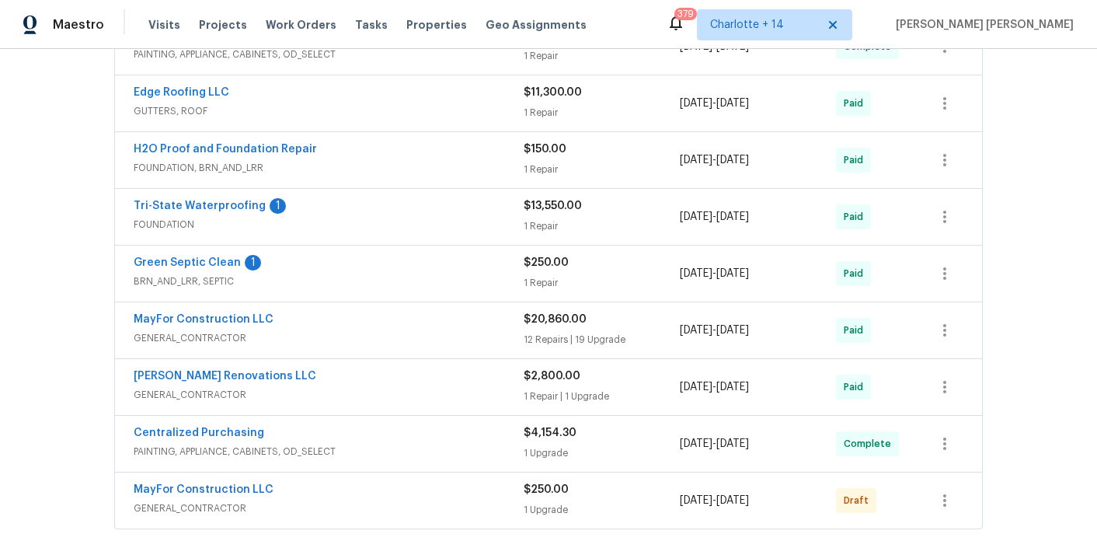
scroll to position [711, 0]
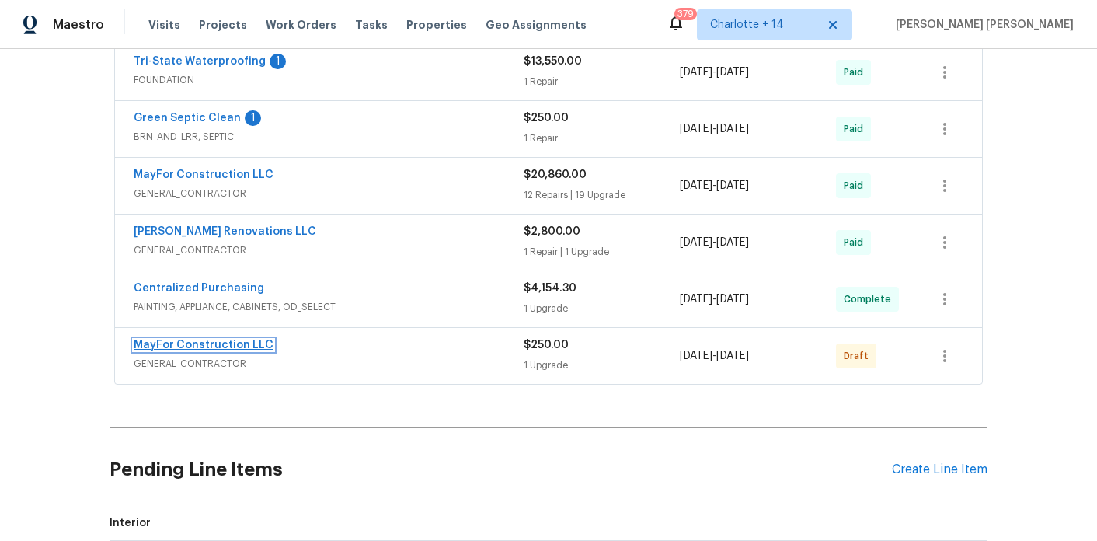
click at [225, 339] on link "MayFor Construction LLC" at bounding box center [204, 344] width 140 height 11
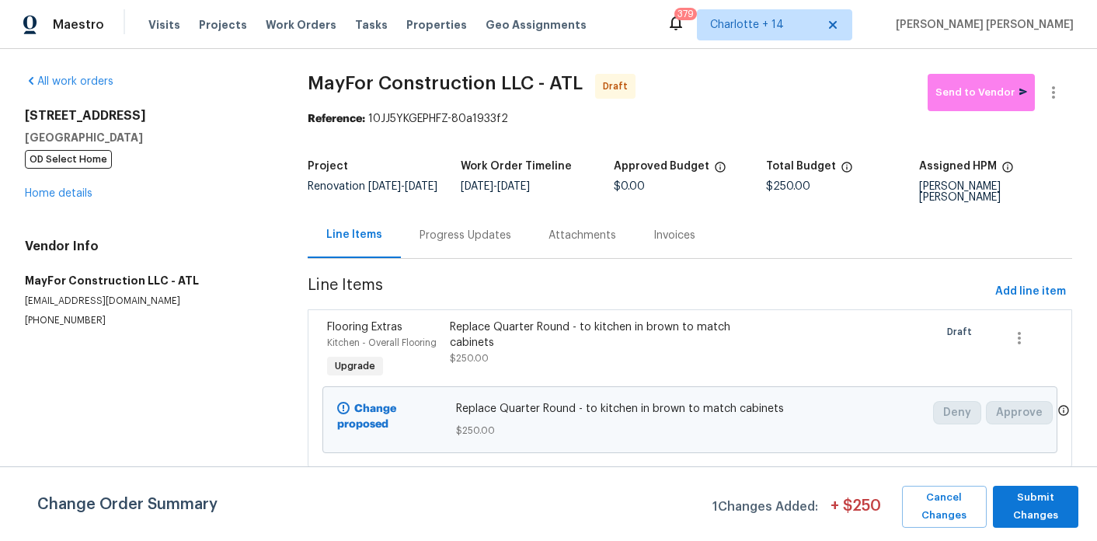
click at [513, 327] on div "Replace Quarter Round - to kitchen in brown to match cabinets" at bounding box center [598, 334] width 297 height 31
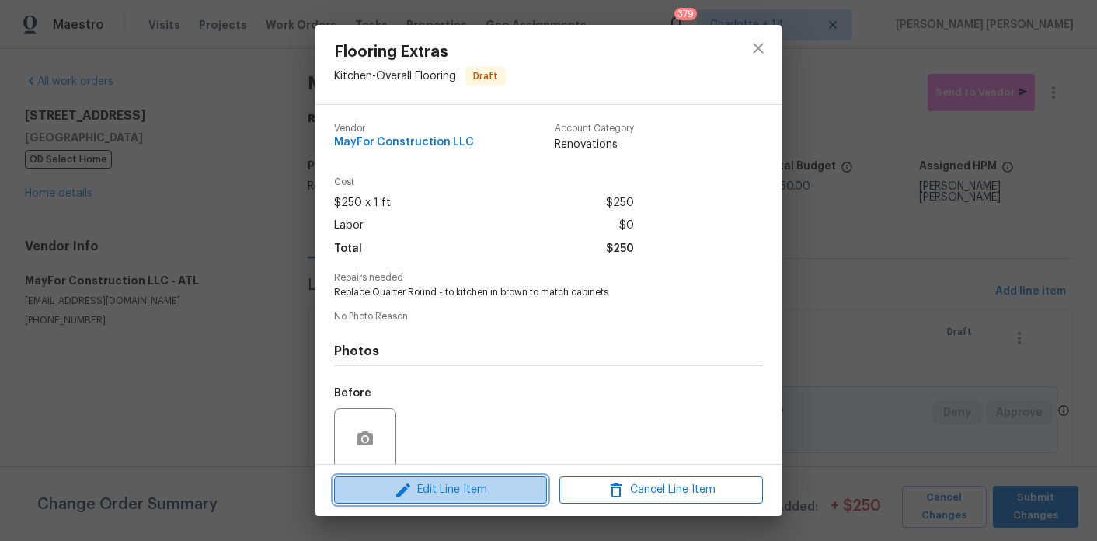
click at [473, 499] on span "Edit Line Item" at bounding box center [440, 489] width 203 height 19
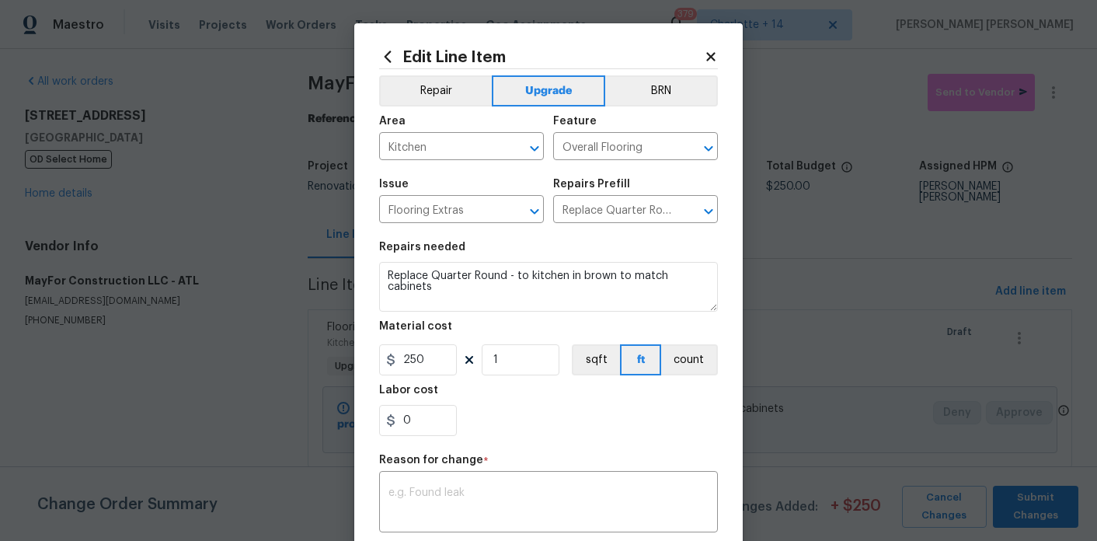
scroll to position [5, 0]
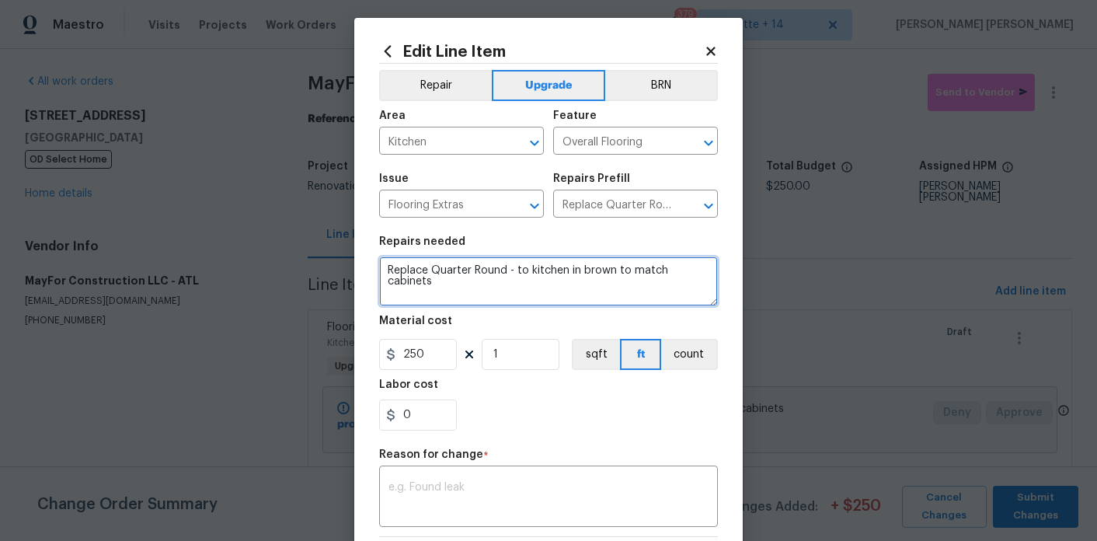
click at [505, 267] on textarea "Replace Quarter Round - to kitchen in brown to match cabinets" at bounding box center [548, 281] width 339 height 50
click at [622, 292] on textarea "Replace Quarter Round - to kitchen in brown to match cabinets" at bounding box center [548, 281] width 339 height 50
click at [423, 297] on textarea "Replace Quarter Round - to kitchen in brown to match cabinets. Ensure it matche…" at bounding box center [548, 281] width 339 height 50
click at [639, 298] on textarea "Replace Quarter Round - to kitchen in brown to match cabinets. Ensure it matche…" at bounding box center [548, 281] width 339 height 50
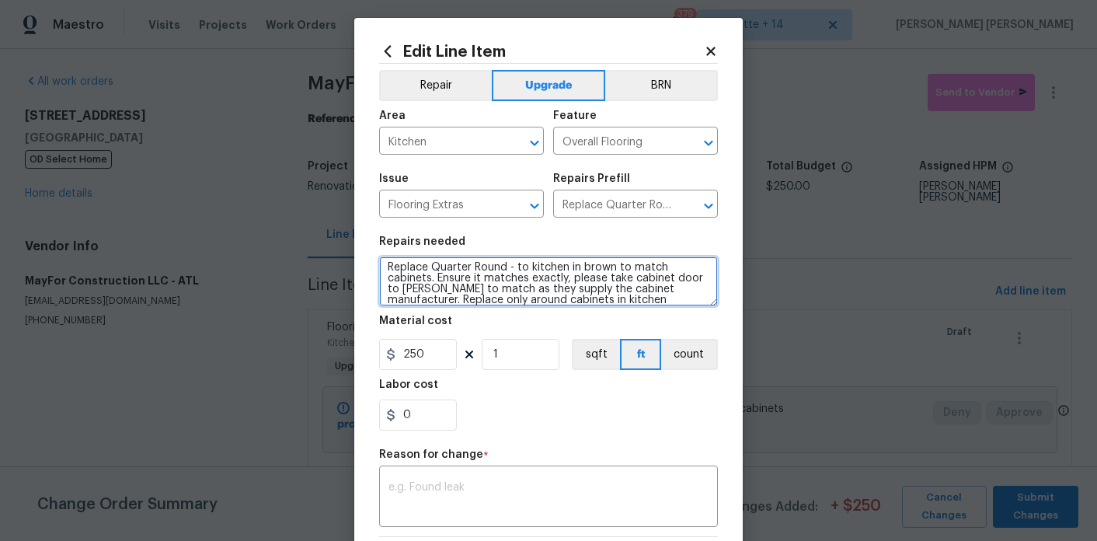
scroll to position [225, 0]
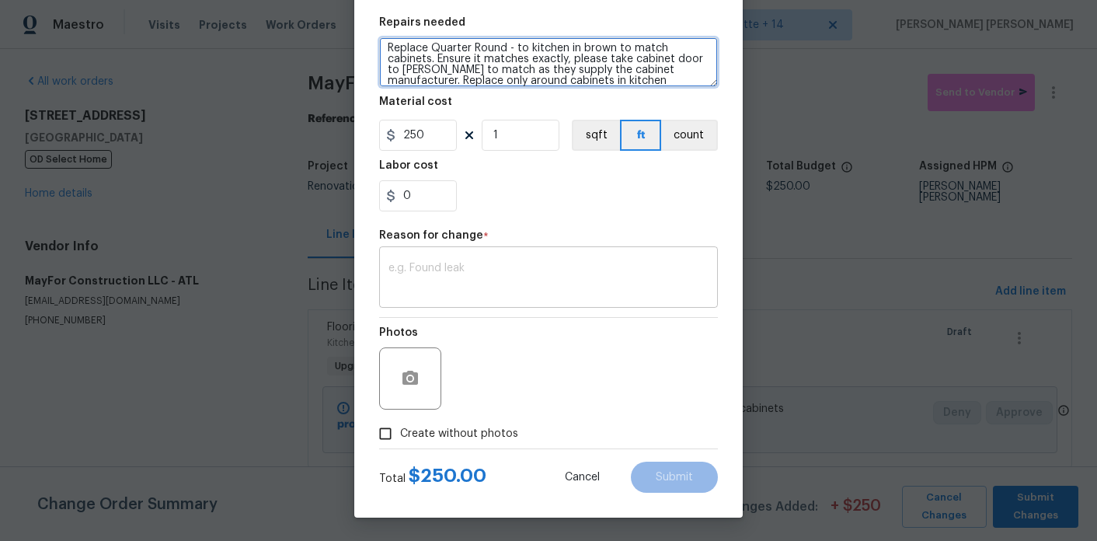
type textarea "Replace Quarter Round - to kitchen in brown to match cabinets. Ensure it matche…"
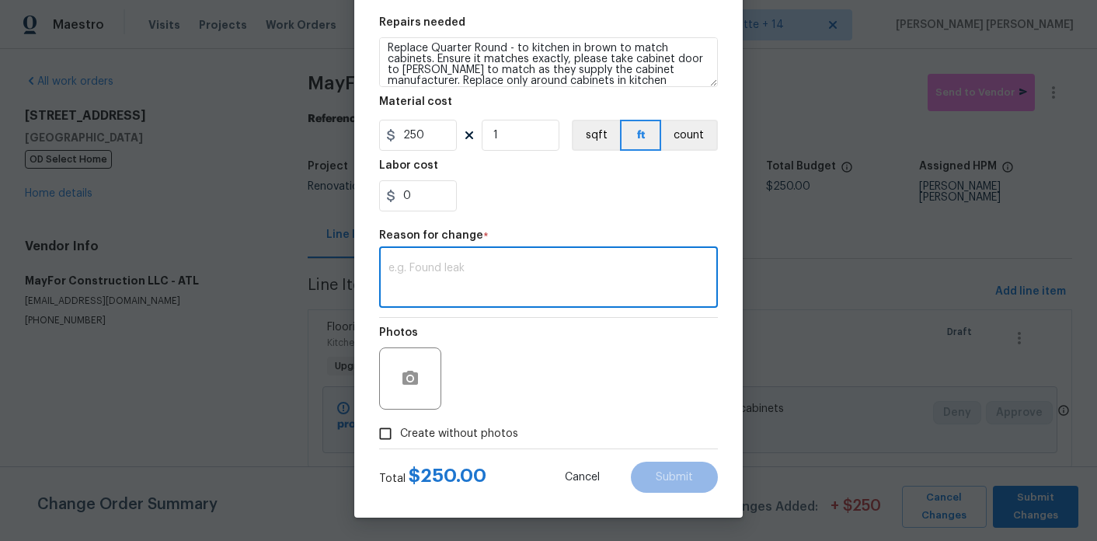
click at [549, 293] on textarea at bounding box center [548, 279] width 320 height 33
type textarea "description"
click at [678, 482] on span "Submit" at bounding box center [673, 477] width 37 height 12
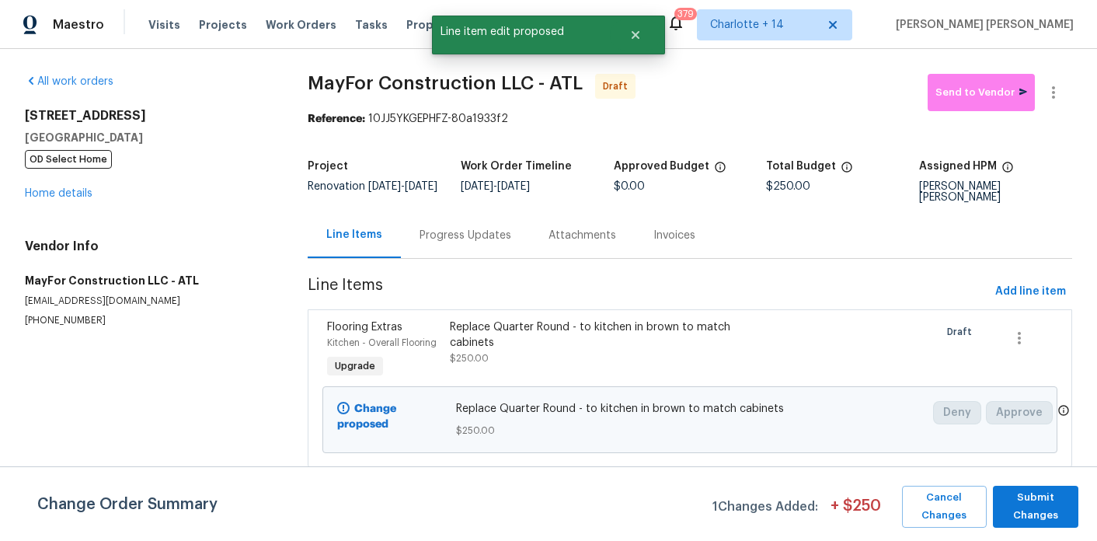
scroll to position [0, 0]
click at [1037, 512] on span "Submit Changes" at bounding box center [1035, 507] width 71 height 36
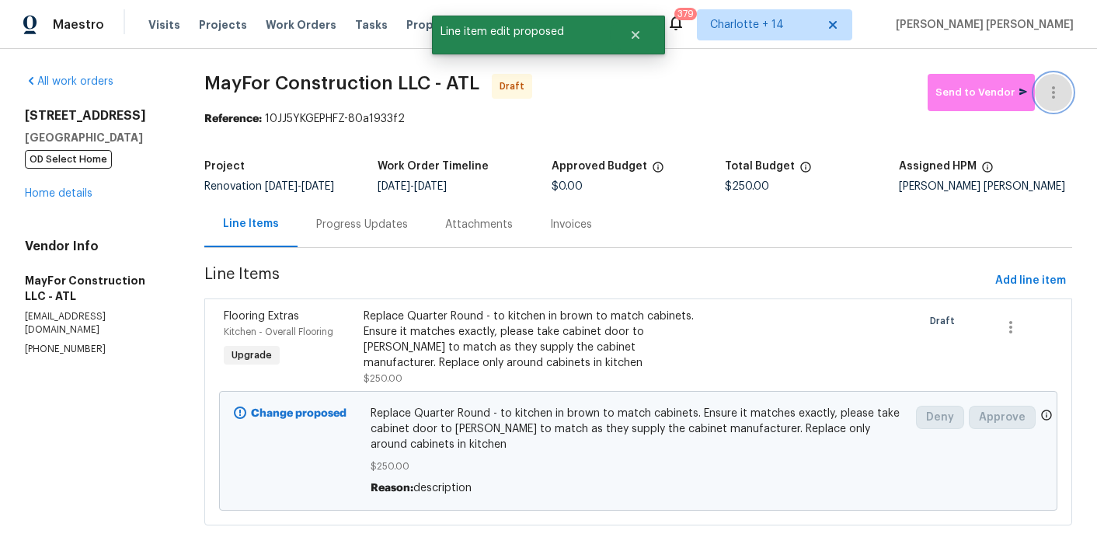
click at [1050, 96] on icon "button" at bounding box center [1053, 92] width 19 height 19
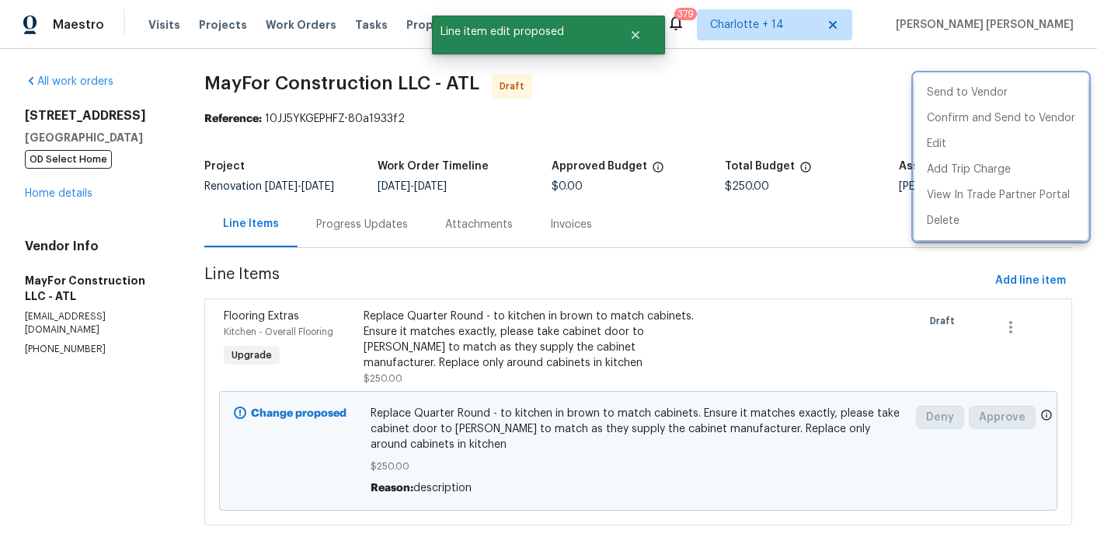
click at [575, 92] on div at bounding box center [548, 270] width 1097 height 541
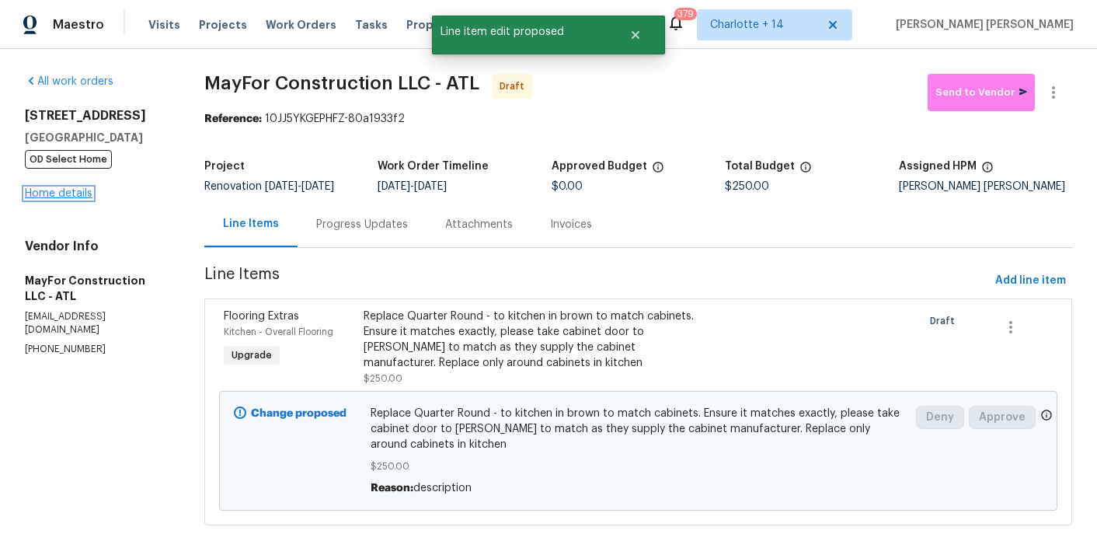
click at [78, 196] on link "Home details" at bounding box center [59, 193] width 68 height 11
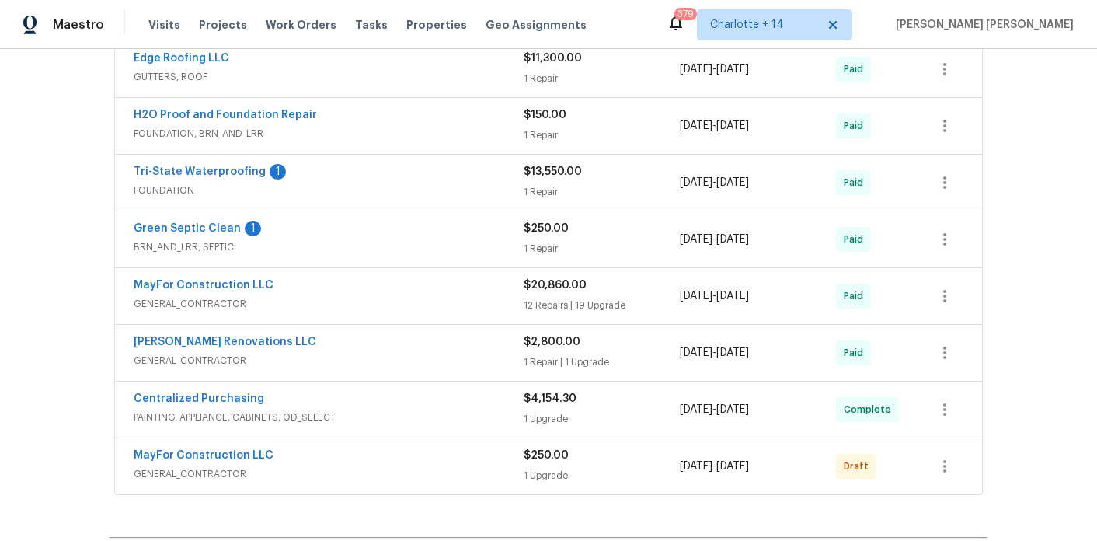
scroll to position [721, 0]
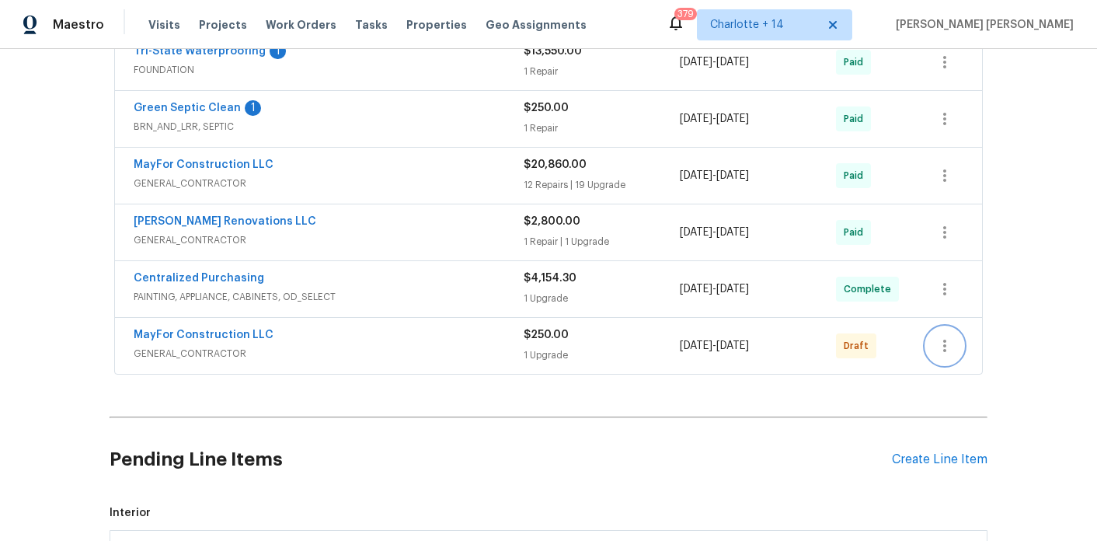
click at [944, 339] on icon "button" at bounding box center [944, 345] width 3 height 12
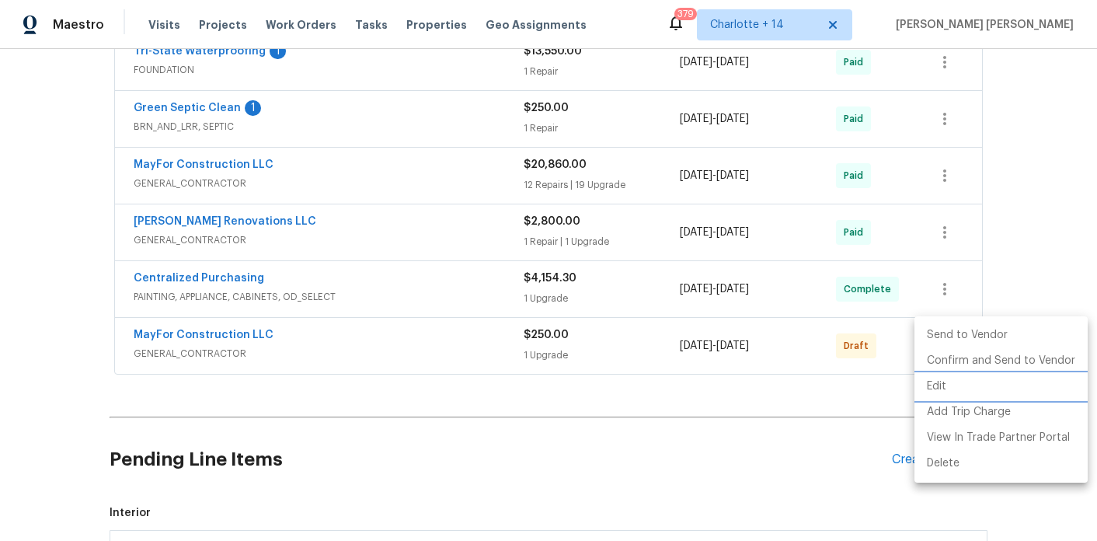
click at [939, 381] on li "Edit" at bounding box center [1000, 387] width 173 height 26
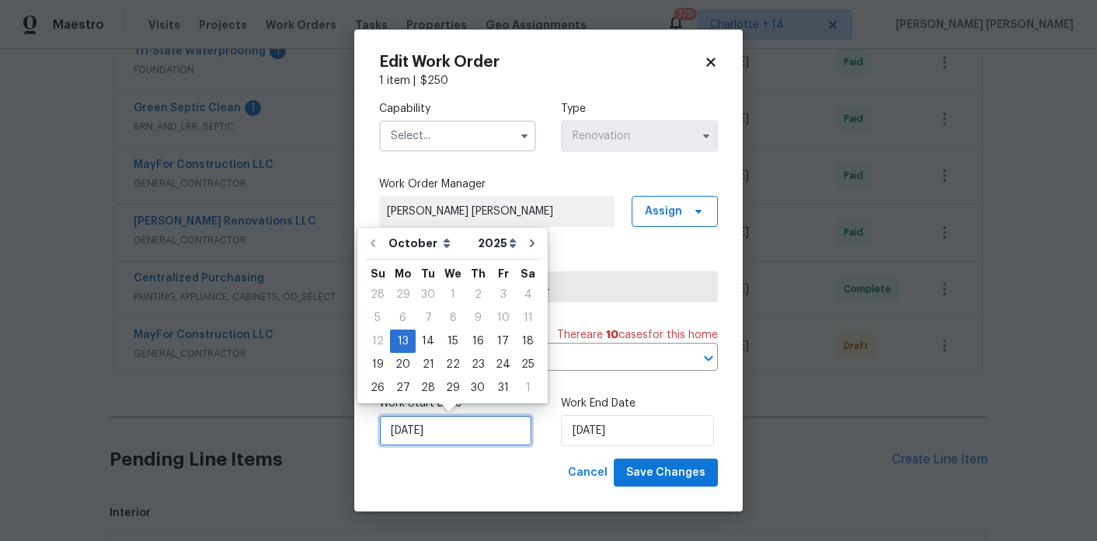
click at [466, 425] on input "10/13/2025" at bounding box center [455, 430] width 153 height 31
click at [448, 345] on div "15" at bounding box center [452, 341] width 25 height 22
type input "10/15/2025"
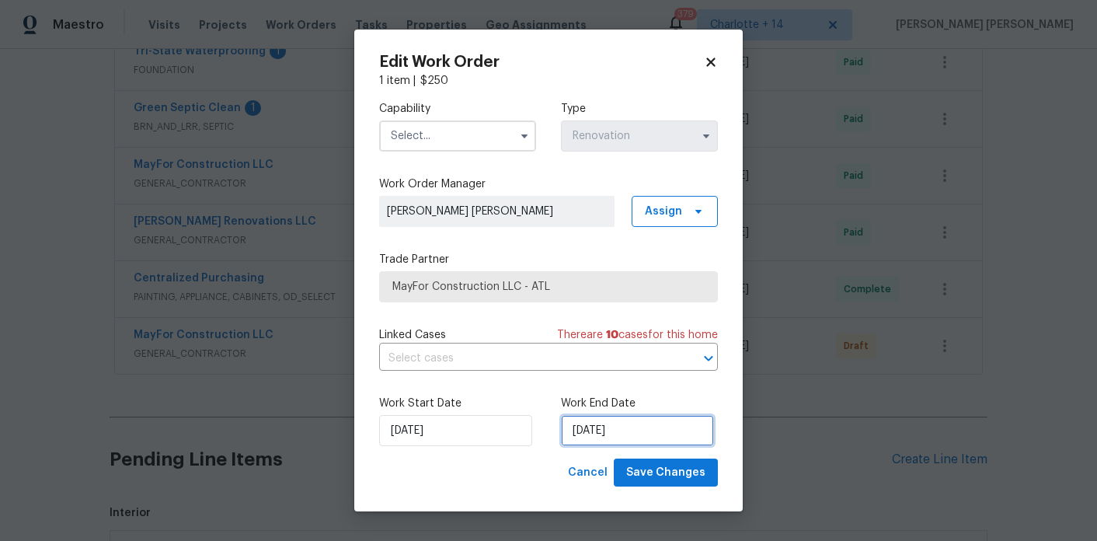
click at [640, 437] on input "10/15/2025" at bounding box center [637, 430] width 153 height 31
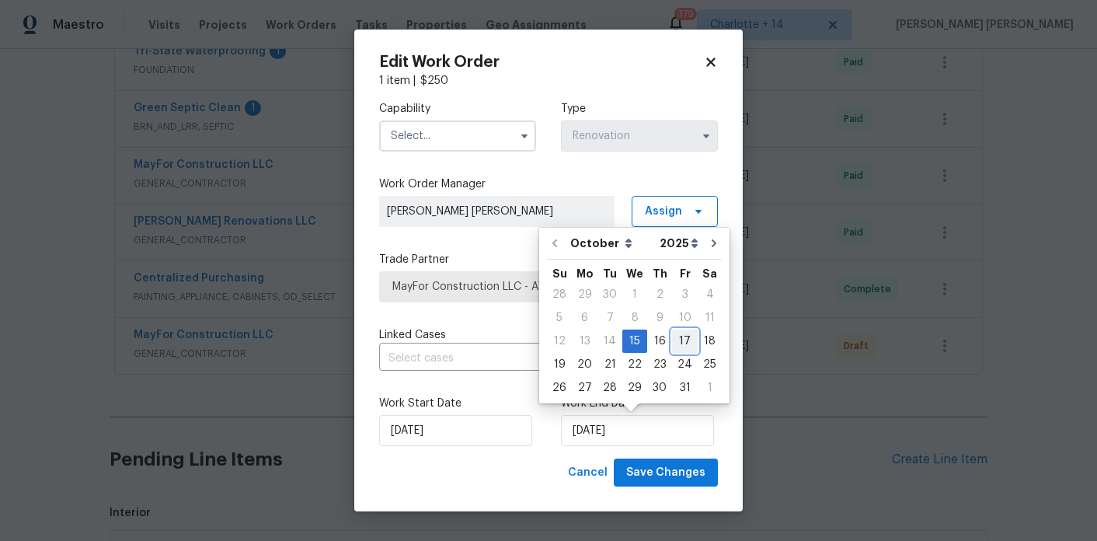
click at [677, 346] on div "17" at bounding box center [685, 341] width 26 height 22
type input "10/17/2025"
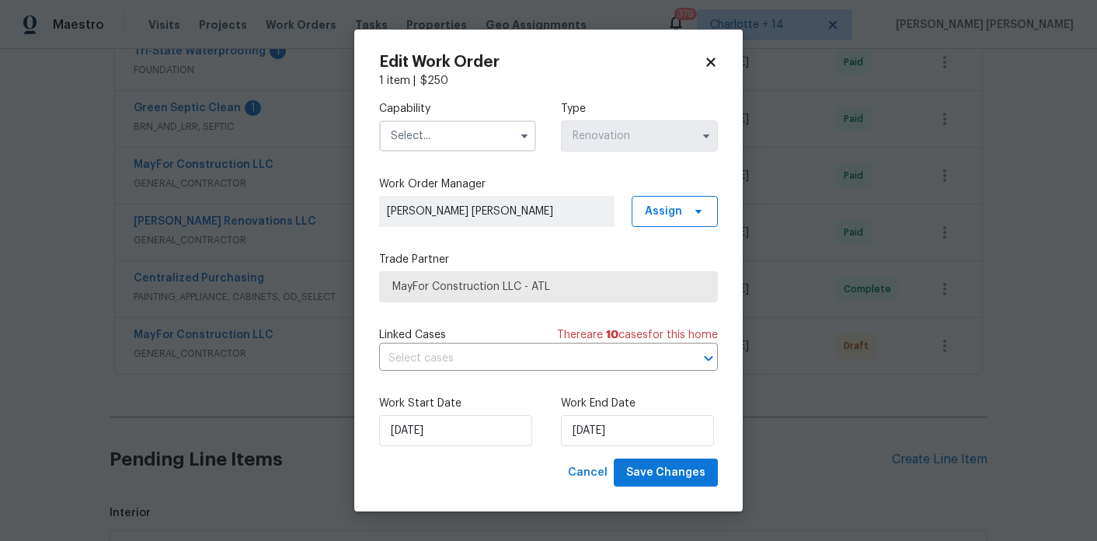
click at [468, 137] on input "text" at bounding box center [457, 135] width 157 height 31
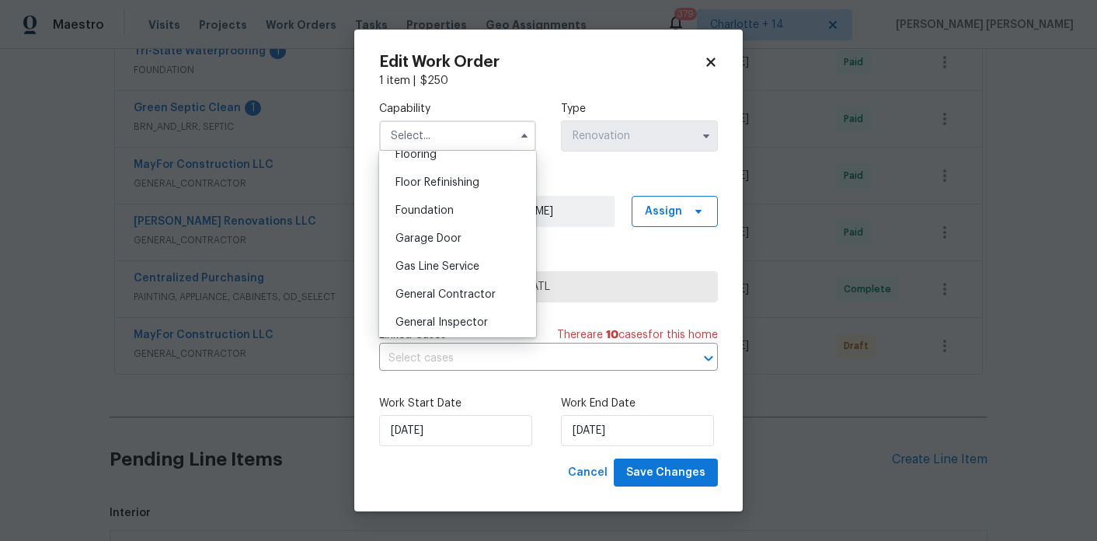
scroll to position [635, 0]
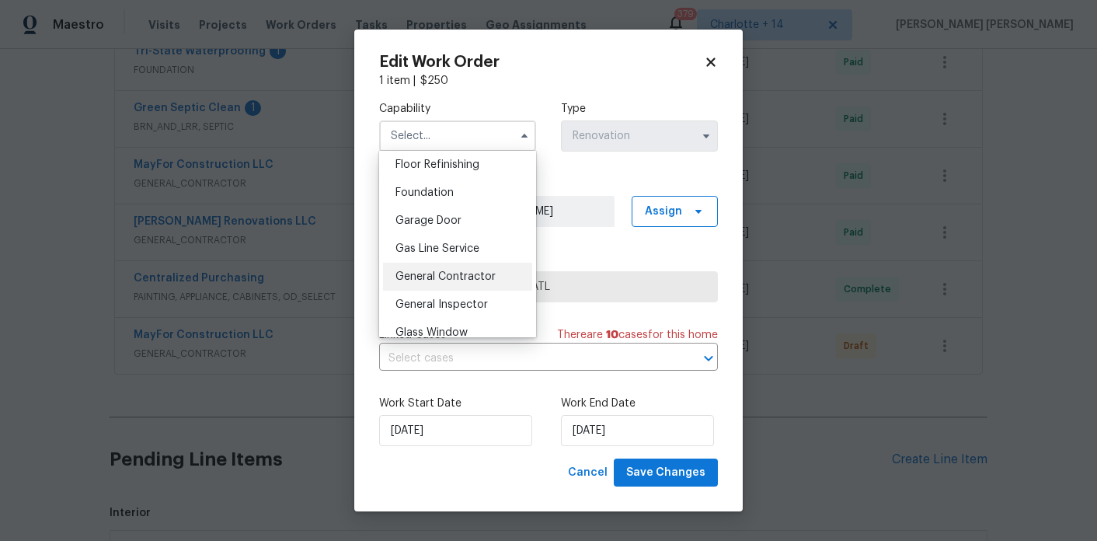
click at [475, 282] on div "General Contractor" at bounding box center [457, 277] width 149 height 28
type input "General Contractor"
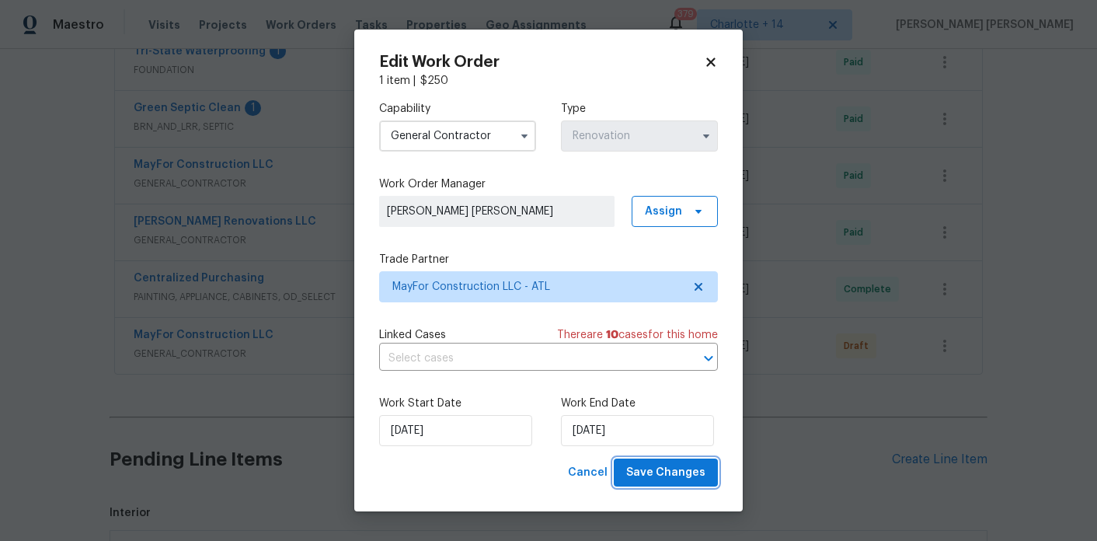
click at [661, 469] on span "Save Changes" at bounding box center [665, 472] width 79 height 19
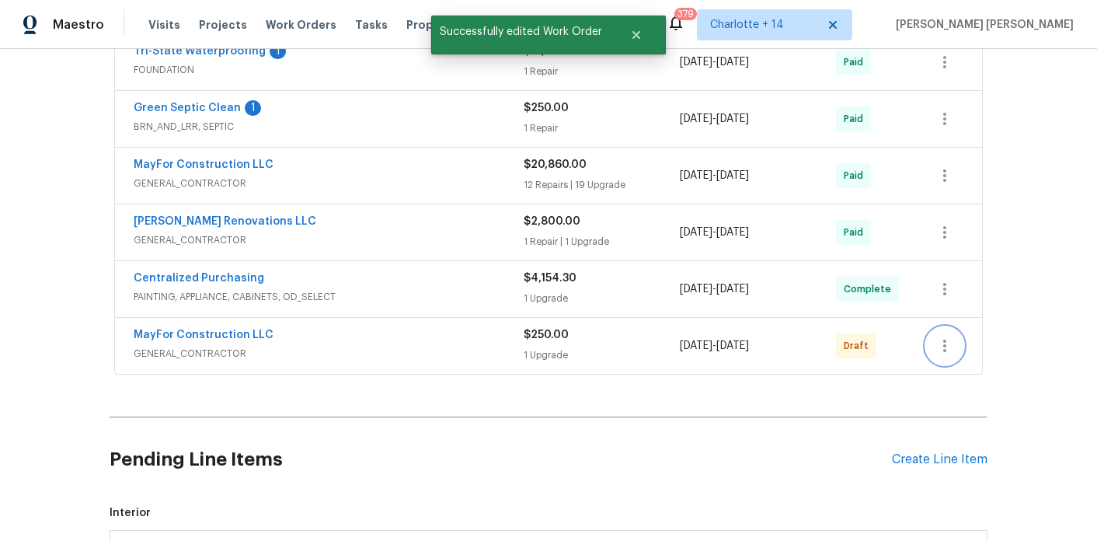
click at [952, 339] on icon "button" at bounding box center [944, 345] width 19 height 19
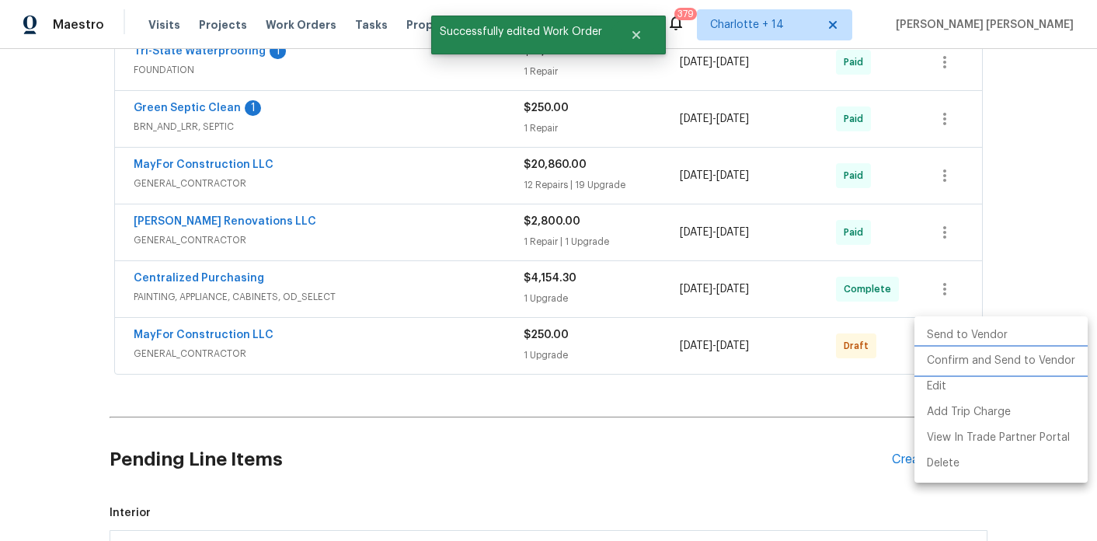
click at [965, 349] on li "Confirm and Send to Vendor" at bounding box center [1000, 361] width 173 height 26
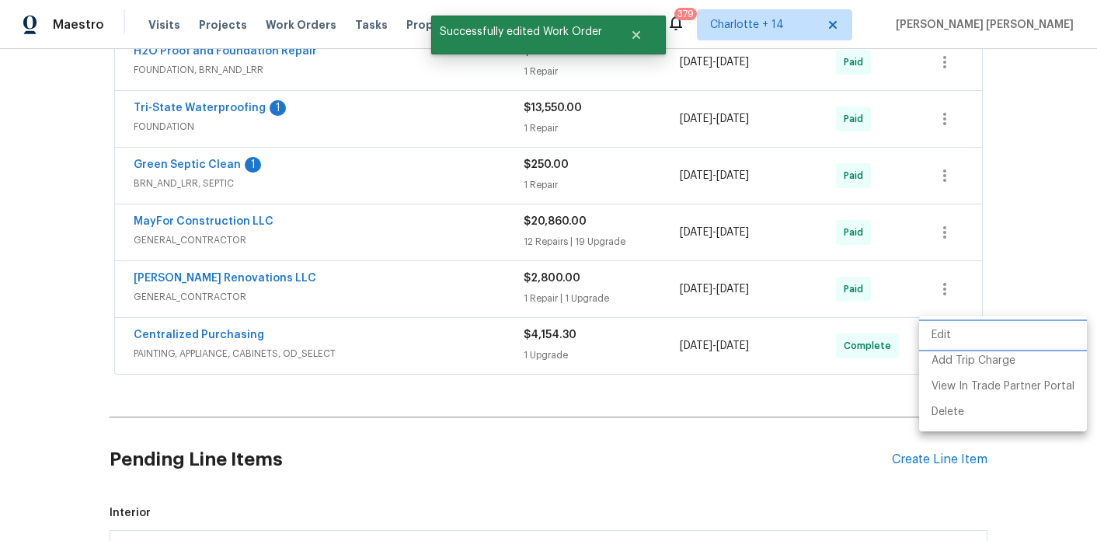
scroll to position [40, 0]
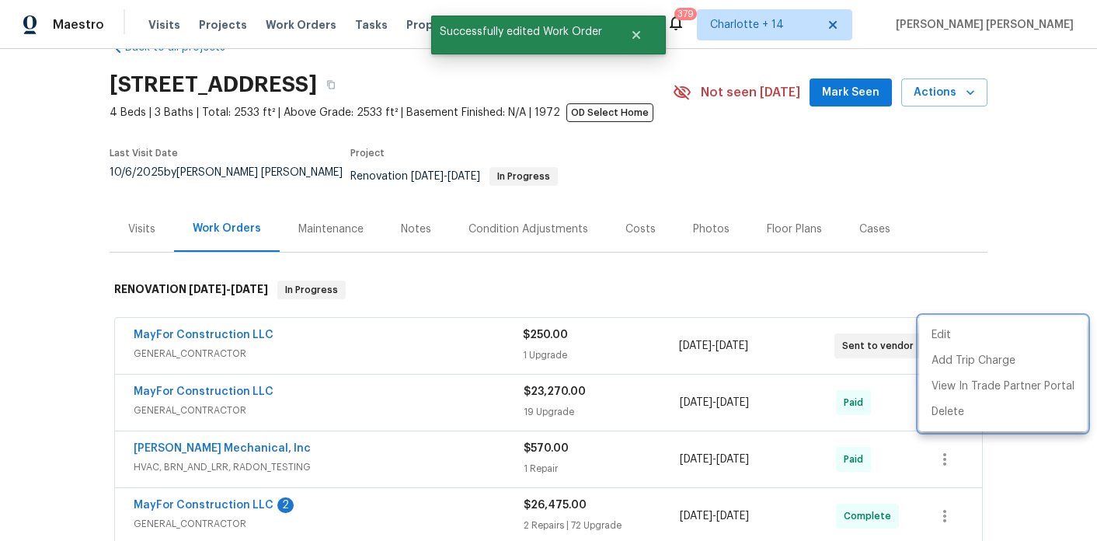
click at [144, 328] on div at bounding box center [548, 270] width 1097 height 541
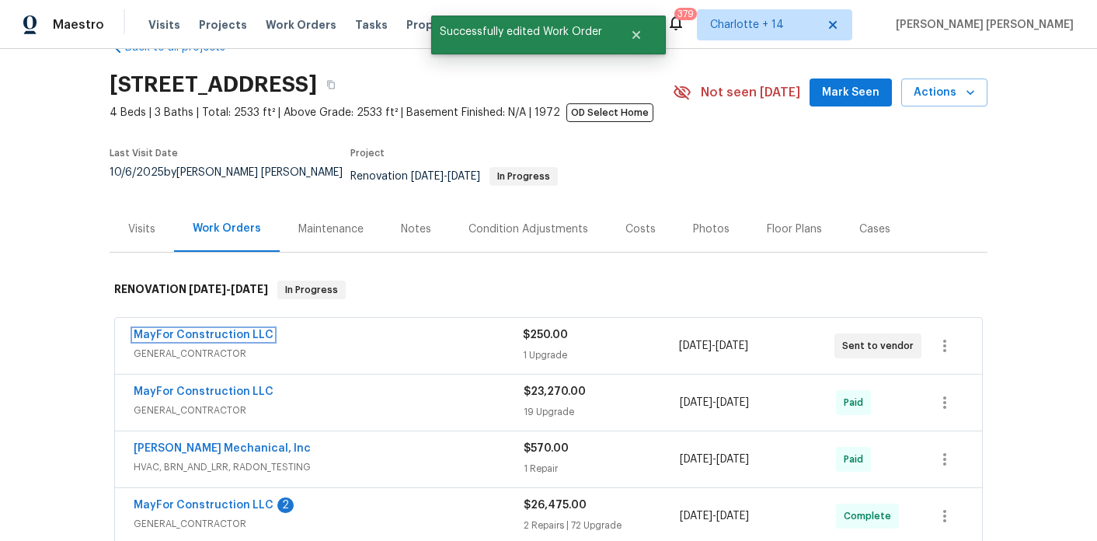
click at [172, 329] on link "MayFor Construction LLC" at bounding box center [204, 334] width 140 height 11
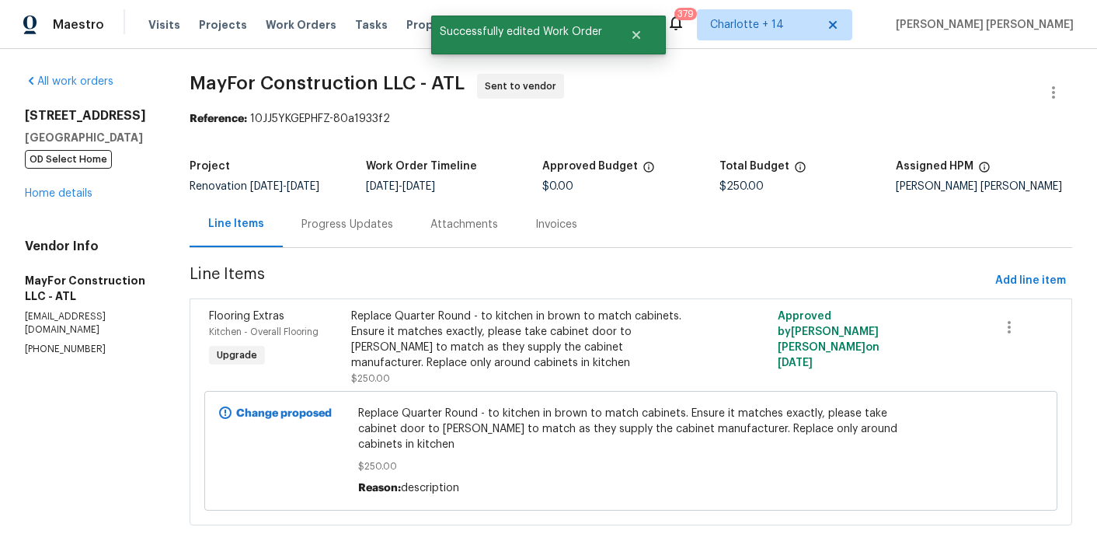
click at [347, 231] on div "Progress Updates" at bounding box center [347, 225] width 92 height 16
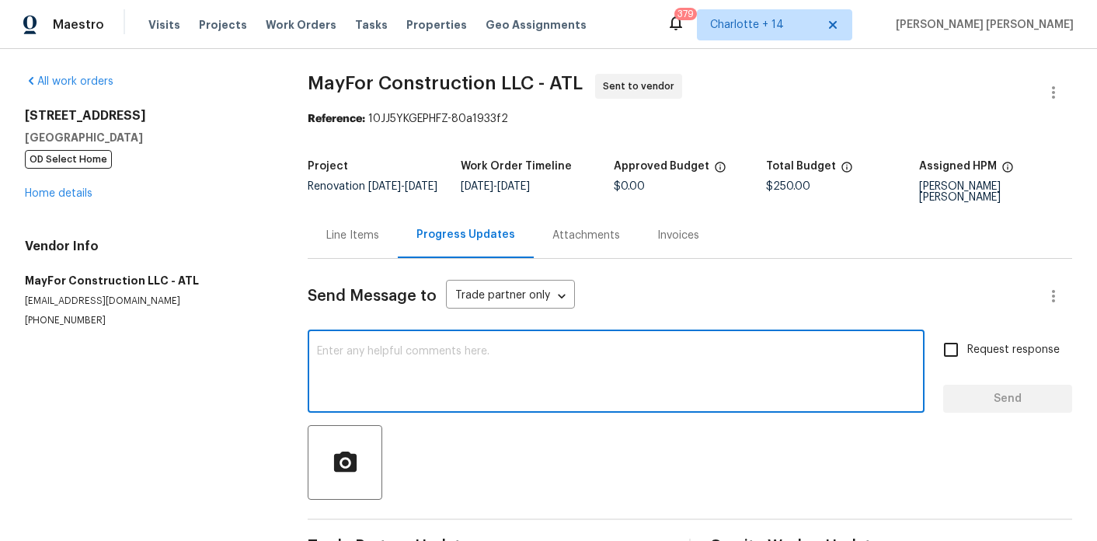
click at [405, 349] on textarea at bounding box center [616, 373] width 598 height 54
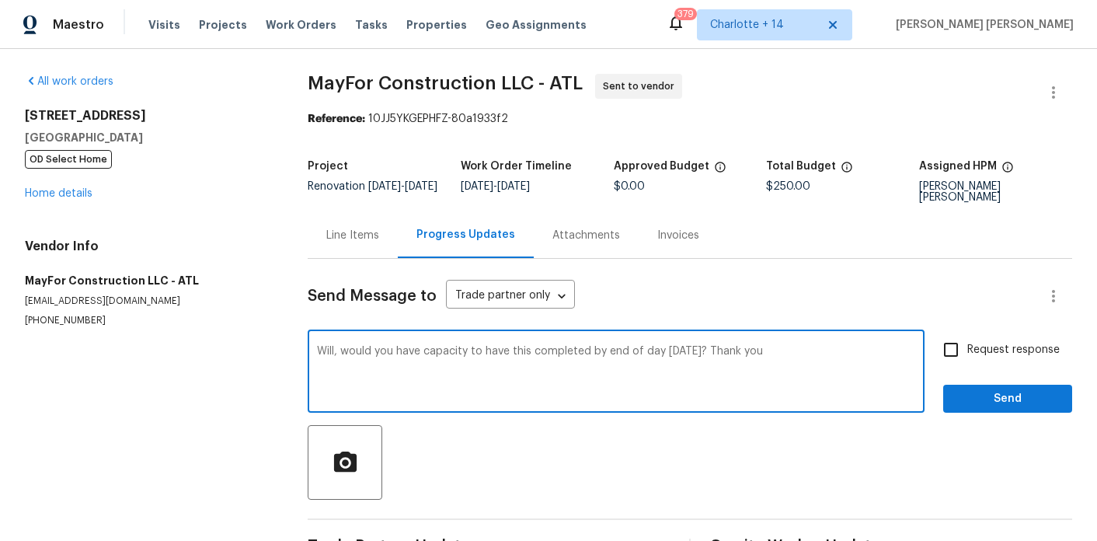
type textarea "Will, would you have capacity to have this completed by end of day Friday, Octo…"
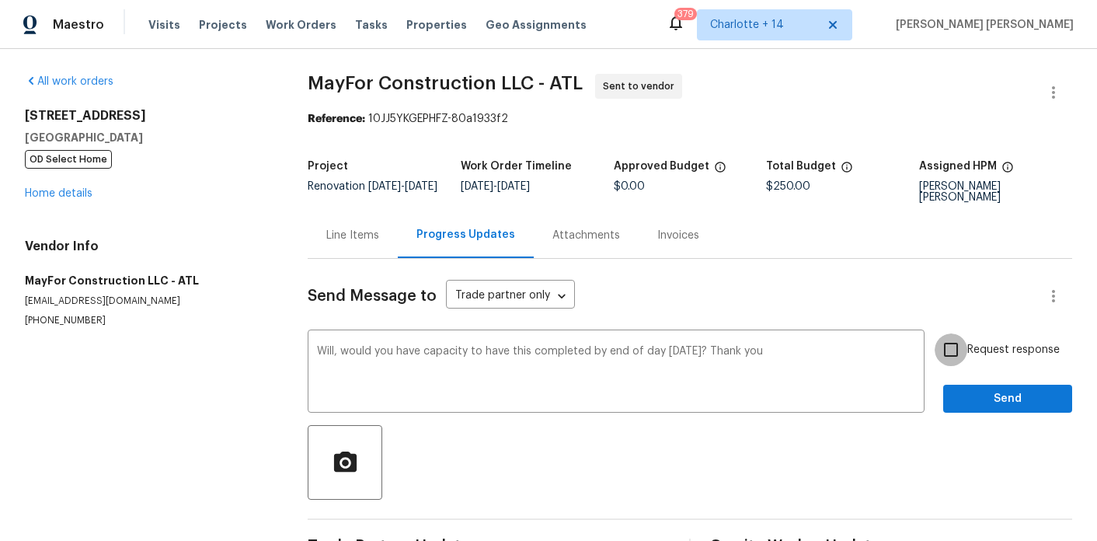
click at [962, 356] on input "Request response" at bounding box center [950, 349] width 33 height 33
checkbox input "true"
click at [972, 391] on span "Send" at bounding box center [1007, 398] width 104 height 19
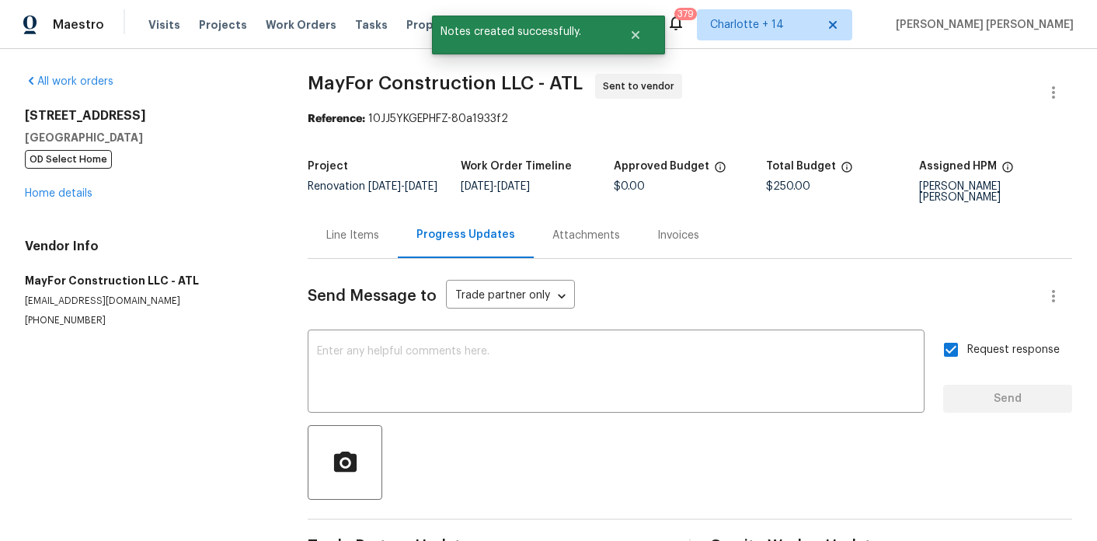
click at [57, 187] on div "3117 Jodeco Dr Jonesboro, GA 30236 OD Select Home Home details" at bounding box center [147, 154] width 245 height 93
click at [57, 193] on link "Home details" at bounding box center [59, 193] width 68 height 11
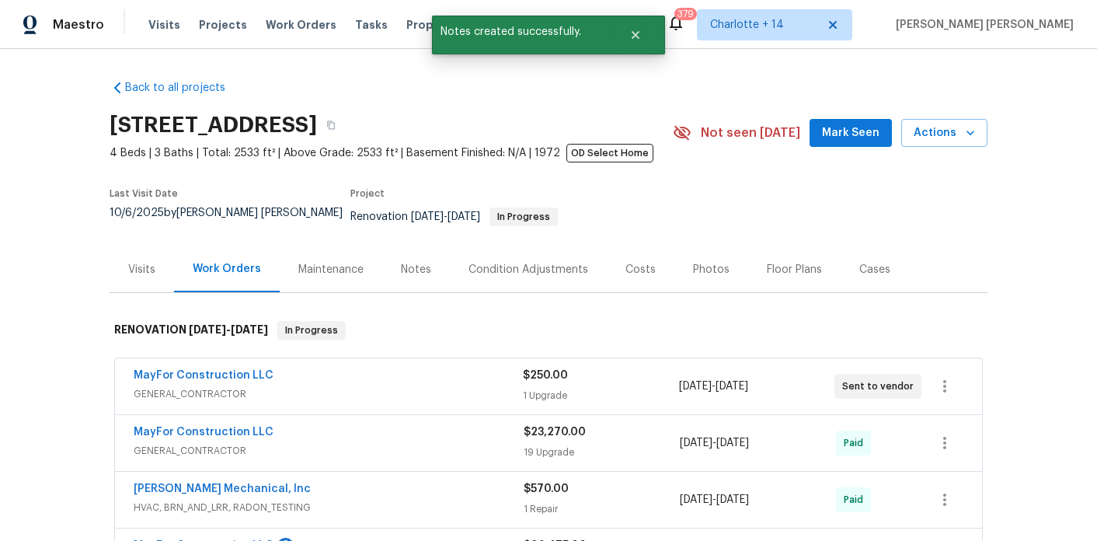
click at [416, 262] on div "Notes" at bounding box center [416, 270] width 30 height 16
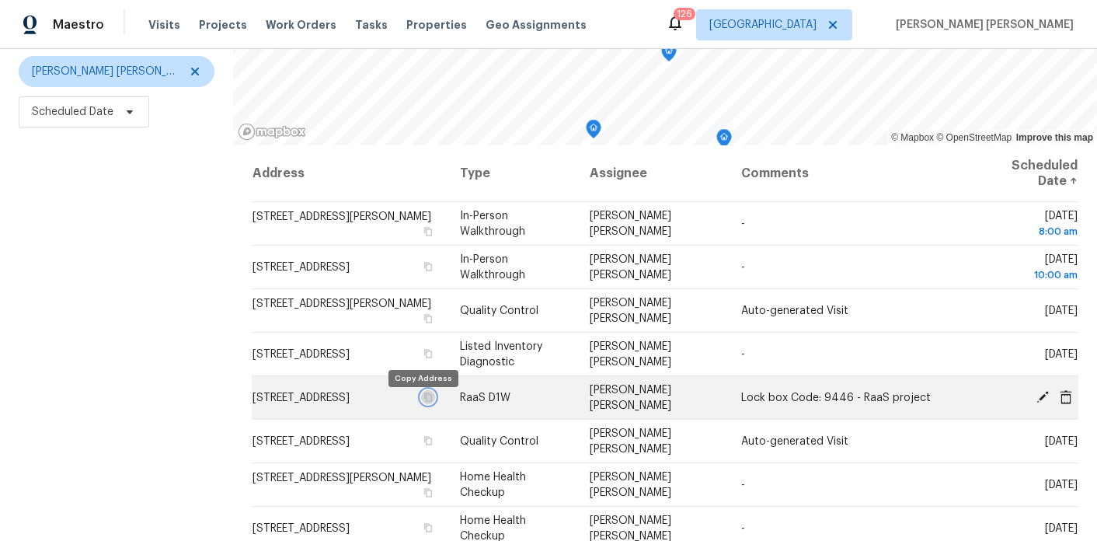
click at [423, 402] on icon "button" at bounding box center [427, 396] width 9 height 9
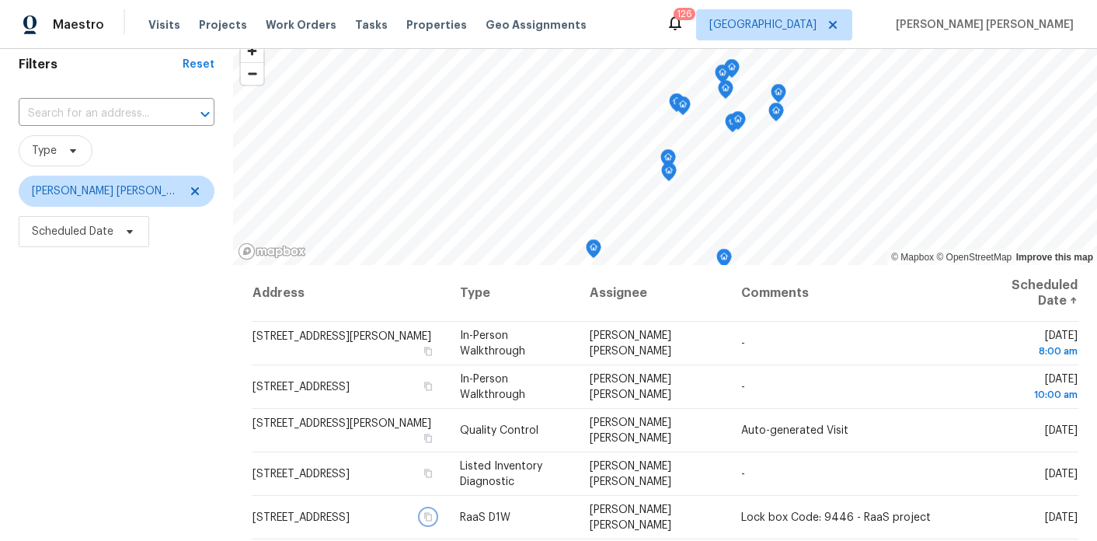
scroll to position [63, 0]
